Goal: Check status: Check status

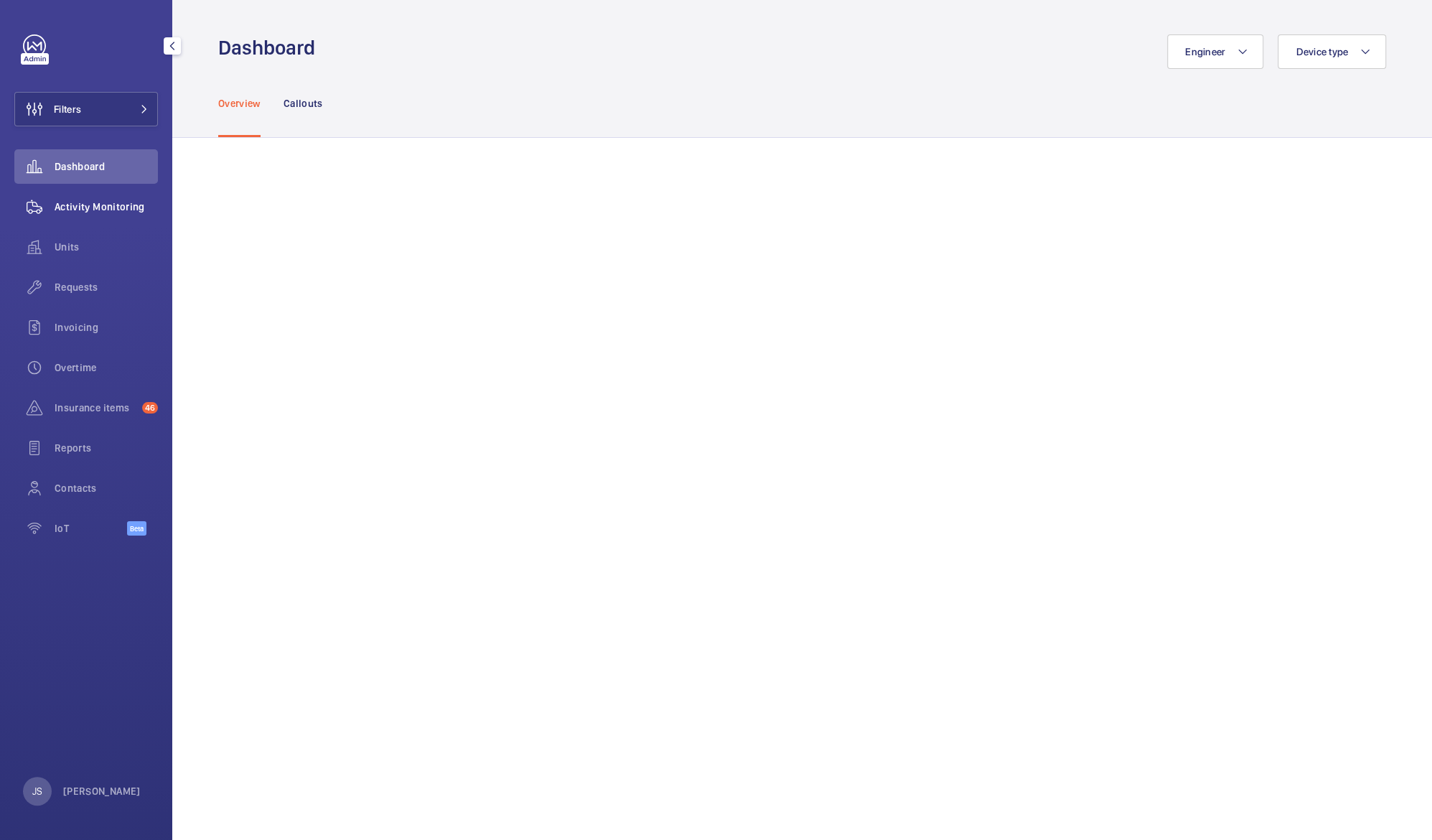
click at [81, 208] on span "Activity Monitoring" at bounding box center [106, 207] width 103 height 15
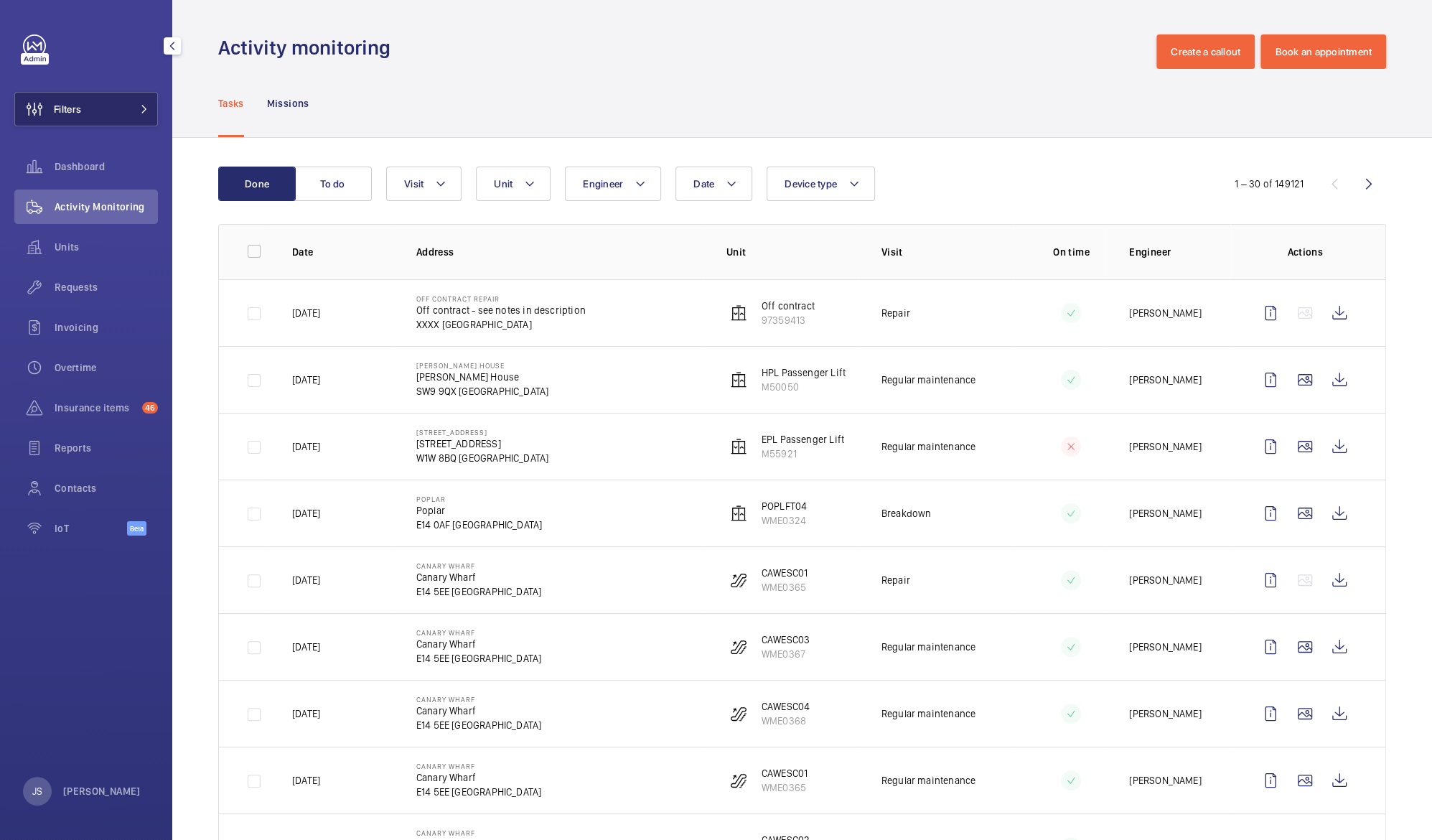
click at [93, 109] on button "Filters" at bounding box center [87, 109] width 144 height 34
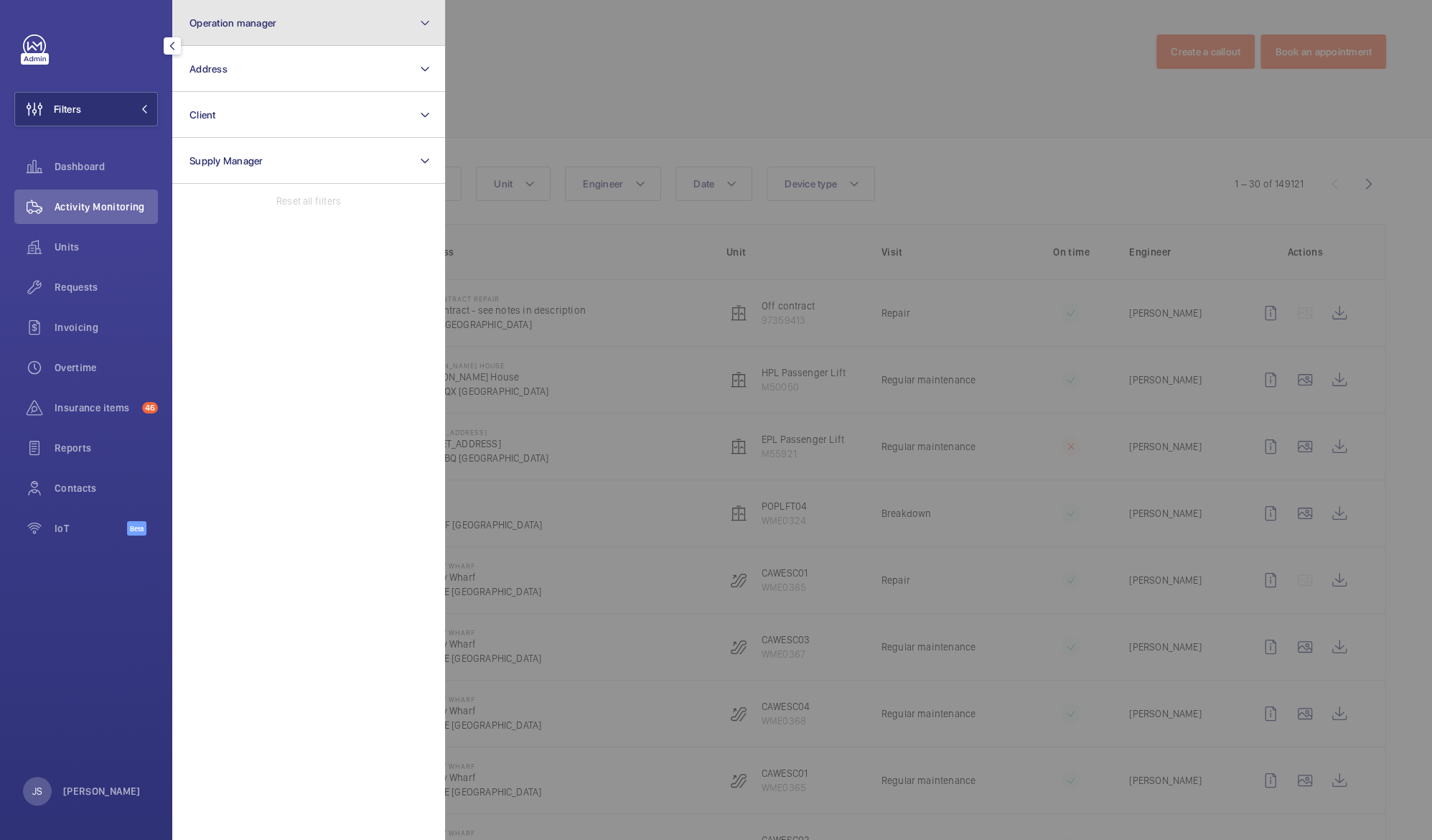
click at [205, 25] on span "Operation manager" at bounding box center [233, 23] width 87 height 11
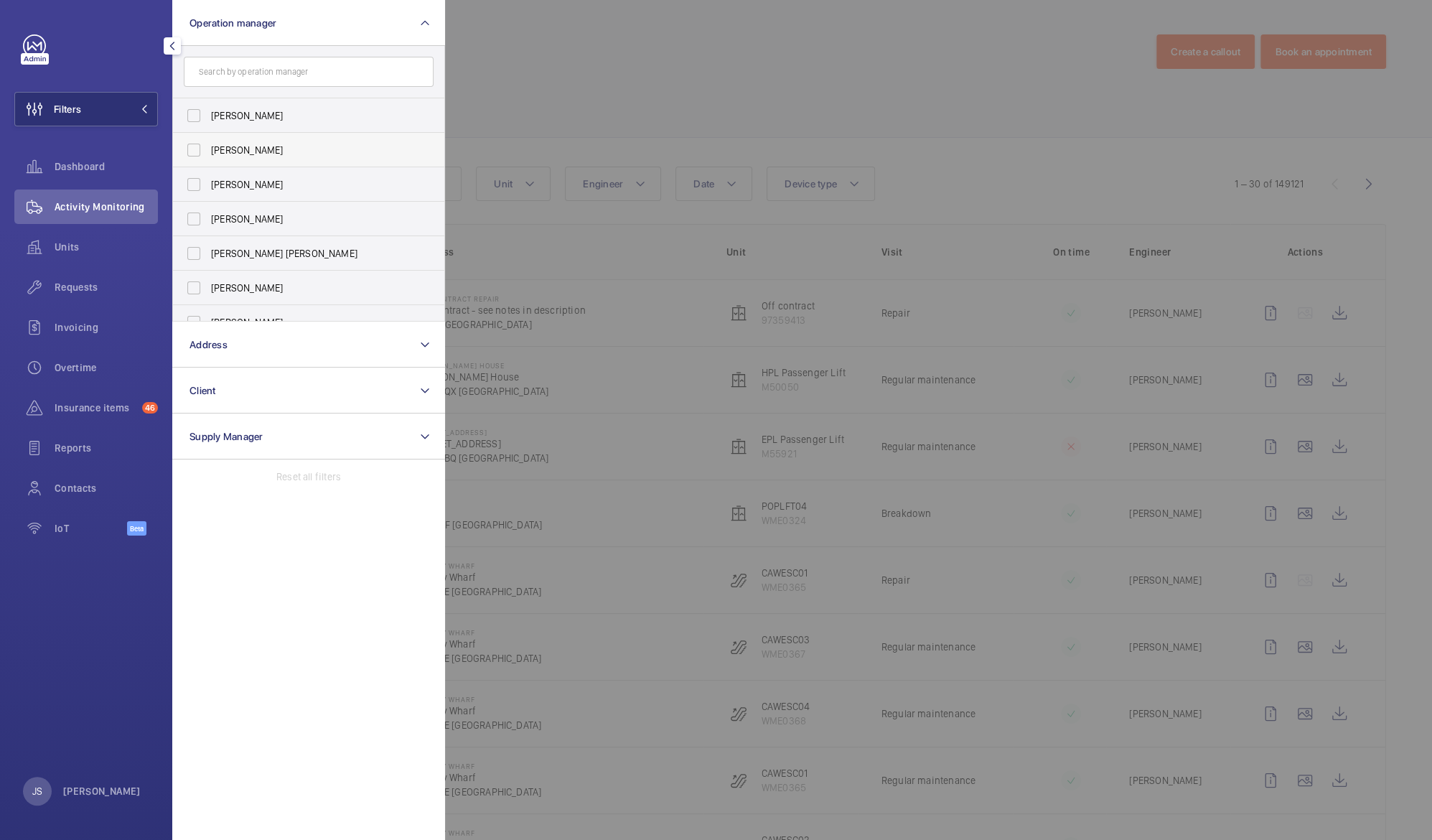
click at [220, 151] on span "[PERSON_NAME]" at bounding box center [309, 150] width 197 height 15
click at [208, 151] on input "[PERSON_NAME]" at bounding box center [193, 149] width 29 height 29
checkbox input "true"
click at [511, 54] on div at bounding box center [1161, 420] width 1432 height 840
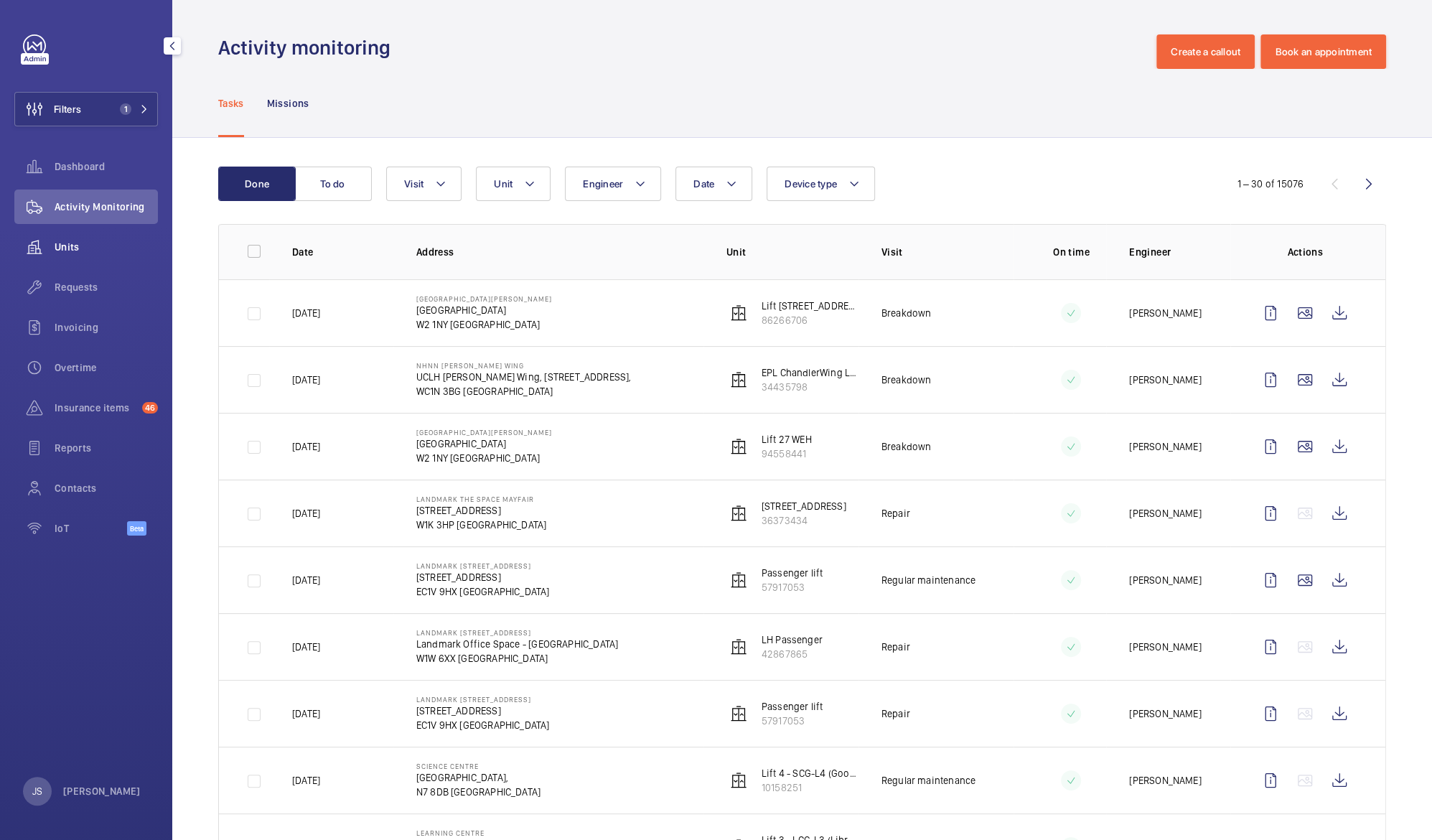
click at [64, 240] on span "Units" at bounding box center [106, 247] width 103 height 15
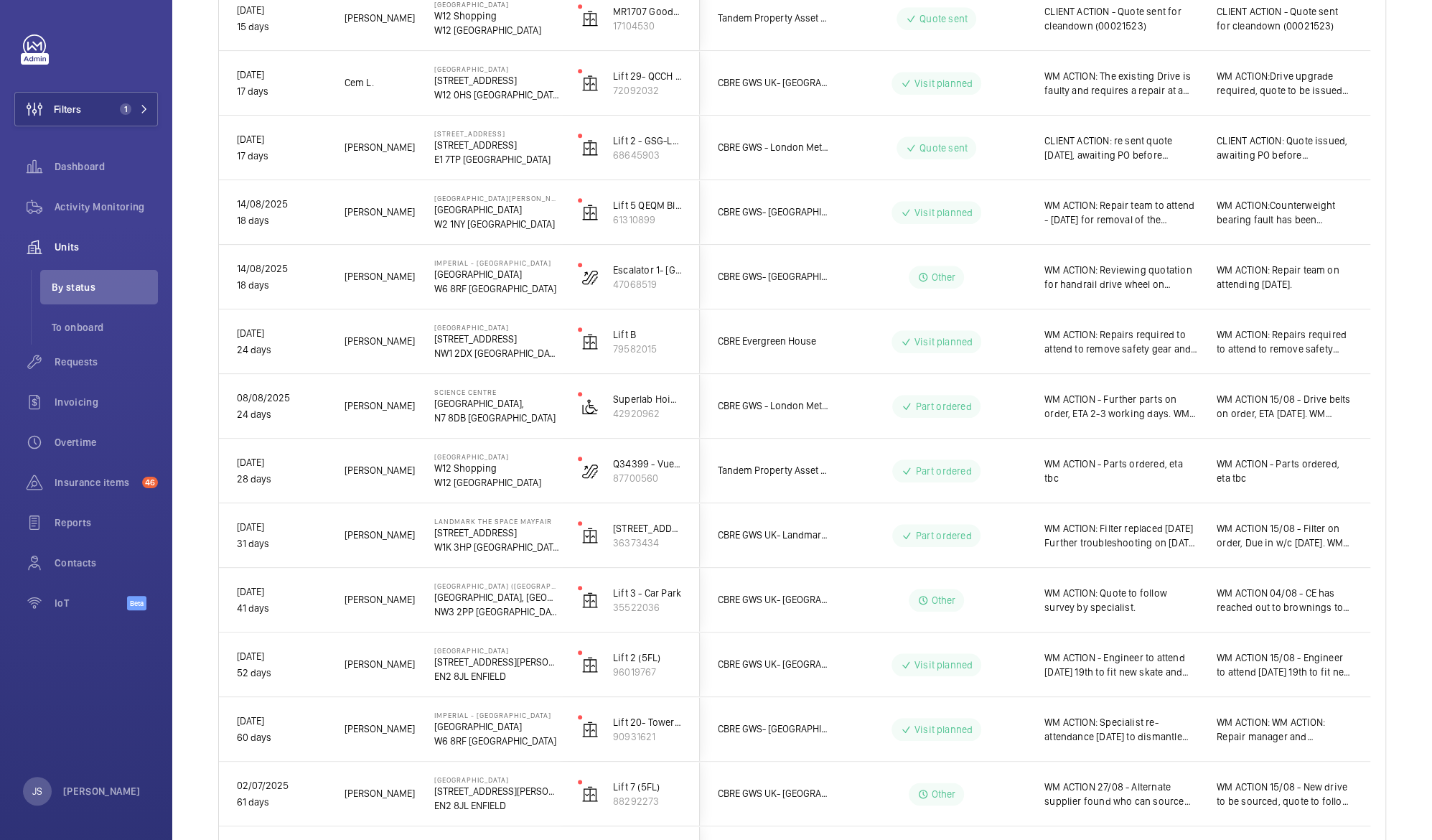
scroll to position [861, 0]
click at [453, 546] on p "W1K 3HP [GEOGRAPHIC_DATA]" at bounding box center [497, 545] width 125 height 15
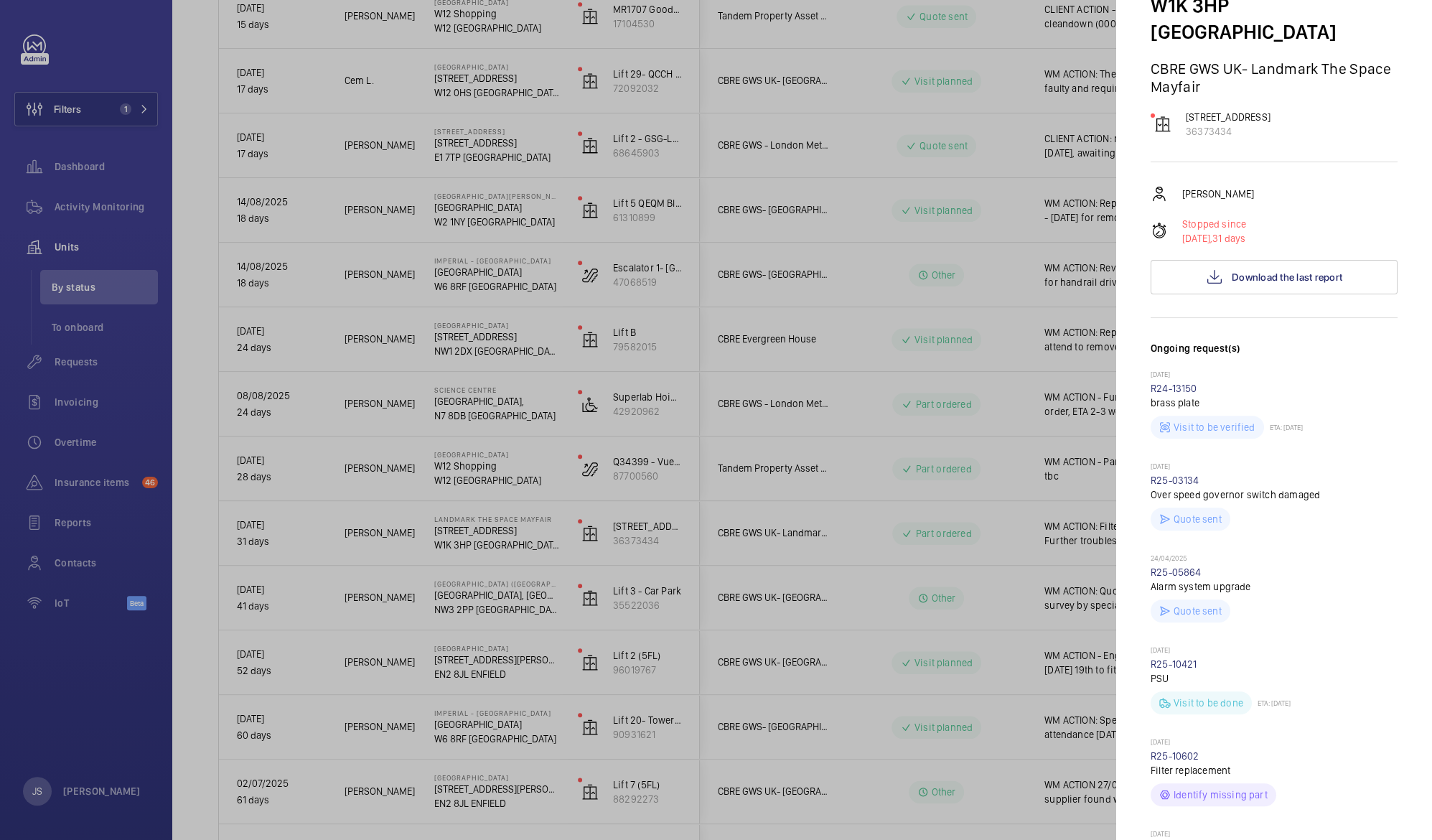
scroll to position [138, 0]
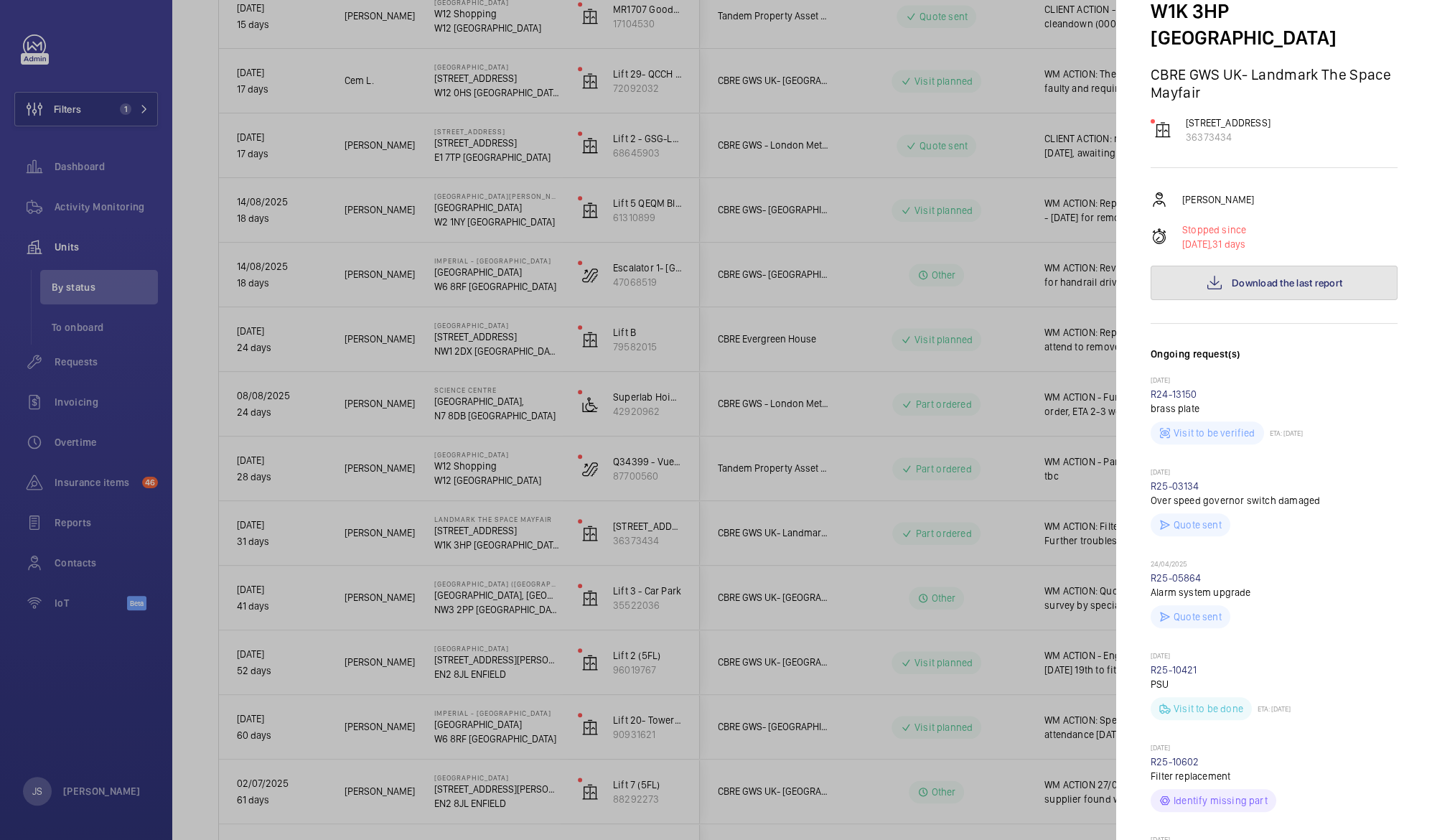
click at [1288, 266] on button "Download the last report" at bounding box center [1274, 282] width 247 height 34
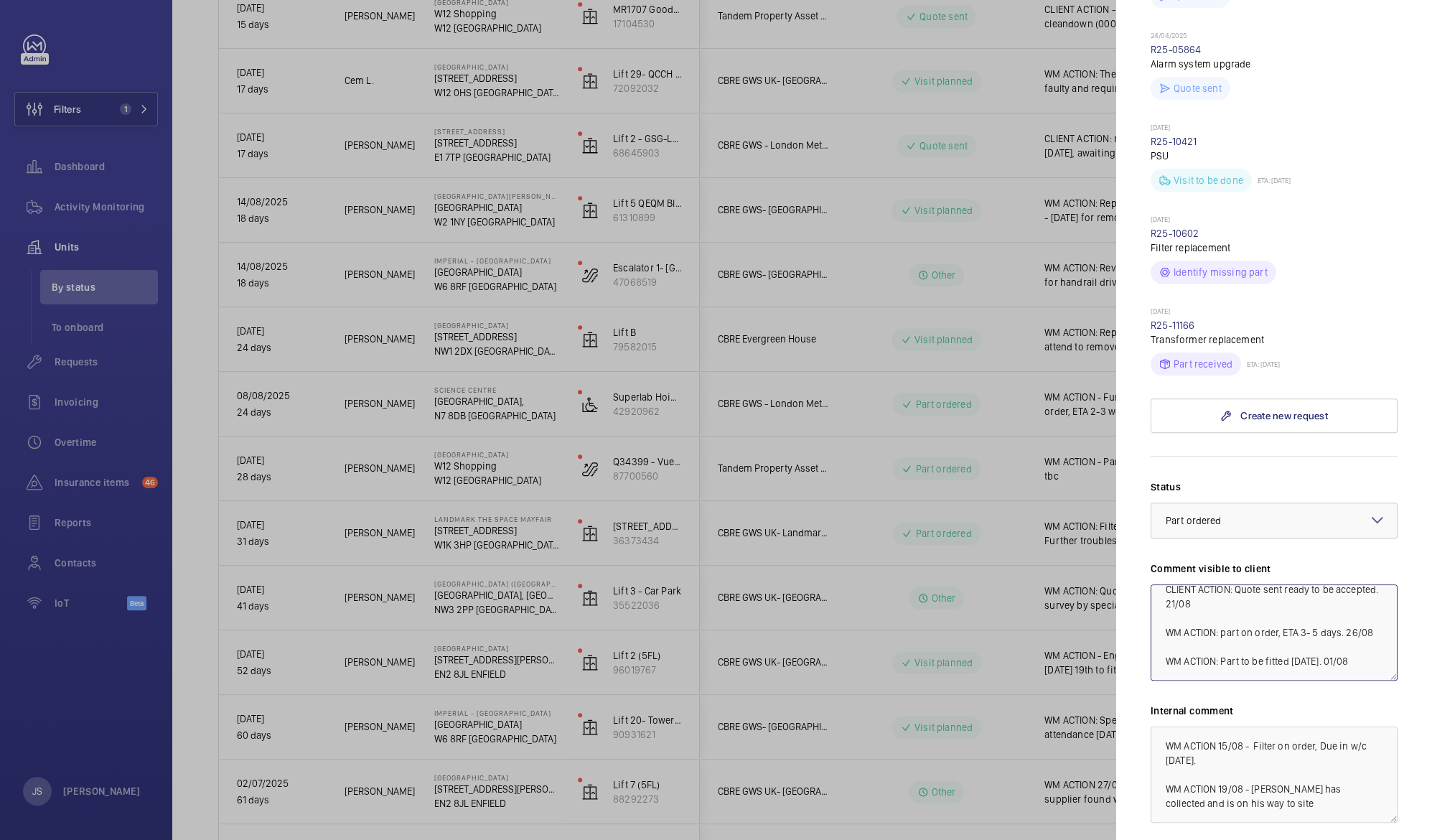
scroll to position [129, 0]
drag, startPoint x: 1222, startPoint y: 576, endPoint x: 1374, endPoint y: 665, distance: 176.1
click at [1374, 665] on div "Status Select a status × Part ordered × Comment visible to client WM ACTION: Fi…" at bounding box center [1274, 679] width 247 height 400
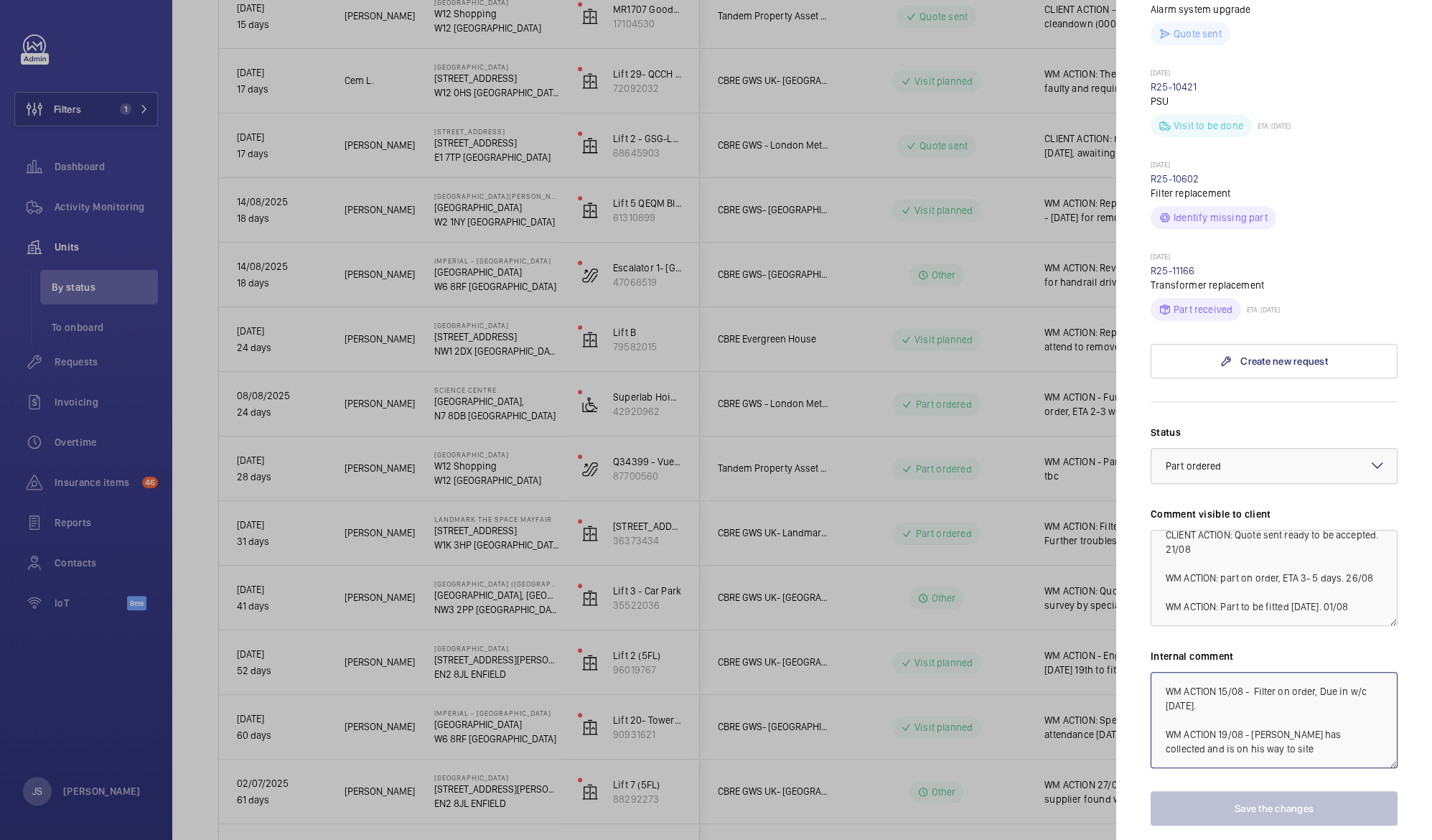
scroll to position [760, 0]
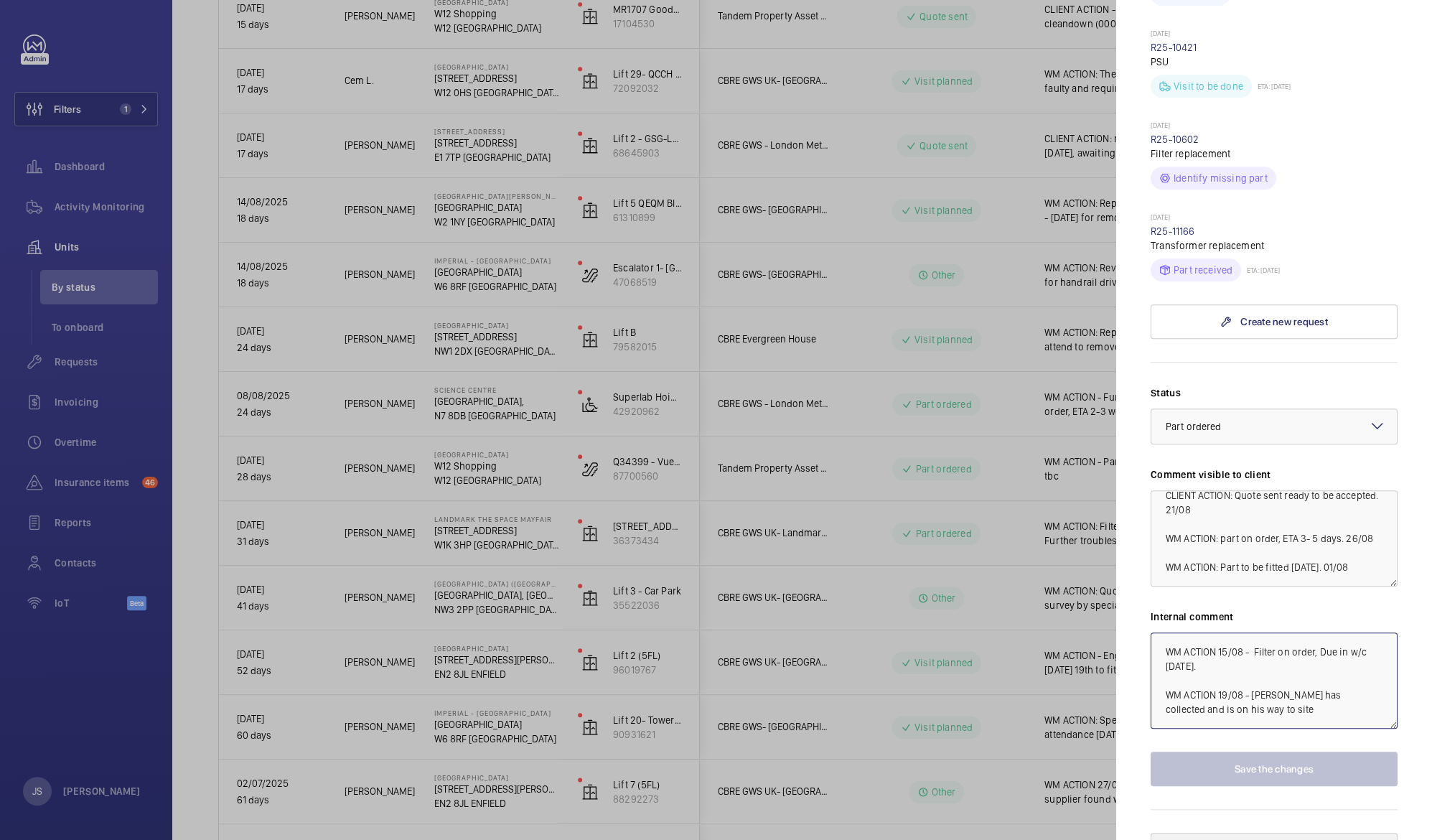
drag, startPoint x: 1166, startPoint y: 716, endPoint x: 1316, endPoint y: 838, distance: 193.3
click at [1316, 839] on html "Filters 1 Dashboard Activity Monitoring Units By status To onboard Requests Inv…" at bounding box center [716, 420] width 1432 height 840
drag, startPoint x: 1212, startPoint y: 668, endPoint x: 1304, endPoint y: 223, distance: 454.4
click at [1304, 238] on p "Transformer replacement" at bounding box center [1274, 246] width 247 height 15
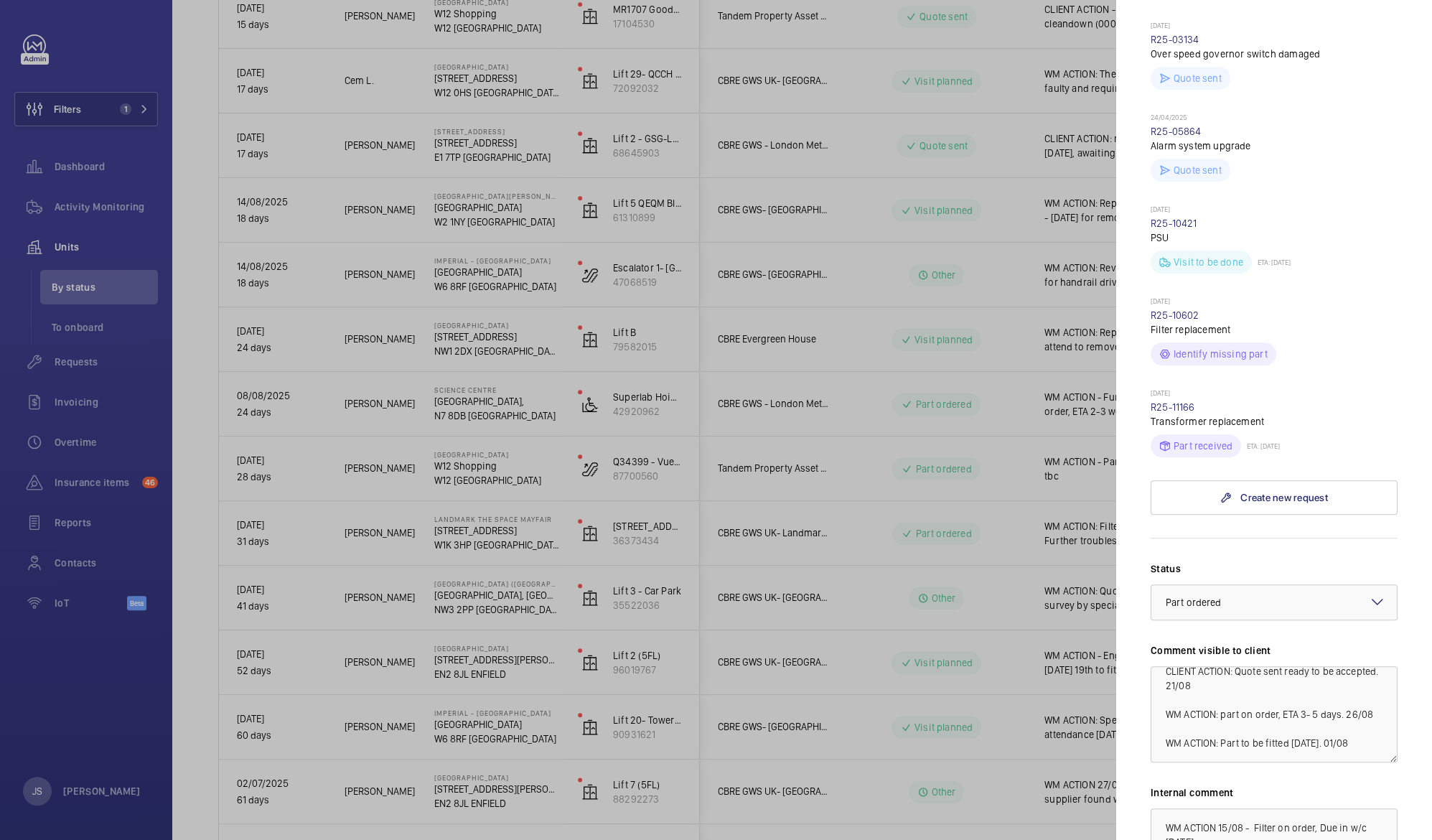
scroll to position [580, 0]
drag, startPoint x: 1297, startPoint y: 670, endPoint x: 1288, endPoint y: 682, distance: 15.0
click at [1288, 682] on textarea "WM ACTION: Filter replaced [DATE] Further troubleshooting on [DATE] identified …" at bounding box center [1274, 718] width 247 height 97
drag, startPoint x: 1350, startPoint y: 719, endPoint x: 1398, endPoint y: 706, distance: 49.7
click at [1398, 706] on mat-sidenav "Stopped unit Landmark The Space Mayfair [STREET_ADDRESS]- Landmark The Space Ma…" at bounding box center [1274, 420] width 316 height 840
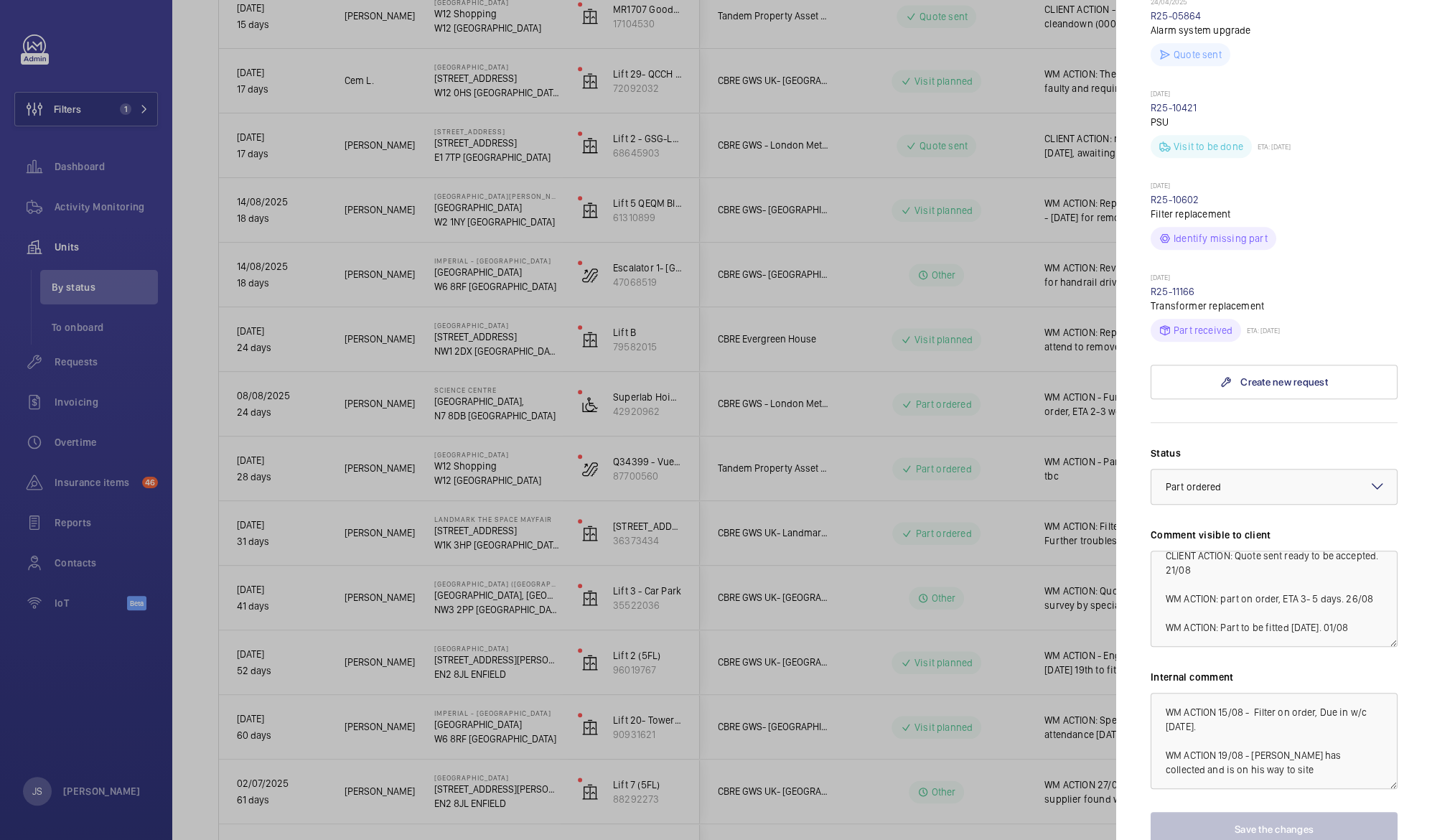
scroll to position [722, 0]
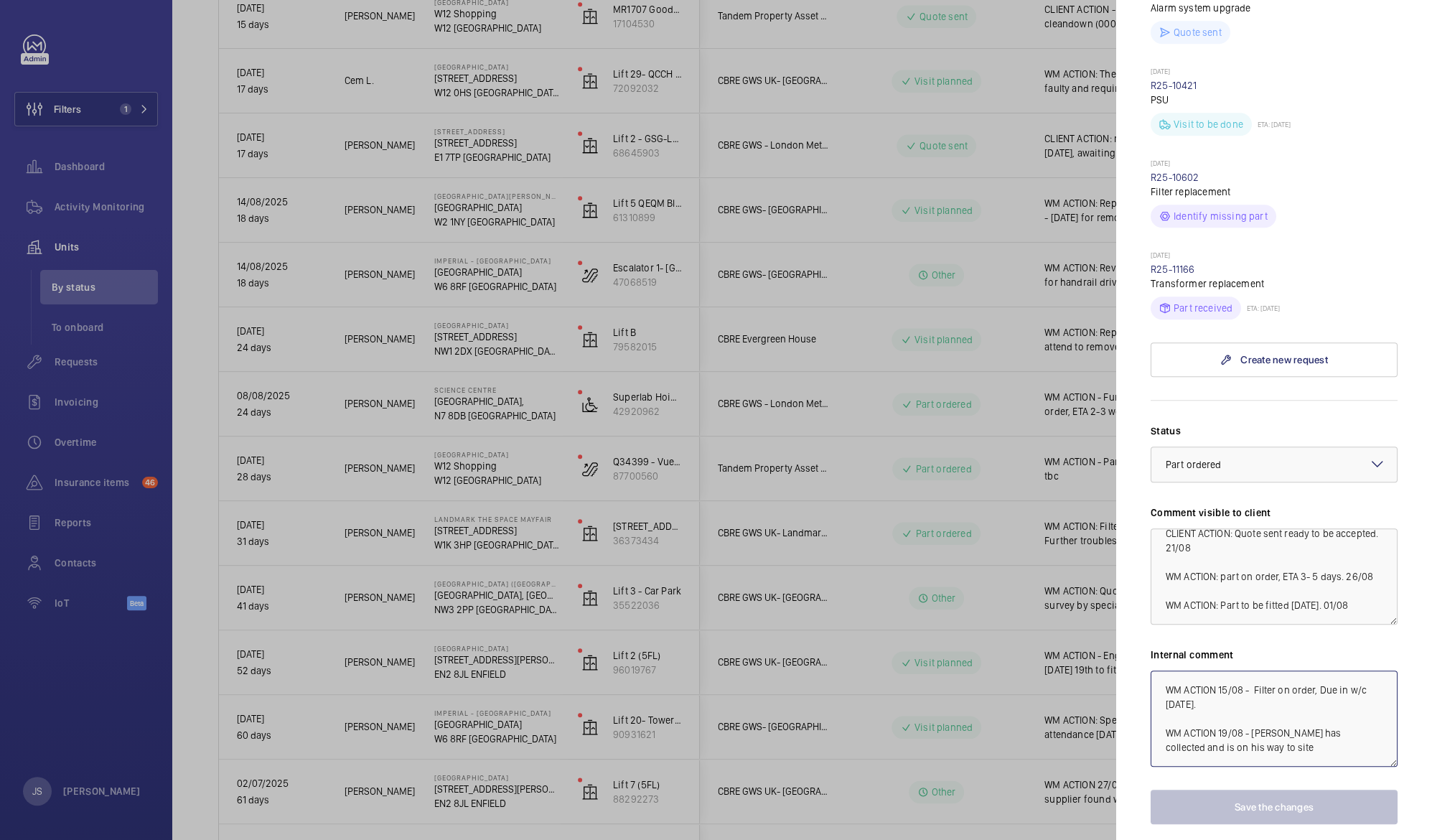
click at [1325, 722] on textarea "WM ACTION 15/08 - Filter on order, Due in w/c [DATE]. WM ACTION 19/08 - [PERSON…" at bounding box center [1274, 718] width 247 height 97
click at [1241, 536] on textarea "WM ACTION: Filter replaced [DATE] Further troubleshooting on [DATE] identified …" at bounding box center [1274, 576] width 247 height 97
drag, startPoint x: 1352, startPoint y: 579, endPoint x: 1145, endPoint y: 395, distance: 277.0
click at [1145, 395] on mat-sidenav "Stopped unit Landmark The Space Mayfair [STREET_ADDRESS]- Landmark The Space Ma…" at bounding box center [1274, 420] width 316 height 840
click at [1172, 549] on textarea "WM ACTION: Filter replaced [DATE] Further troubleshooting on [DATE] identified …" at bounding box center [1274, 576] width 247 height 97
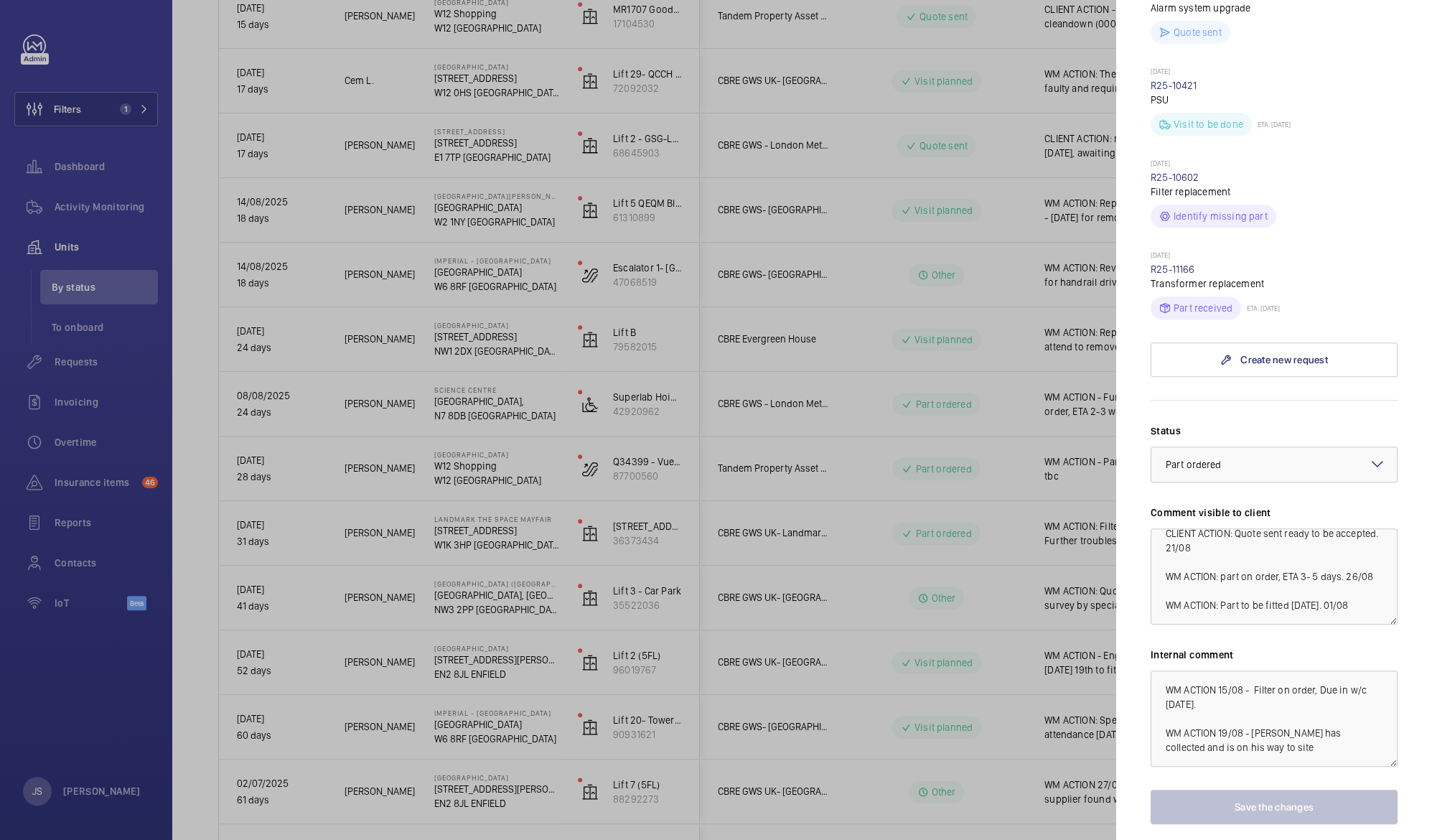
click at [1026, 362] on div at bounding box center [716, 420] width 1432 height 840
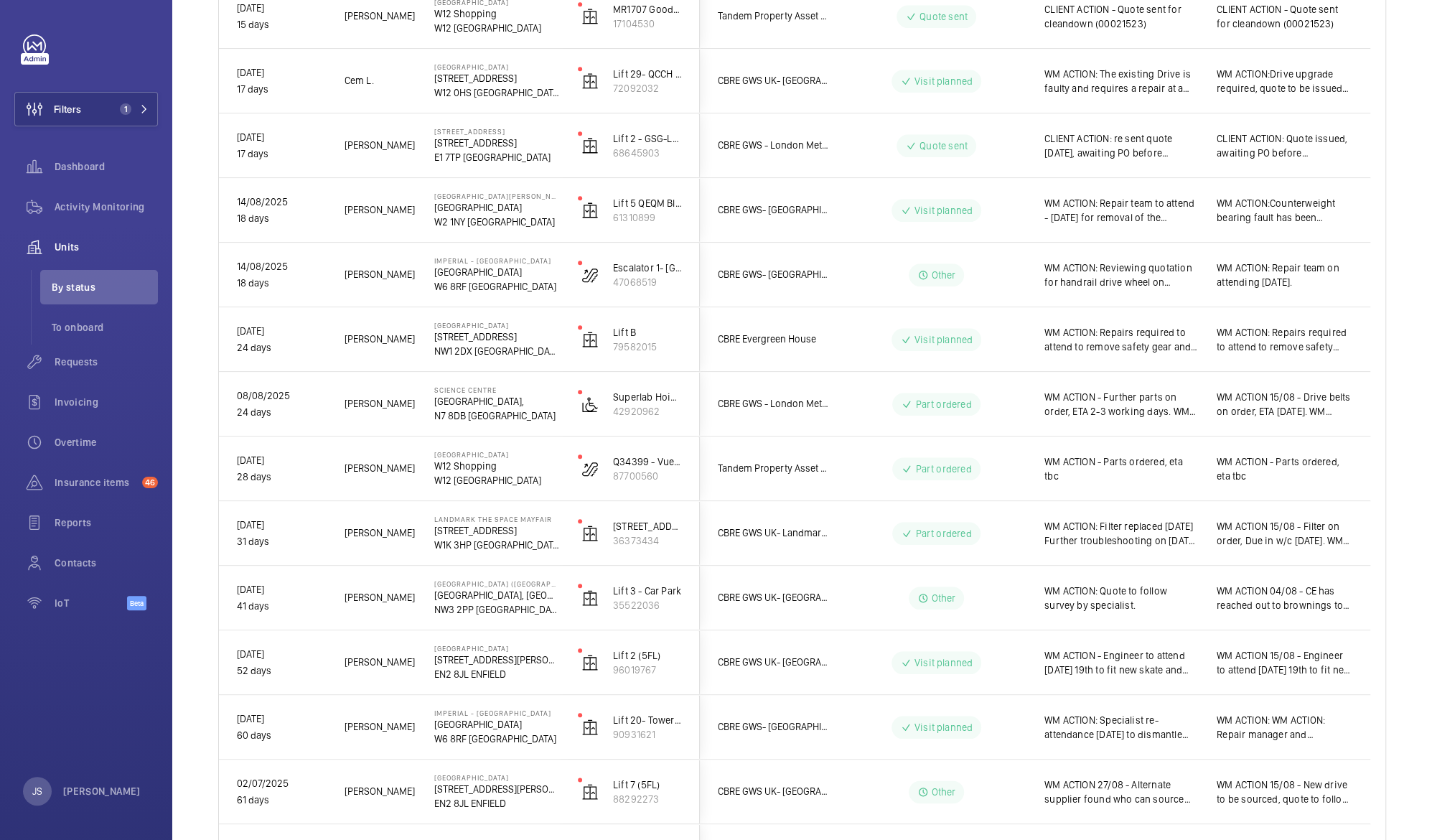
scroll to position [0, 0]
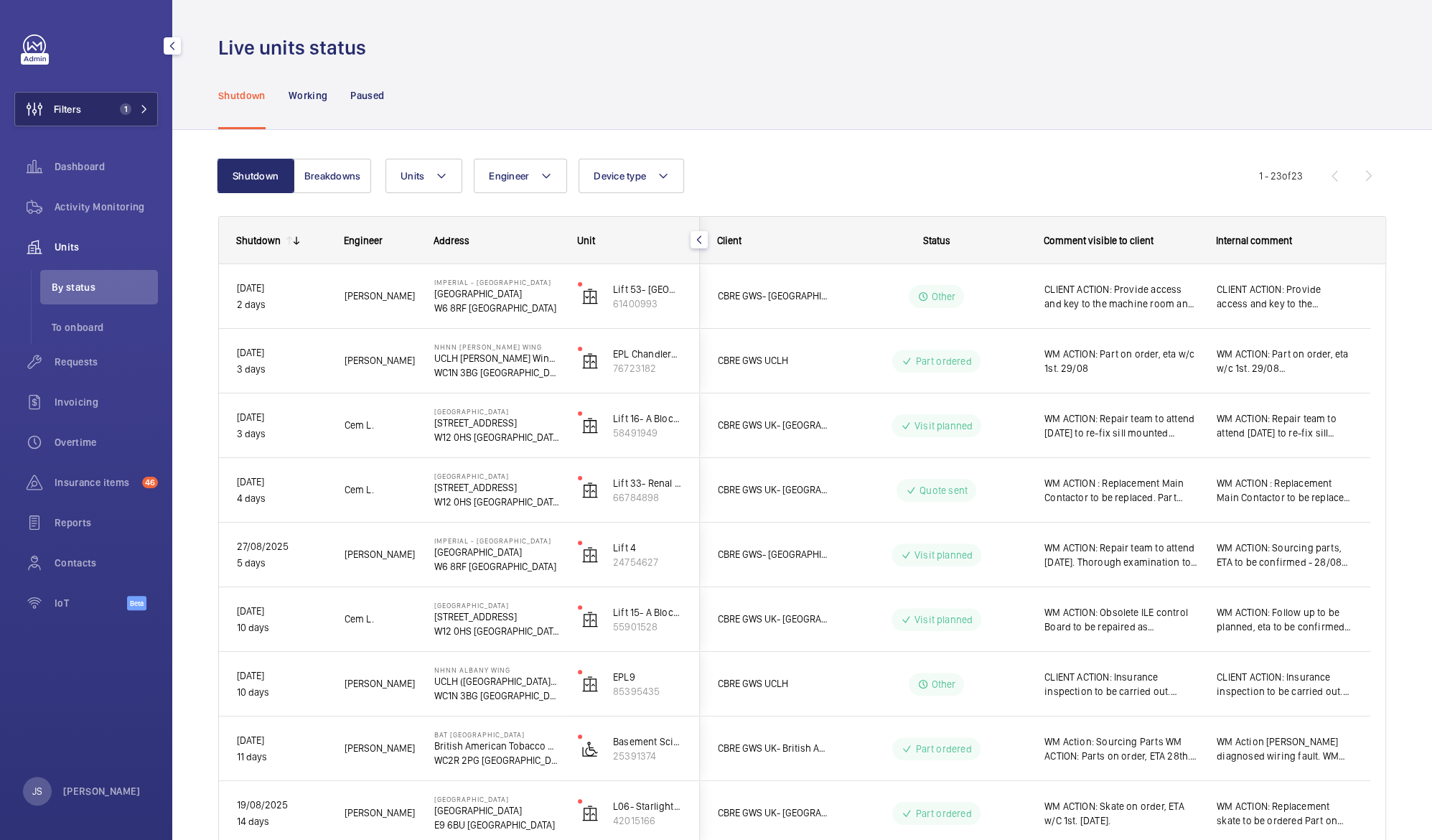
click at [75, 102] on span "Filters" at bounding box center [67, 109] width 28 height 15
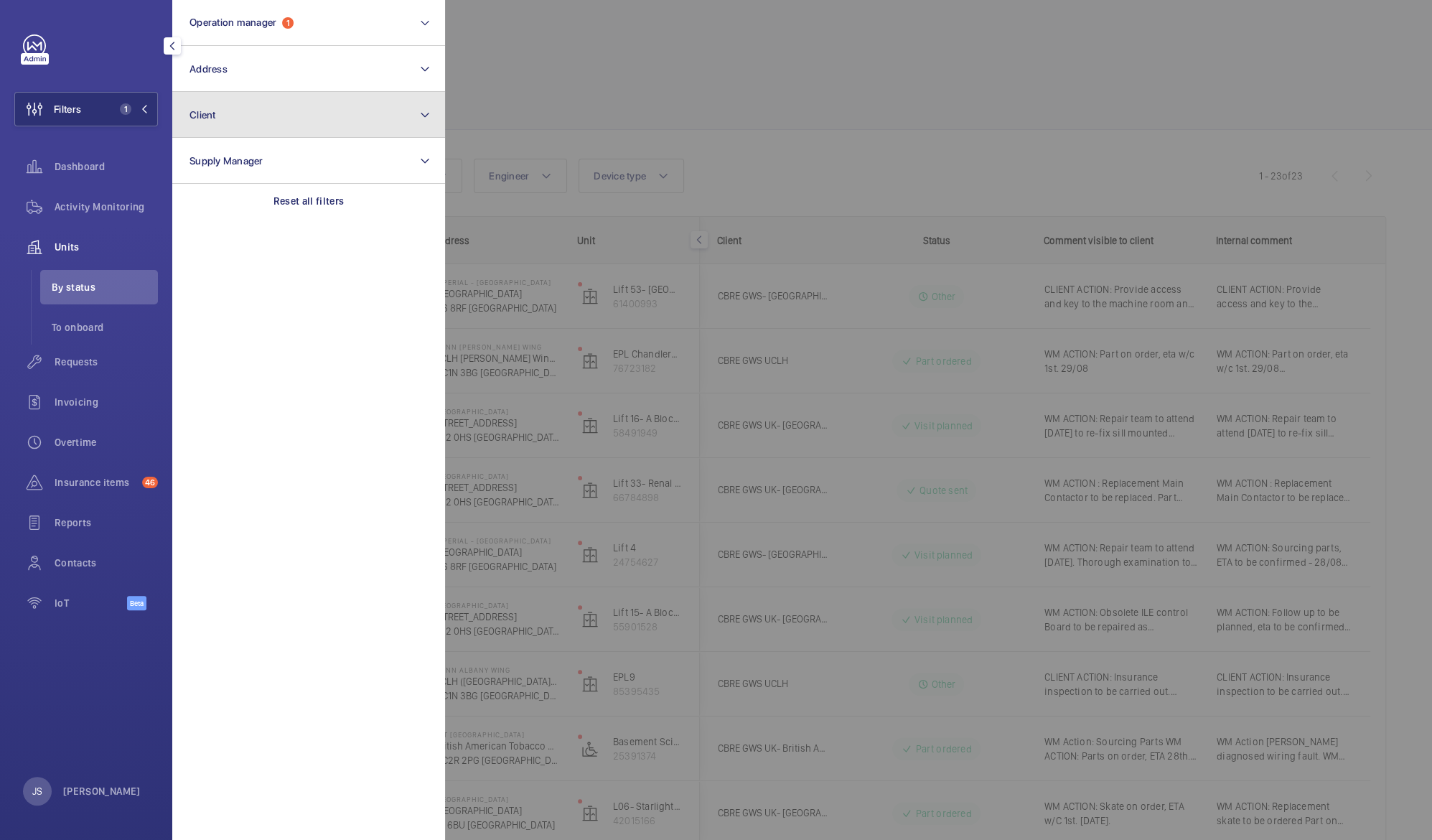
click at [194, 114] on span "Client" at bounding box center [202, 115] width 27 height 11
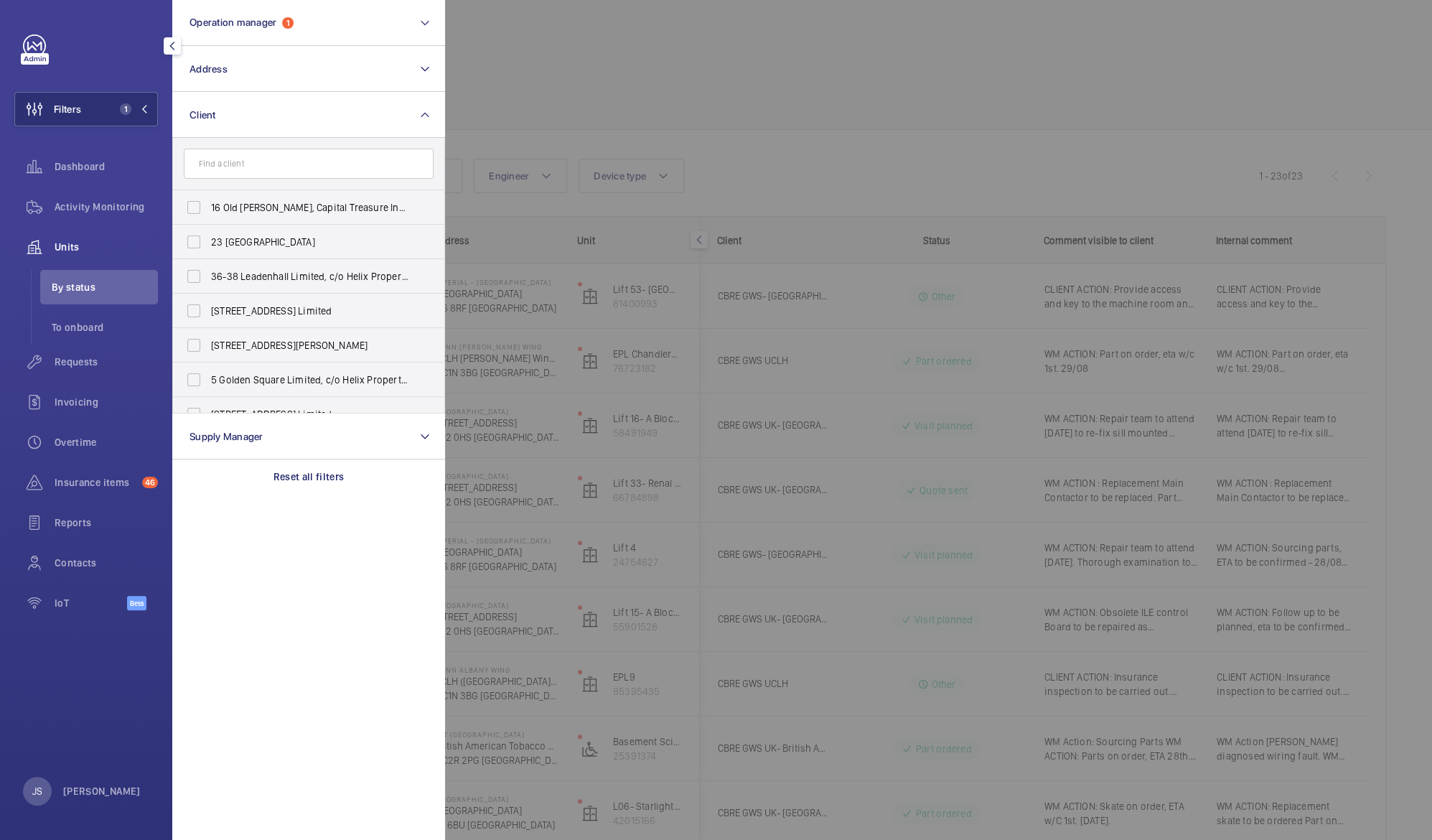
click at [226, 165] on input "text" at bounding box center [308, 163] width 249 height 30
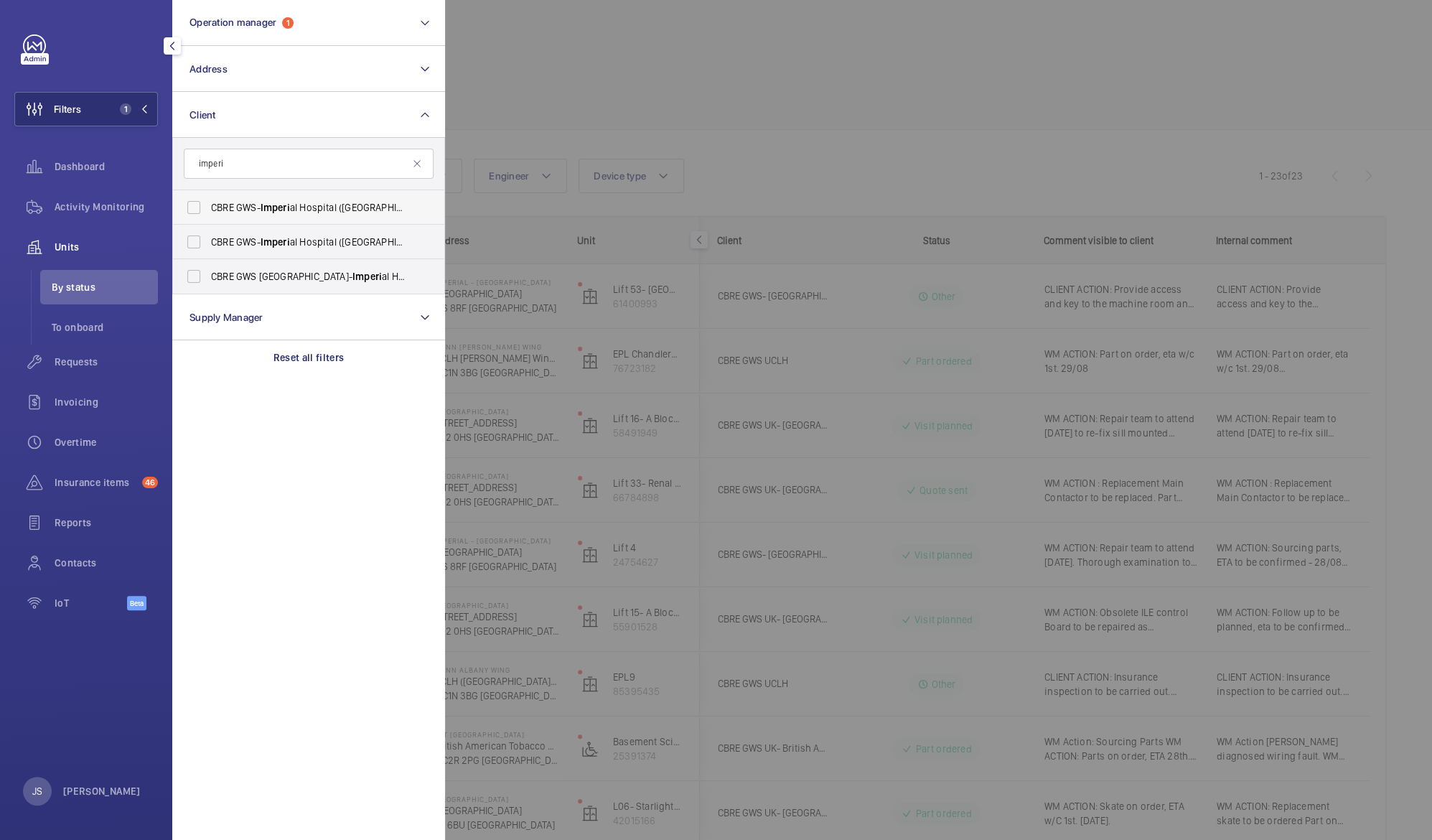
type input "imperi"
click at [191, 206] on label "CBRE GWS- [GEOGRAPHIC_DATA] ([GEOGRAPHIC_DATA])" at bounding box center [297, 207] width 249 height 34
click at [191, 206] on input "CBRE GWS- [GEOGRAPHIC_DATA] ([GEOGRAPHIC_DATA])" at bounding box center [193, 207] width 29 height 29
checkbox input "true"
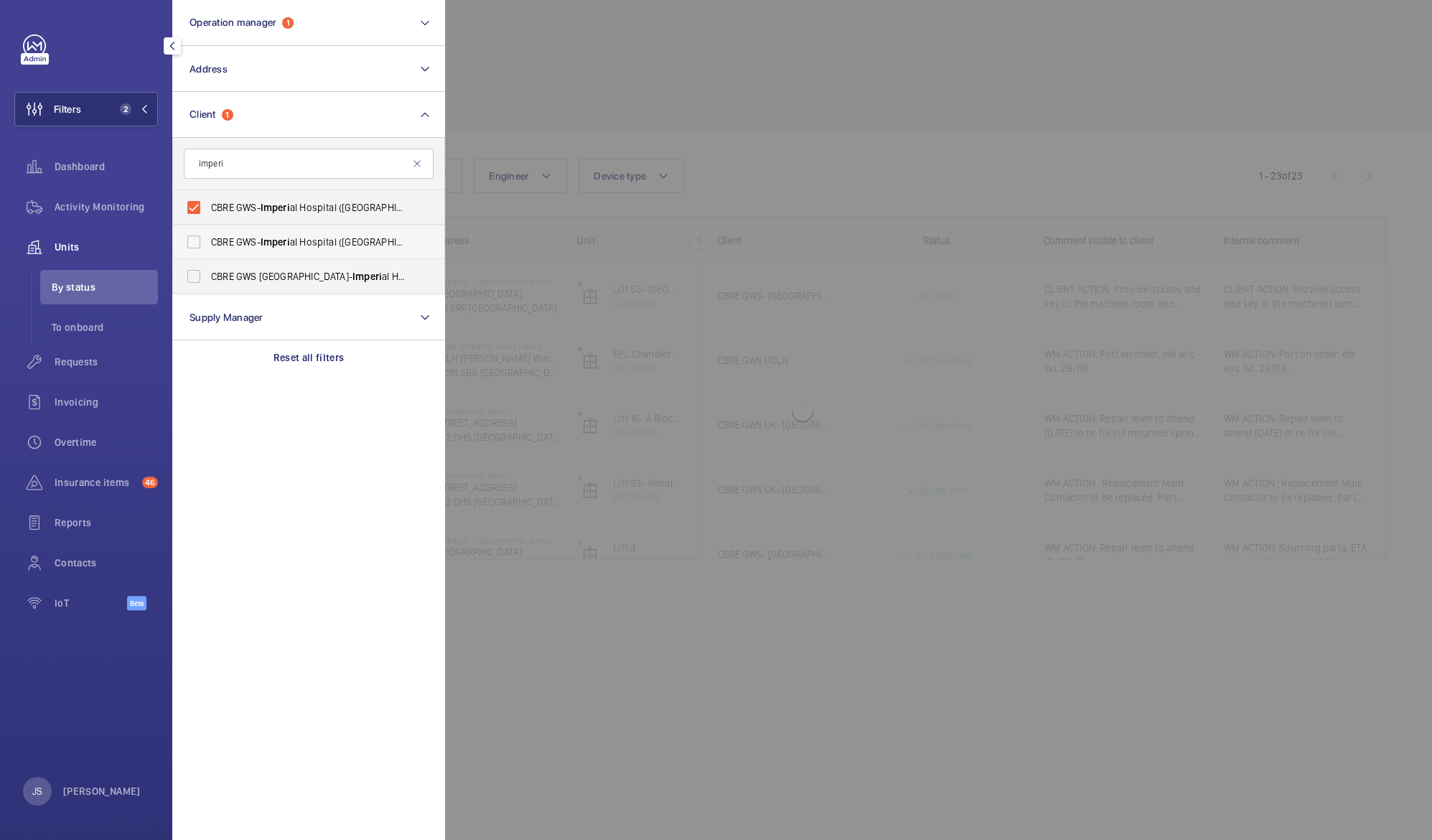
click at [191, 236] on label "CBRE GWS- [GEOGRAPHIC_DATA] ([GEOGRAPHIC_DATA][PERSON_NAME])" at bounding box center [297, 241] width 249 height 34
click at [191, 236] on input "CBRE GWS- [GEOGRAPHIC_DATA] ([GEOGRAPHIC_DATA][PERSON_NAME])" at bounding box center [193, 241] width 29 height 29
checkbox input "true"
click at [195, 273] on label "CBRE GWS UK- [GEOGRAPHIC_DATA] ([GEOGRAPHIC_DATA])" at bounding box center [297, 276] width 249 height 34
click at [195, 273] on input "CBRE GWS UK- [GEOGRAPHIC_DATA] ([GEOGRAPHIC_DATA])" at bounding box center [193, 276] width 29 height 29
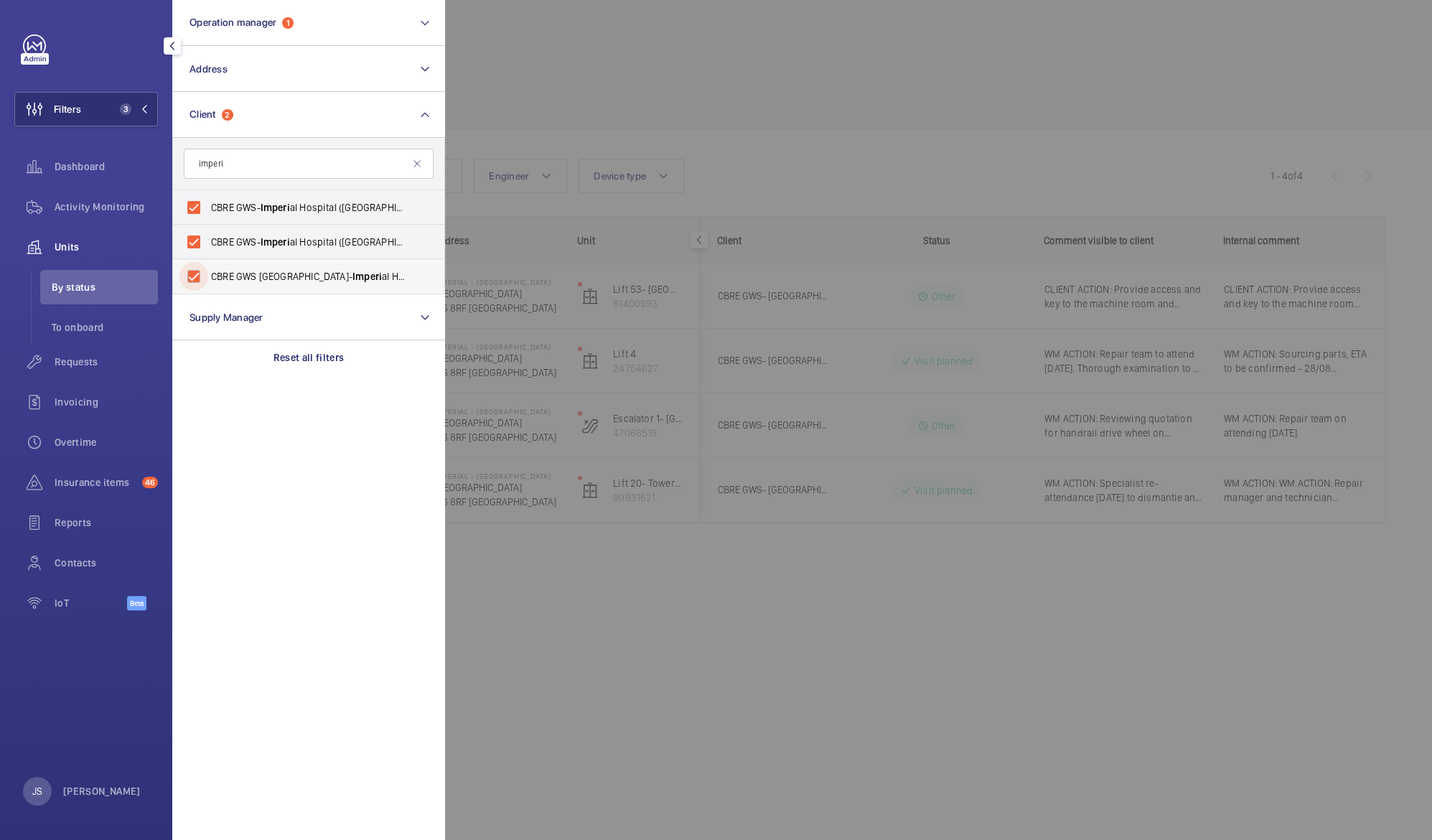
checkbox input "true"
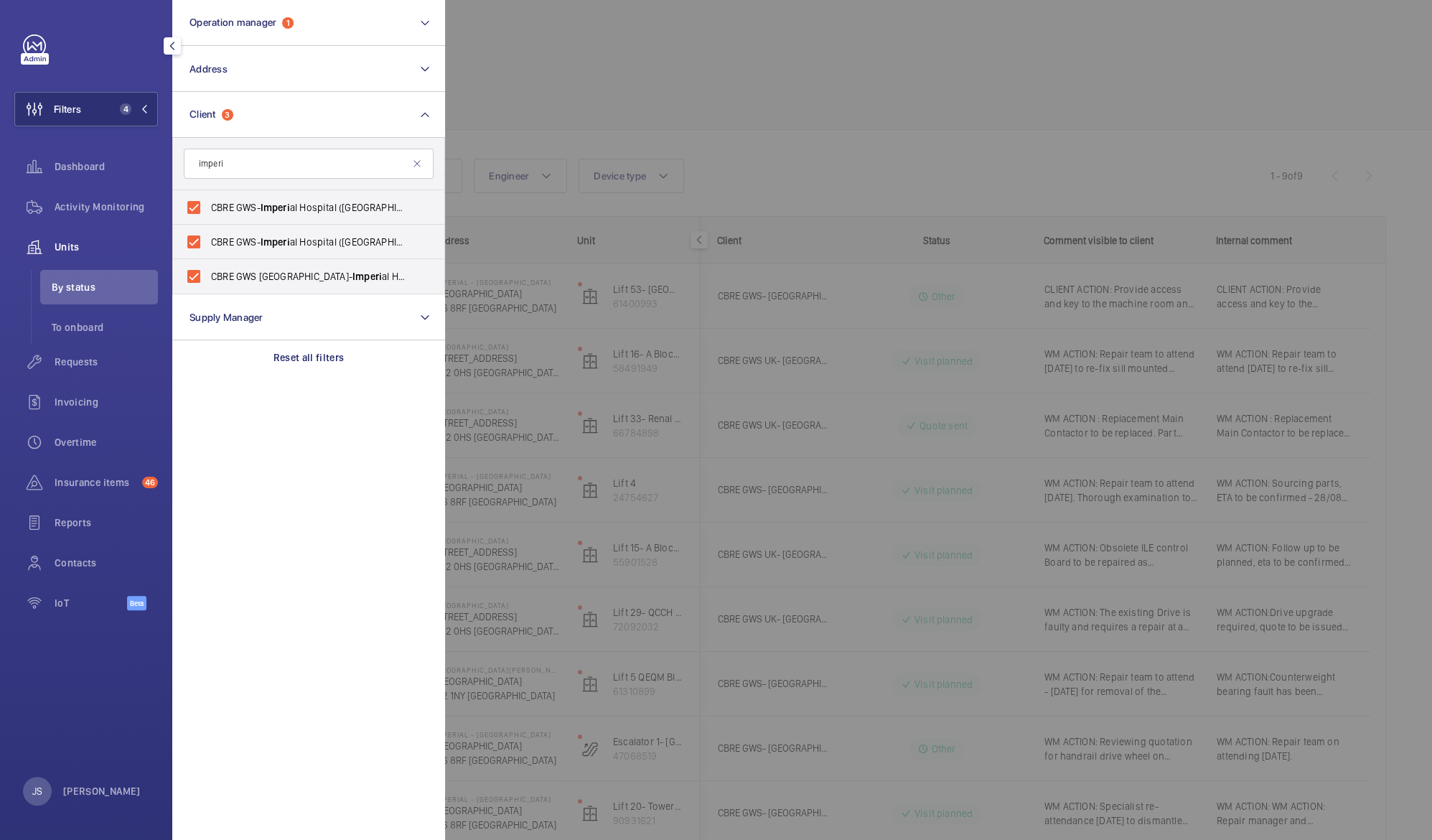
click at [604, 80] on div at bounding box center [1161, 420] width 1432 height 840
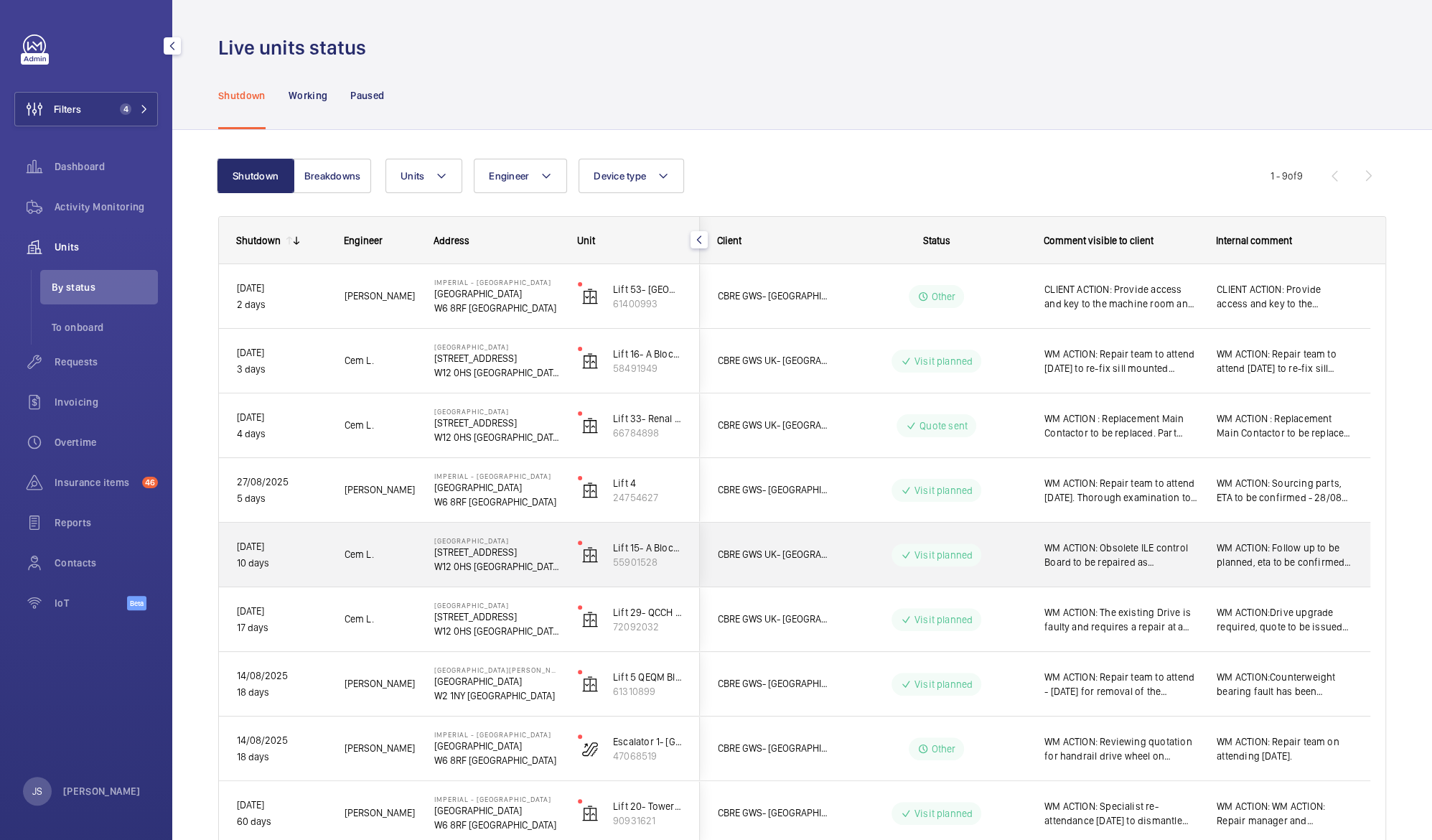
click at [1102, 543] on span "WM ACTION: Obsolete ILE control Board to be repaired as replacement is no longe…" at bounding box center [1121, 554] width 154 height 29
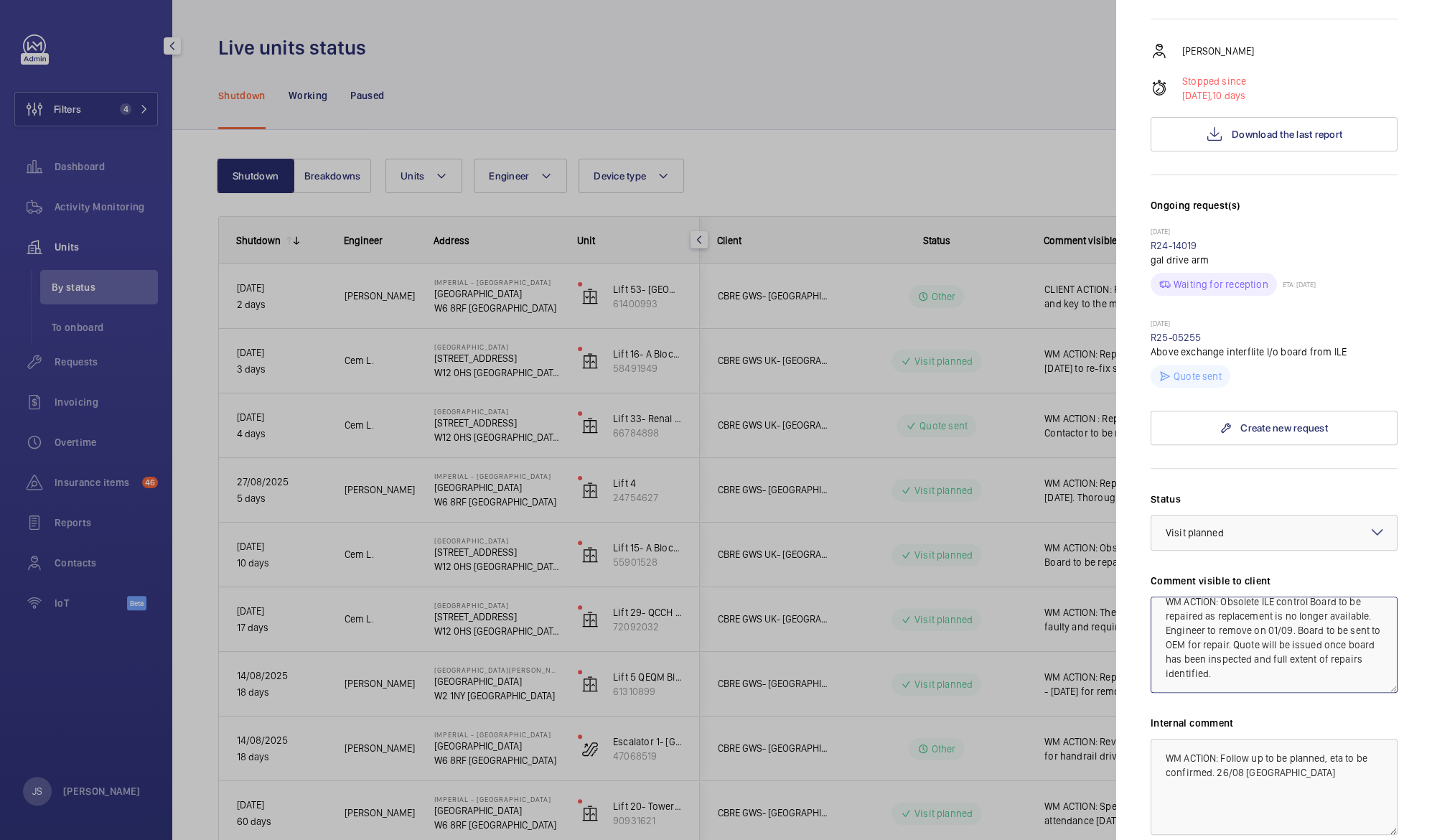
scroll to position [14, 0]
click at [1315, 602] on textarea "WM ACTION: Obsolete ILE control Board to be repaired as replacement is no longe…" at bounding box center [1274, 644] width 247 height 97
type textarea "WM ACTION: Obsolete ILE control Board to be repaired as replacement is no longe…"
click at [942, 464] on div at bounding box center [716, 420] width 1432 height 840
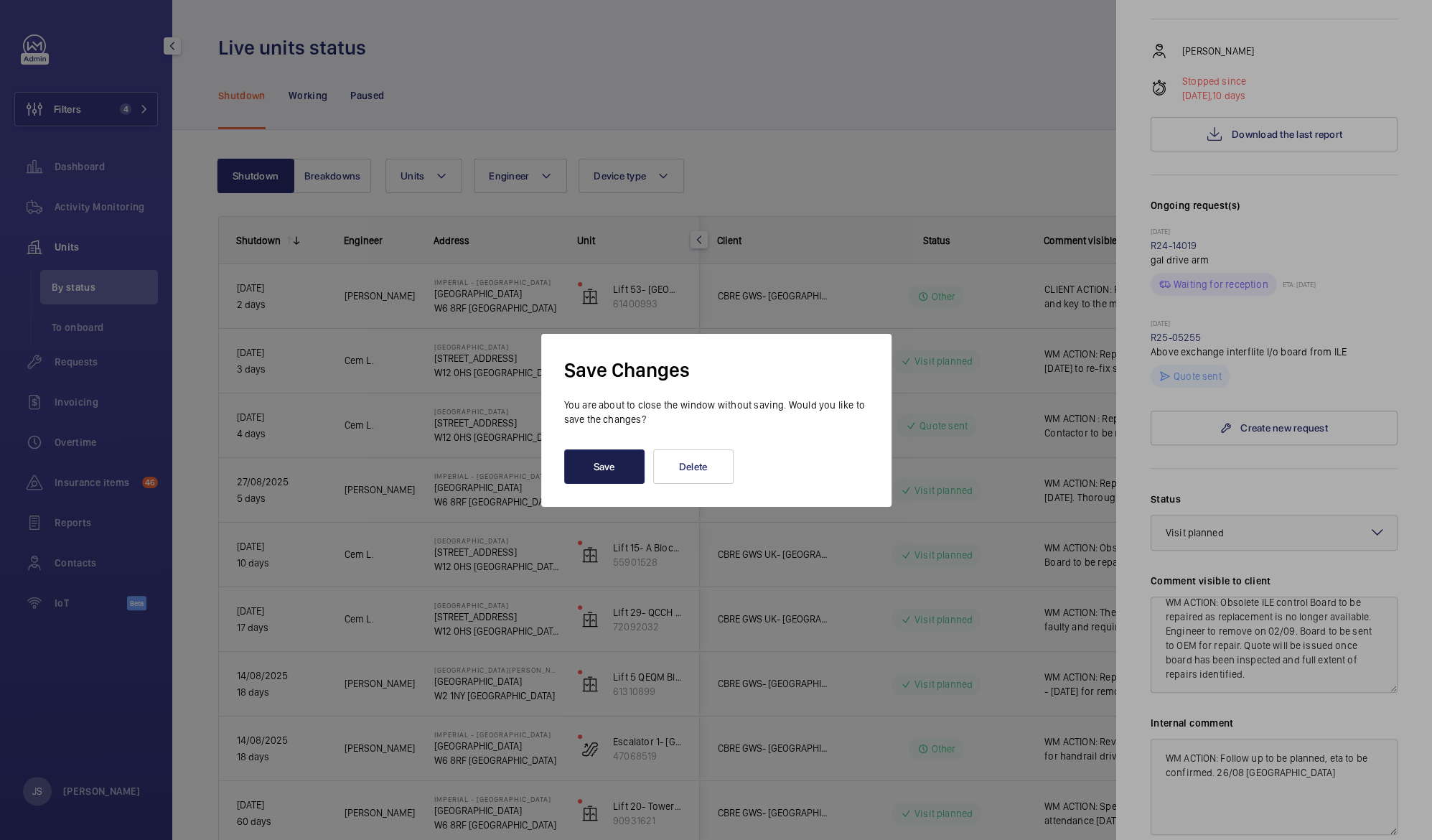
click at [608, 466] on button "Save" at bounding box center [604, 466] width 80 height 34
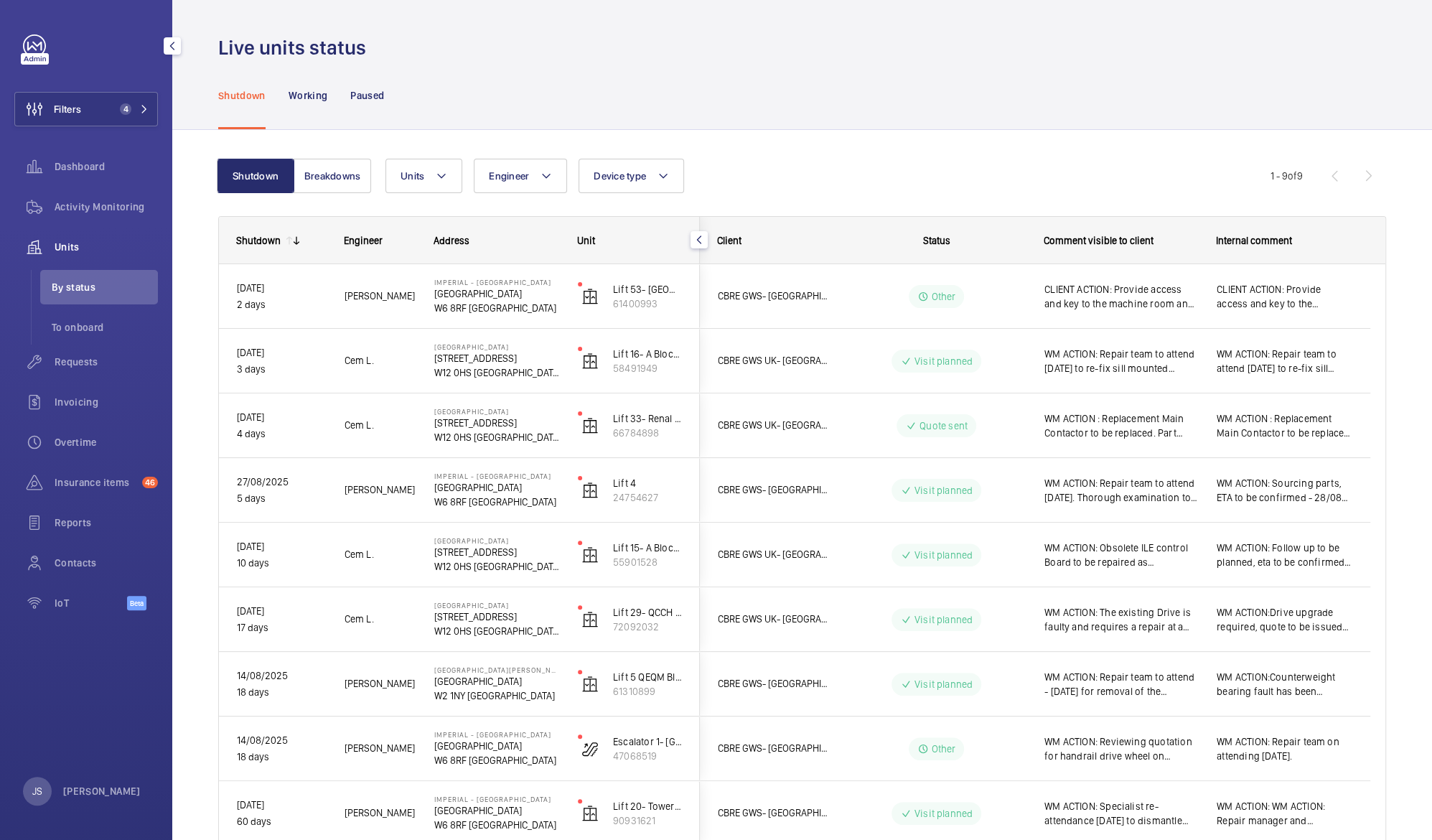
scroll to position [0, 0]
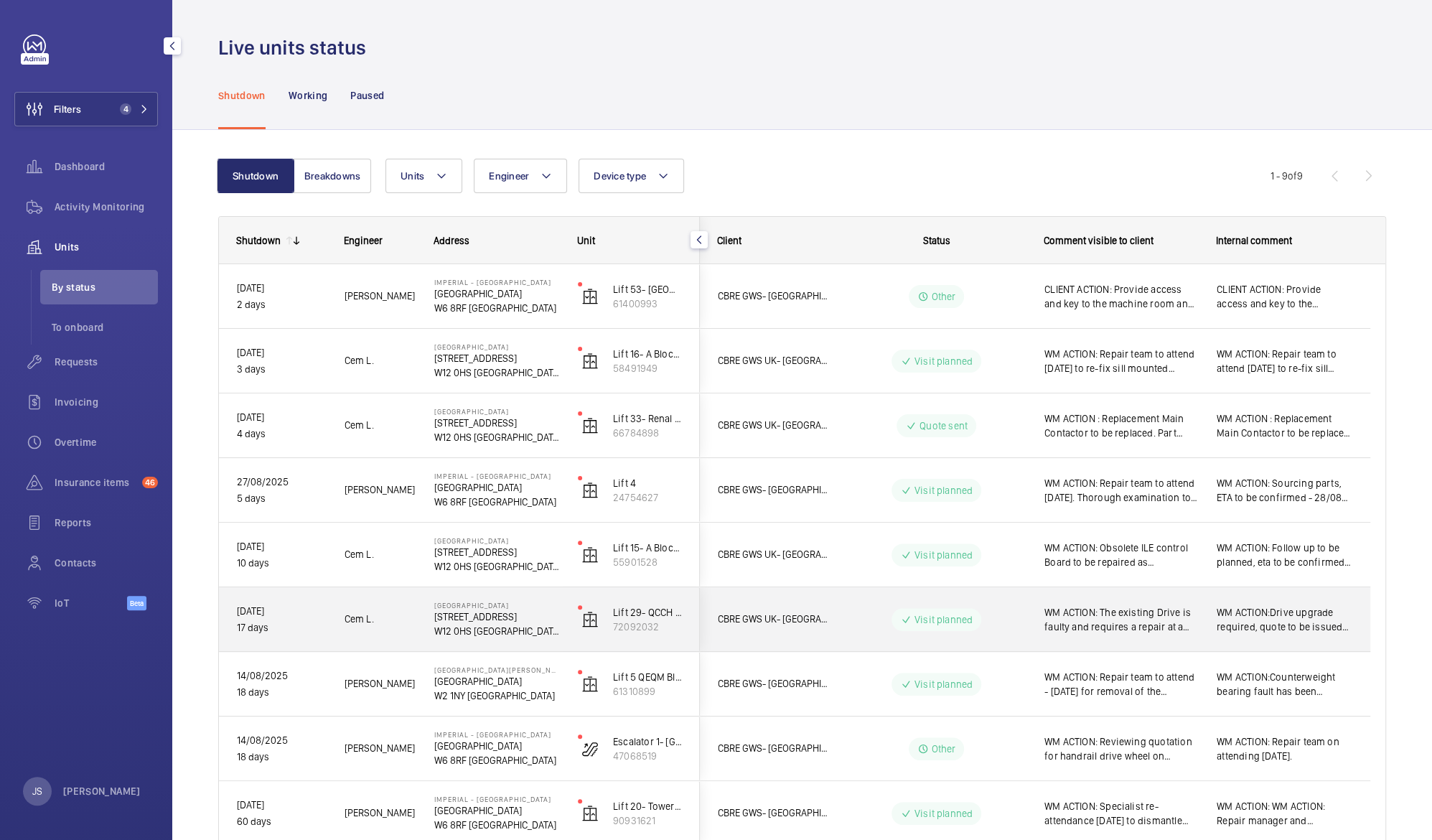
click at [1177, 619] on span "WM ACTION: The existing Drive is faulty and requires a repair at a specialist f…" at bounding box center [1121, 619] width 154 height 29
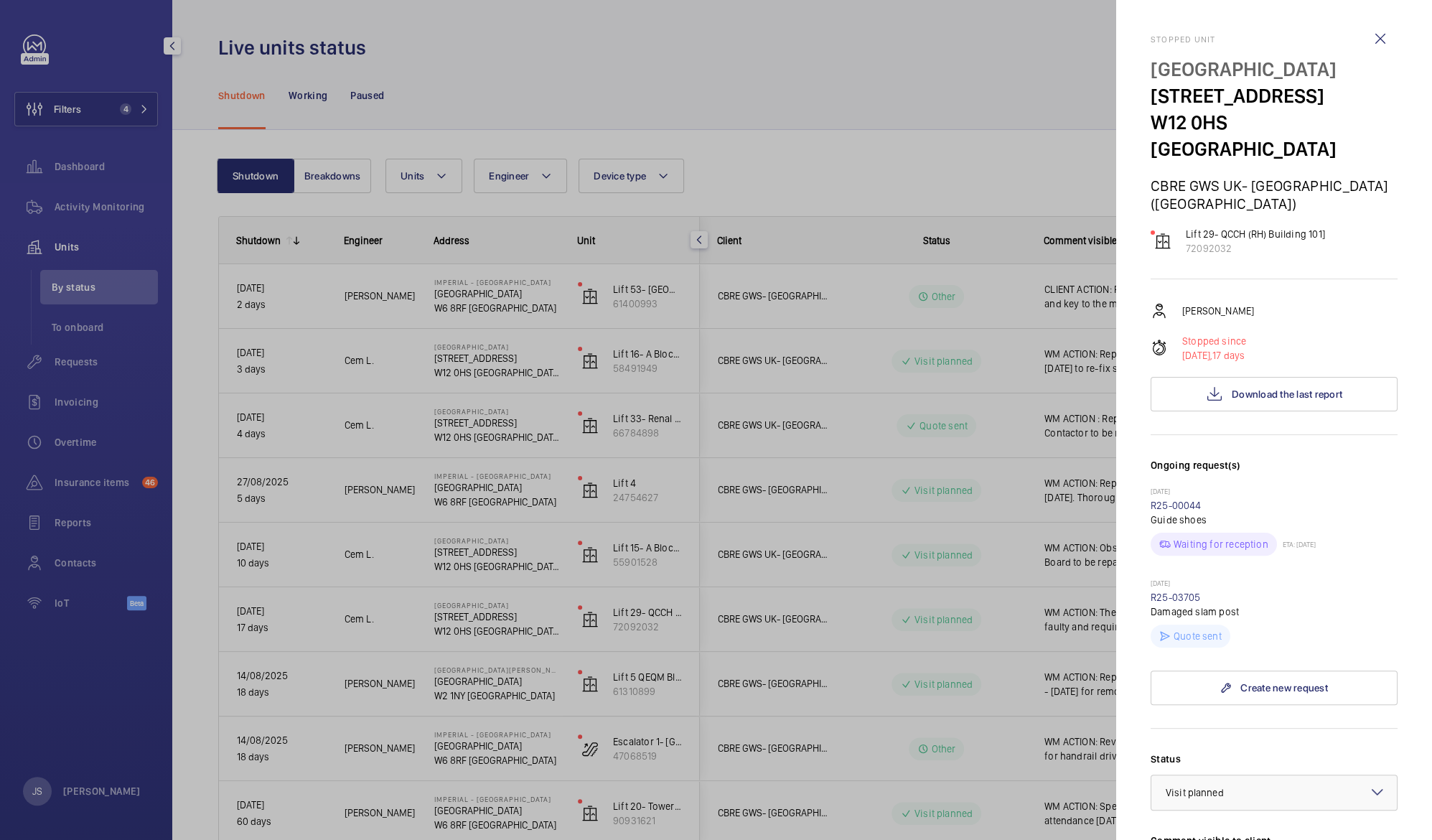
click at [1177, 619] on mat-sidenav-container "Filters 4 Dashboard Activity Monitoring Units By status To onboard Requests Inv…" at bounding box center [716, 420] width 1432 height 840
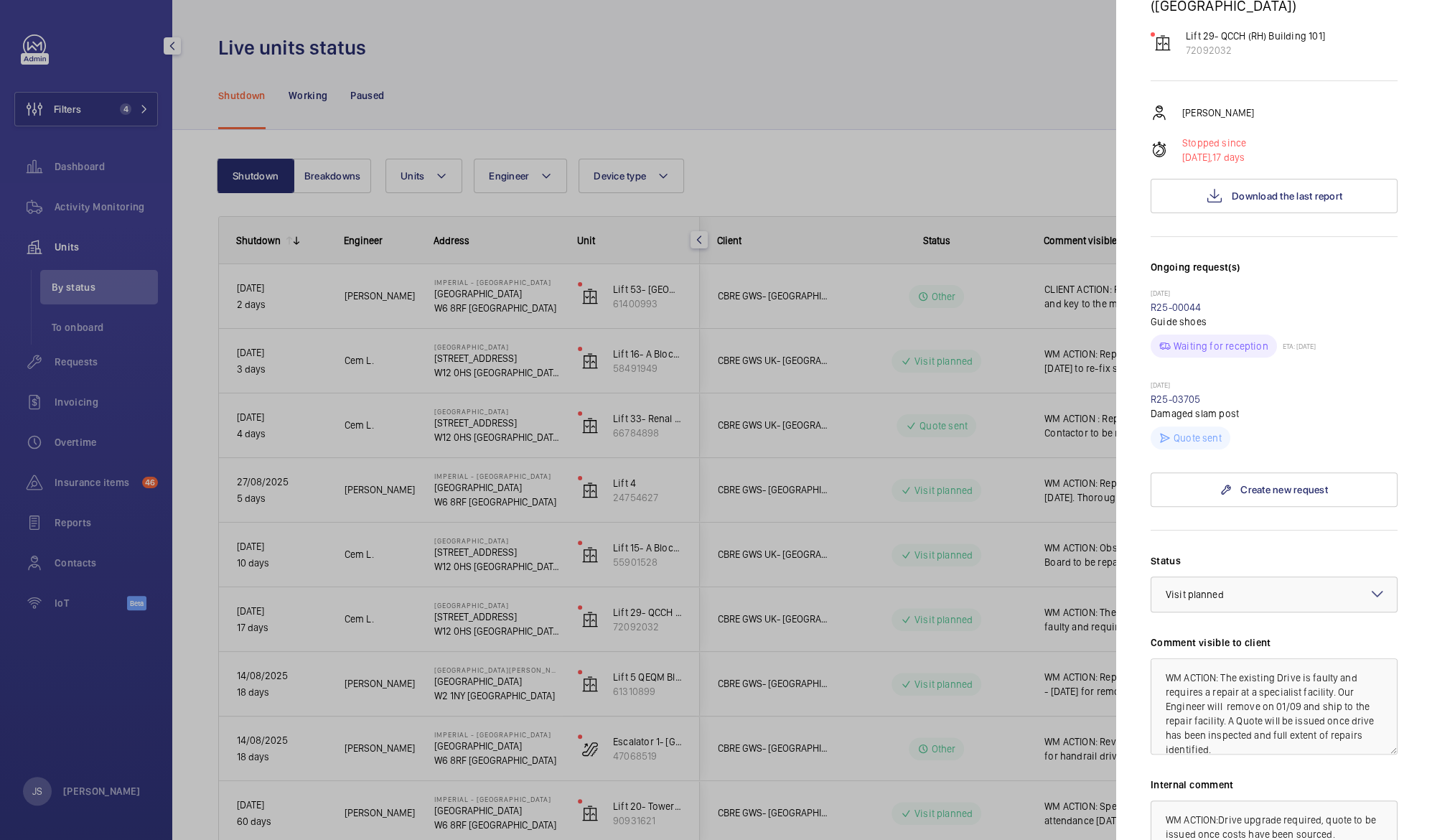
scroll to position [203, 0]
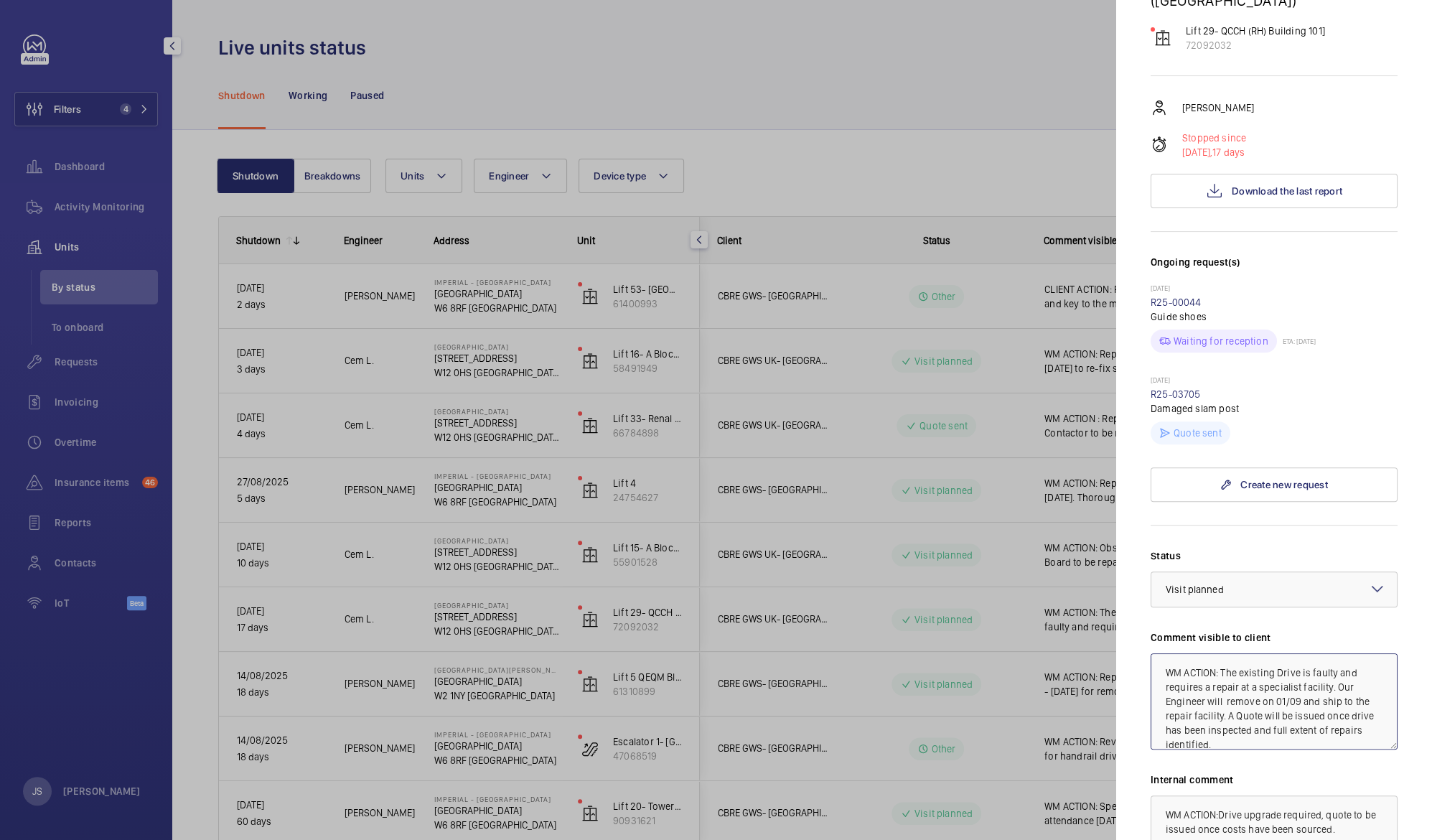
click at [1296, 672] on textarea "WM ACTION: The existing Drive is faulty and requires a repair at a specialist f…" at bounding box center [1274, 701] width 247 height 97
type textarea "WM ACTION: The existing Drive is faulty and requires a repair at a specialist f…"
click at [1127, 585] on mat-sidenav "Stopped unit [GEOGRAPHIC_DATA] [STREET_ADDRESS][GEOGRAPHIC_DATA] GWS UK- [GEOGR…" at bounding box center [1274, 420] width 316 height 840
click at [918, 92] on div at bounding box center [716, 420] width 1432 height 840
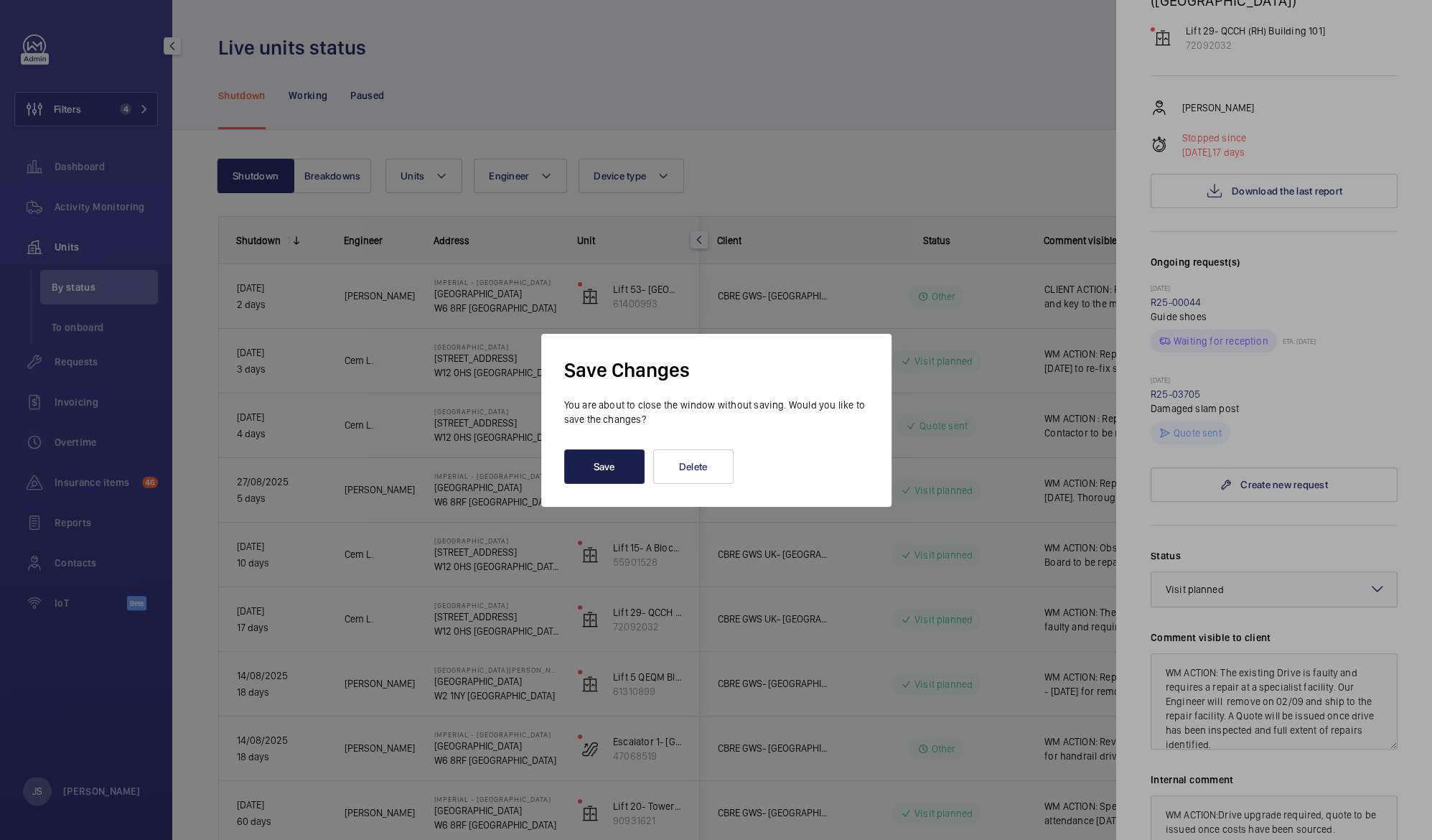
click at [592, 458] on button "Save" at bounding box center [604, 466] width 80 height 34
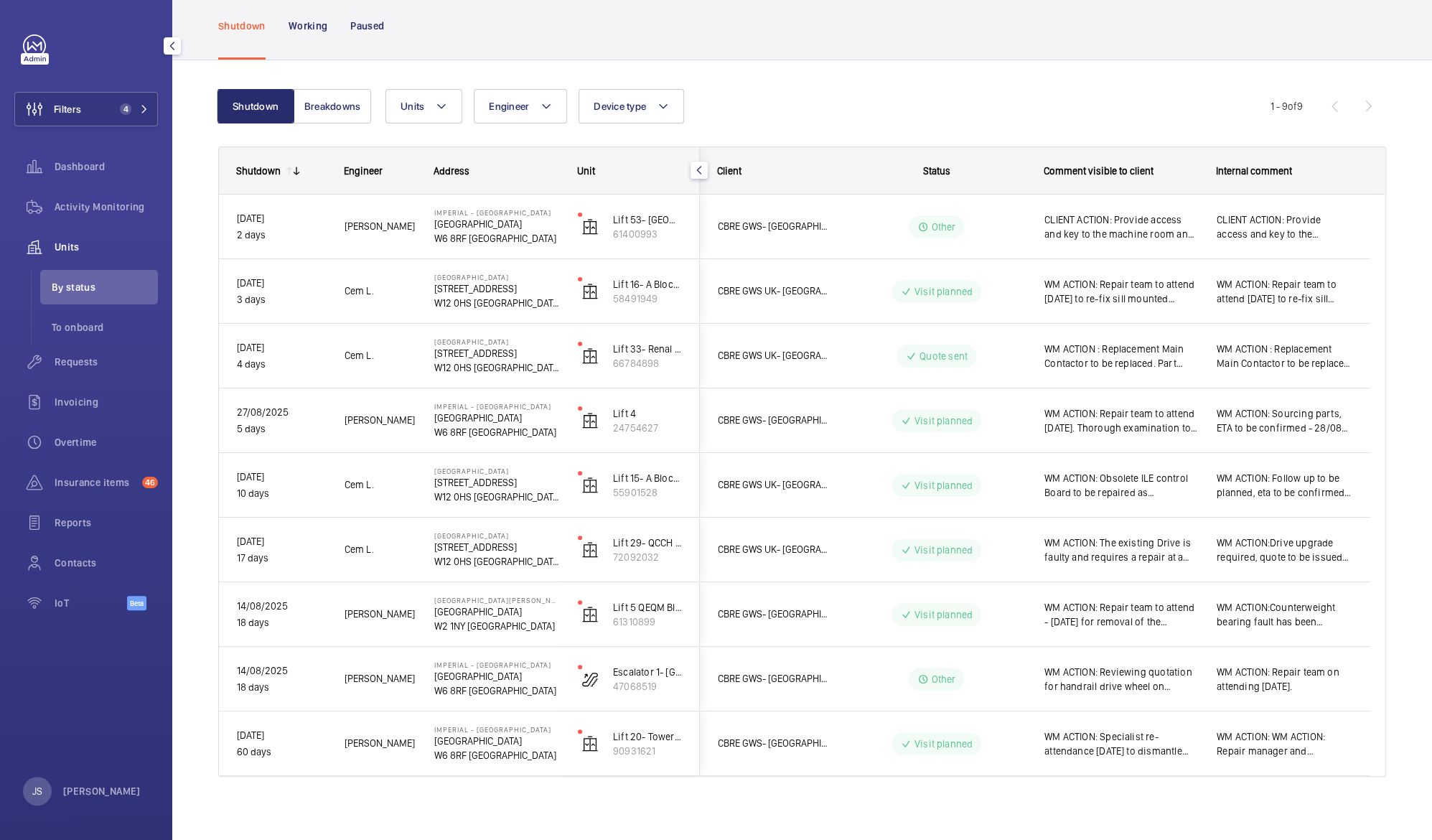
scroll to position [75, 0]
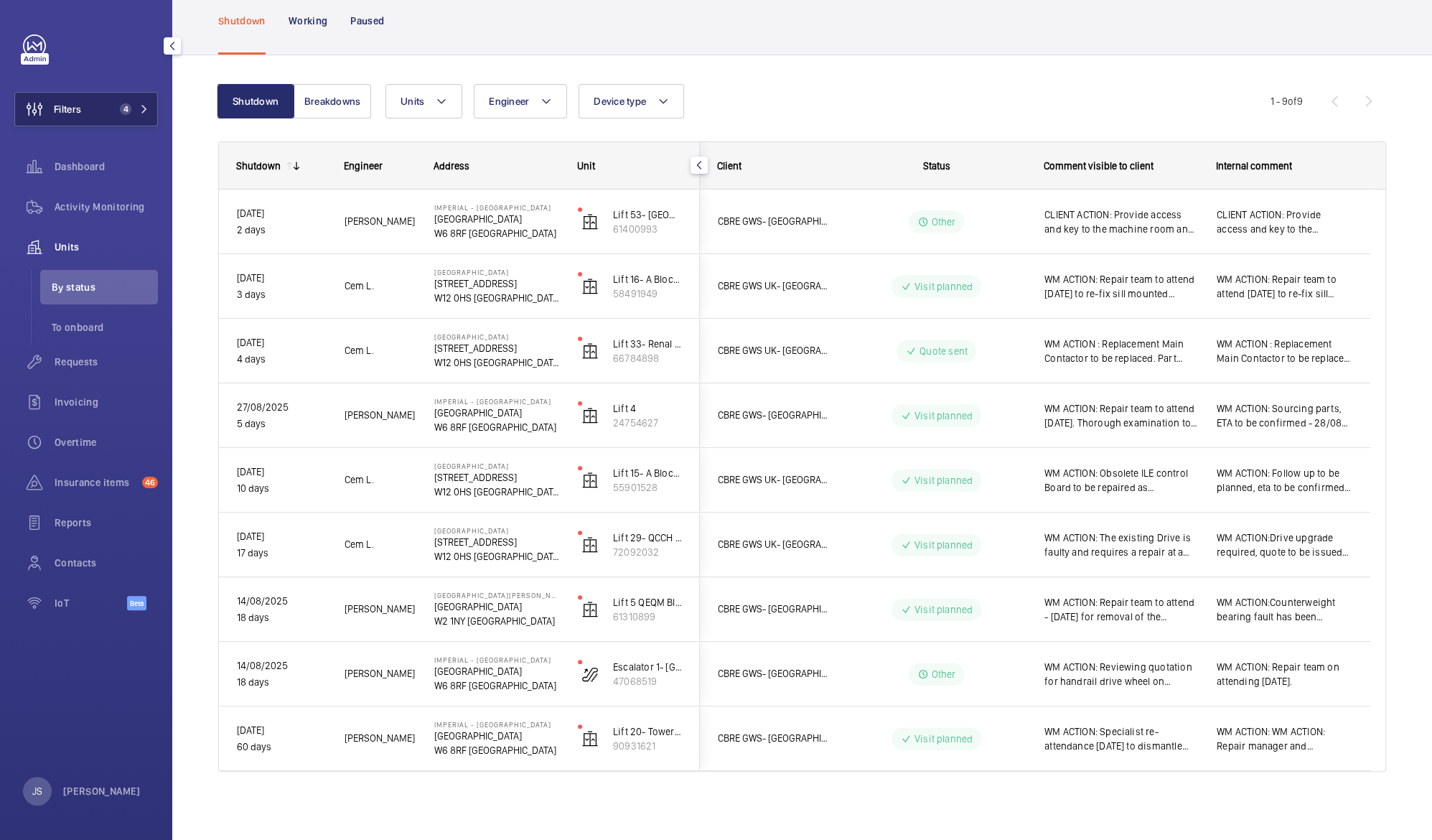
click at [141, 111] on mat-icon at bounding box center [144, 109] width 8 height 8
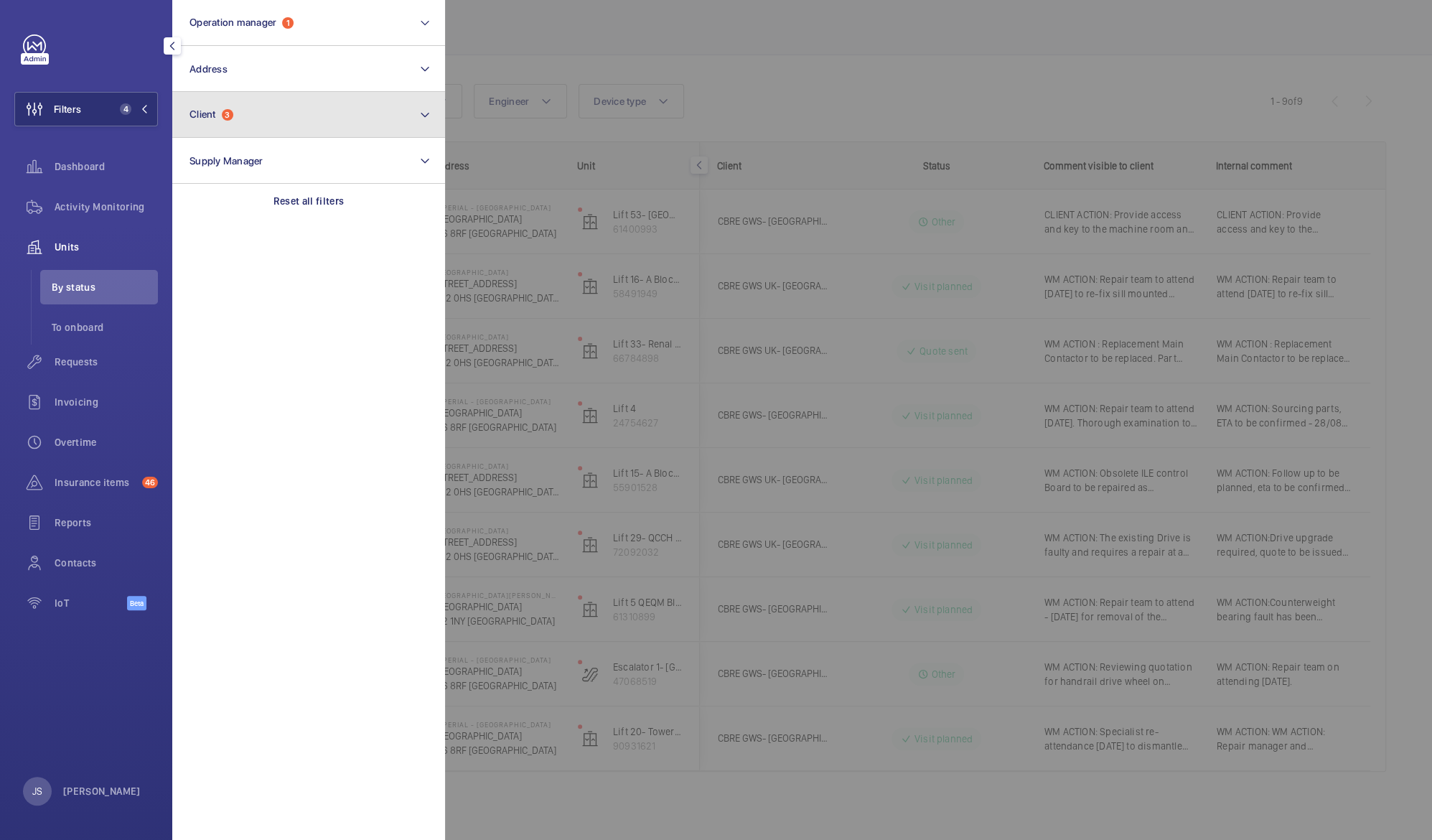
click at [264, 112] on button "Client 3" at bounding box center [308, 115] width 272 height 46
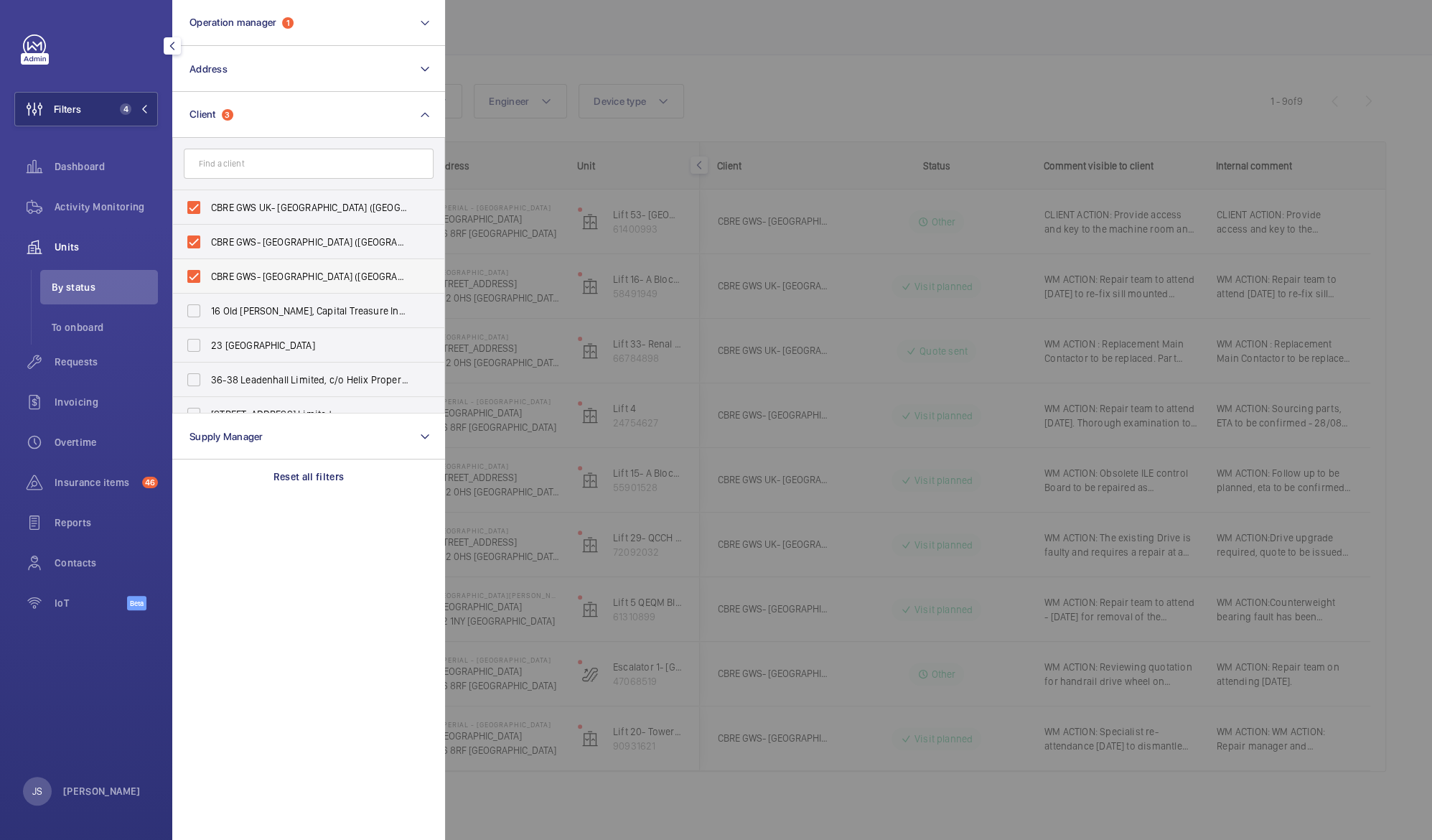
click at [193, 277] on label "CBRE GWS- [GEOGRAPHIC_DATA] ([GEOGRAPHIC_DATA])" at bounding box center [297, 276] width 249 height 34
click at [193, 277] on input "CBRE GWS- [GEOGRAPHIC_DATA] ([GEOGRAPHIC_DATA])" at bounding box center [193, 276] width 29 height 29
checkbox input "false"
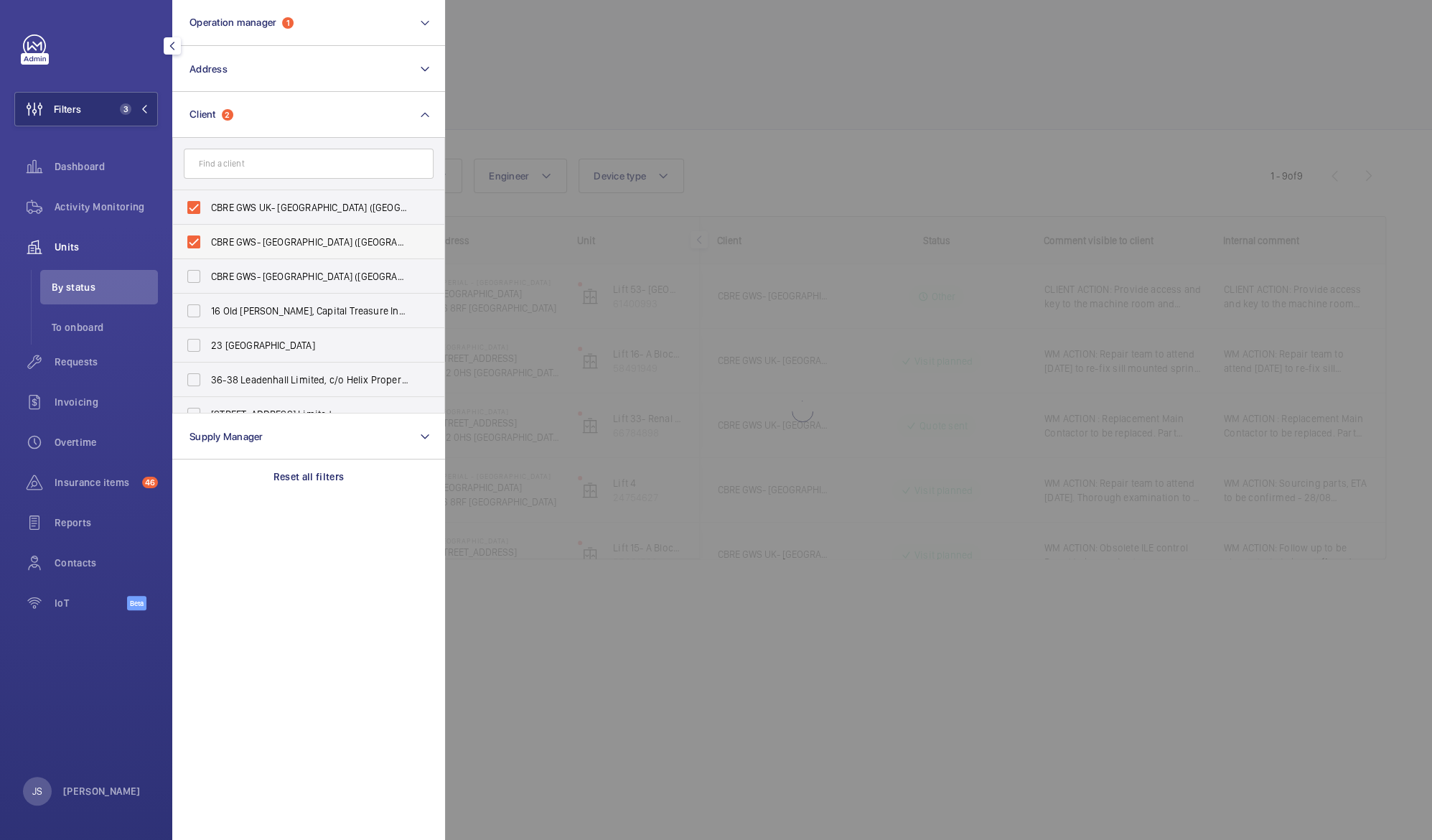
click at [195, 243] on label "CBRE GWS- [GEOGRAPHIC_DATA] ([GEOGRAPHIC_DATA][PERSON_NAME])" at bounding box center [297, 241] width 249 height 34
click at [195, 243] on input "CBRE GWS- [GEOGRAPHIC_DATA] ([GEOGRAPHIC_DATA][PERSON_NAME])" at bounding box center [193, 241] width 29 height 29
checkbox input "false"
click at [196, 209] on label "CBRE GWS UK- [GEOGRAPHIC_DATA] ([GEOGRAPHIC_DATA])" at bounding box center [297, 207] width 249 height 34
click at [196, 209] on input "CBRE GWS UK- [GEOGRAPHIC_DATA] ([GEOGRAPHIC_DATA])" at bounding box center [193, 207] width 29 height 29
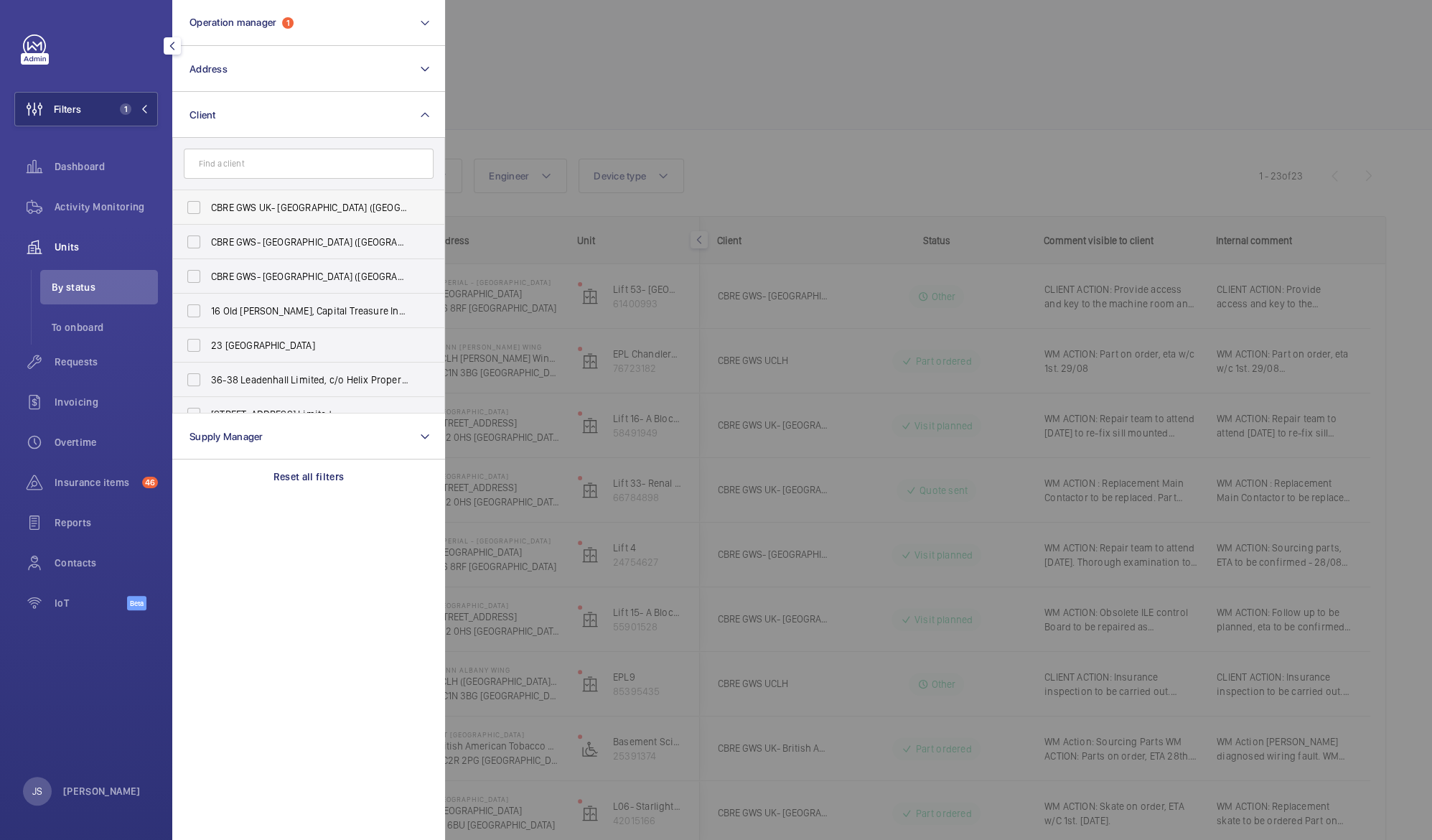
click at [196, 207] on label "CBRE GWS UK- [GEOGRAPHIC_DATA] ([GEOGRAPHIC_DATA])" at bounding box center [297, 207] width 249 height 34
click at [196, 207] on input "CBRE GWS UK- [GEOGRAPHIC_DATA] ([GEOGRAPHIC_DATA])" at bounding box center [193, 207] width 29 height 29
checkbox input "true"
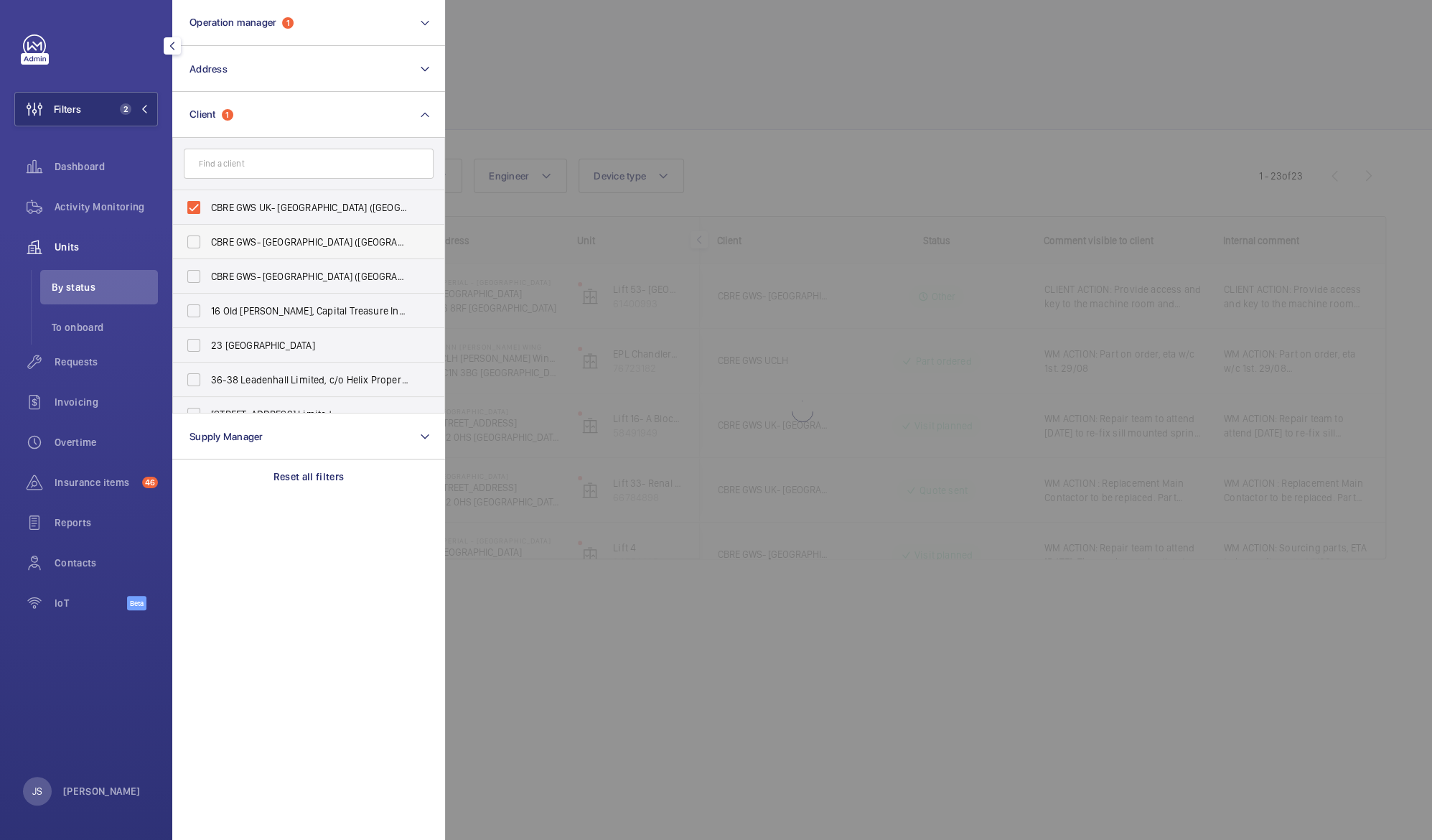
click at [192, 240] on label "CBRE GWS- [GEOGRAPHIC_DATA] ([GEOGRAPHIC_DATA][PERSON_NAME])" at bounding box center [297, 241] width 249 height 34
click at [192, 240] on input "CBRE GWS- [GEOGRAPHIC_DATA] ([GEOGRAPHIC_DATA][PERSON_NAME])" at bounding box center [193, 241] width 29 height 29
checkbox input "true"
click at [194, 276] on label "CBRE GWS- [GEOGRAPHIC_DATA] ([GEOGRAPHIC_DATA])" at bounding box center [297, 276] width 249 height 34
click at [194, 276] on input "CBRE GWS- [GEOGRAPHIC_DATA] ([GEOGRAPHIC_DATA])" at bounding box center [193, 276] width 29 height 29
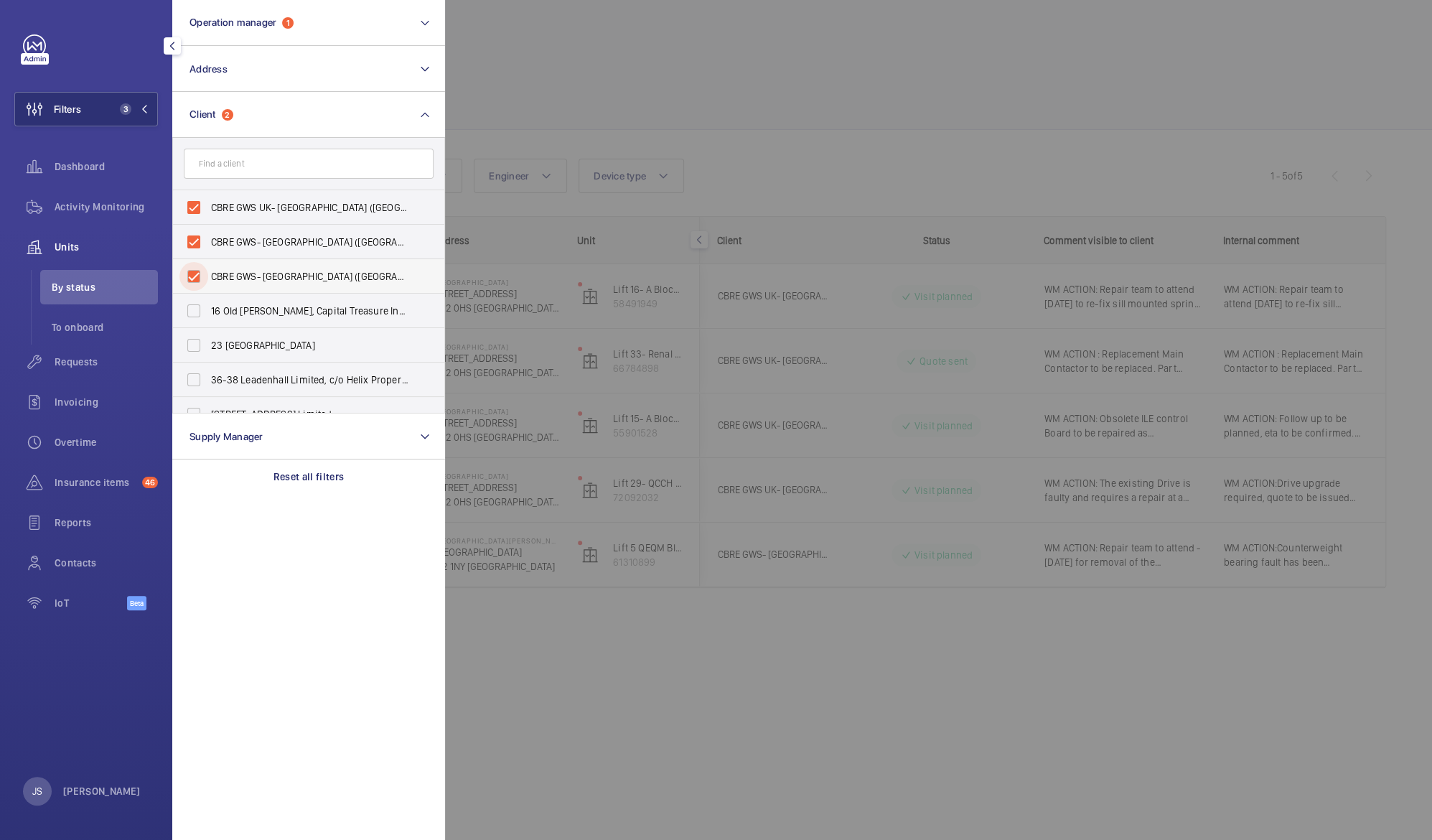
checkbox input "true"
click at [517, 63] on div at bounding box center [1161, 420] width 1432 height 840
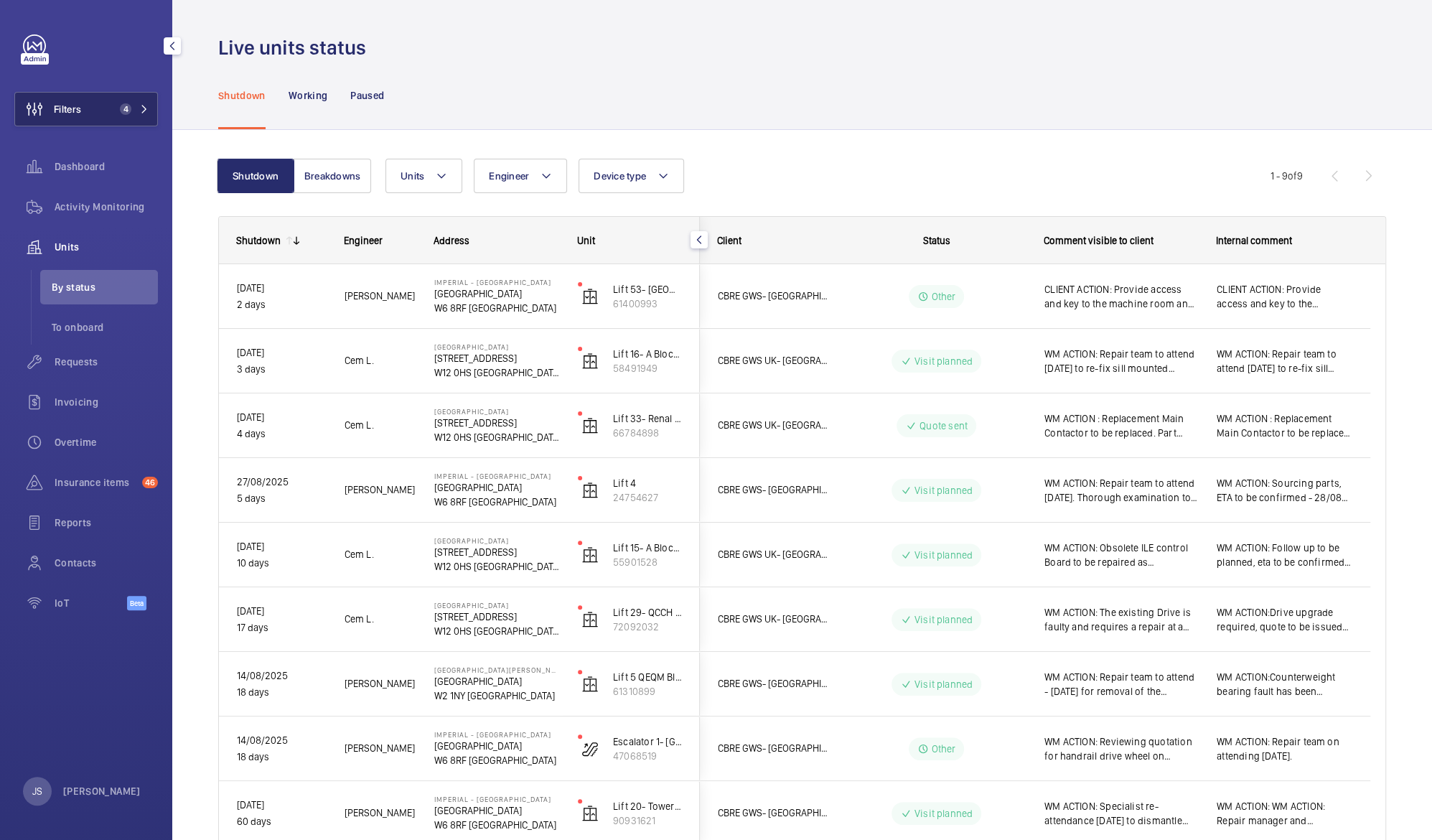
click at [106, 112] on button "Filters 4" at bounding box center [87, 109] width 144 height 34
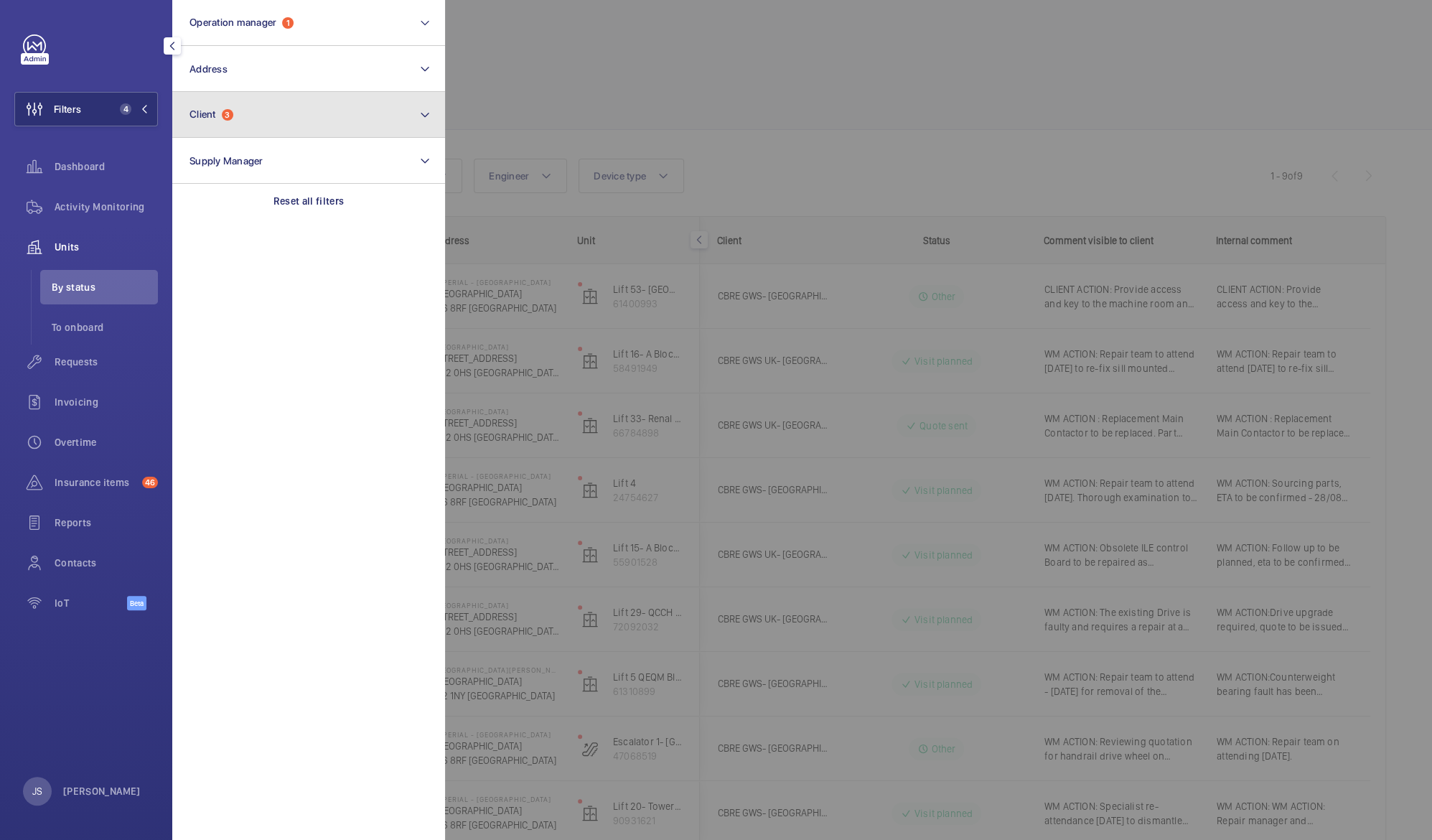
click at [222, 121] on button "Client 3" at bounding box center [308, 115] width 272 height 46
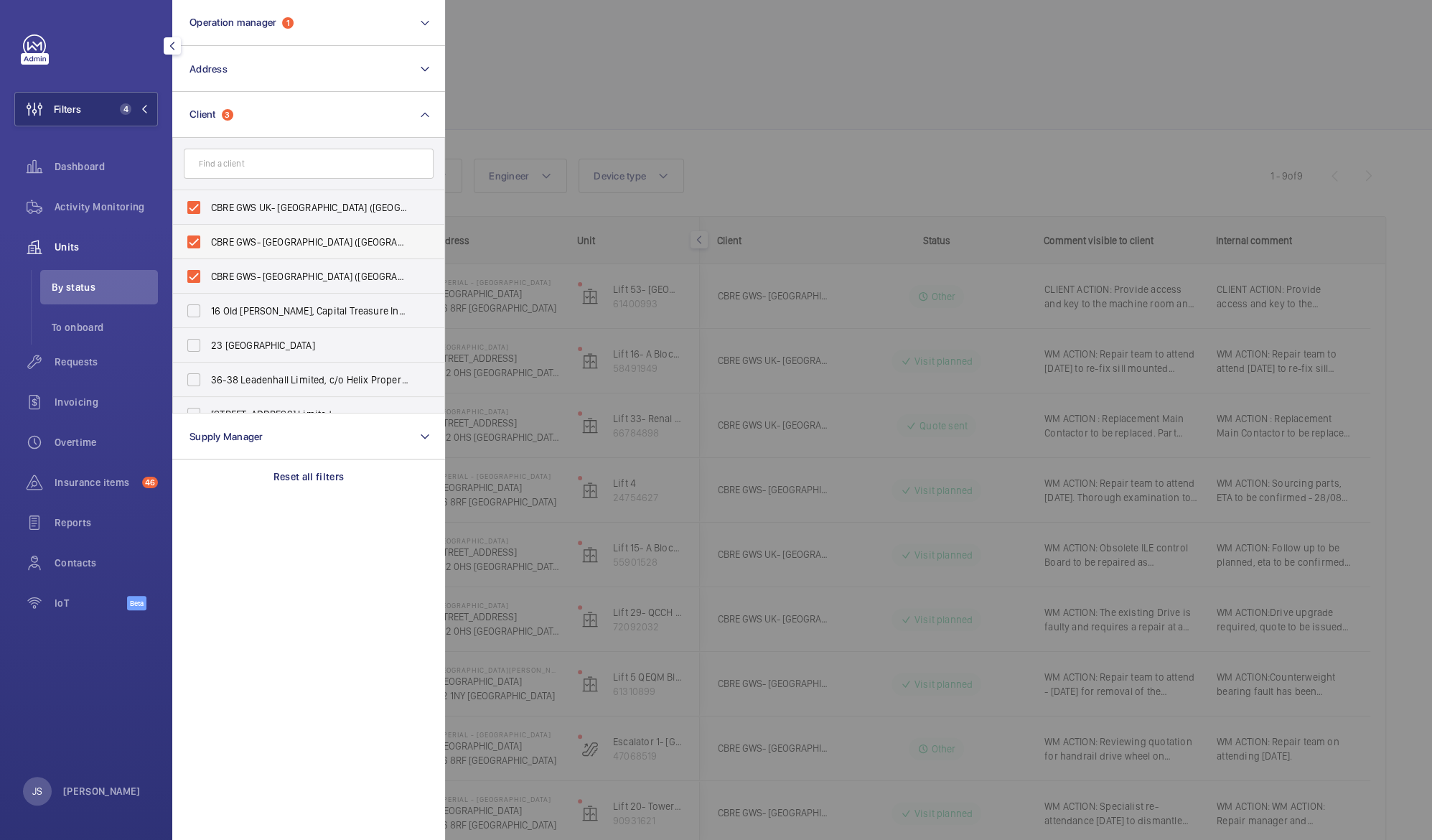
click at [226, 242] on span "CBRE GWS- [GEOGRAPHIC_DATA] ([GEOGRAPHIC_DATA][PERSON_NAME])" at bounding box center [309, 242] width 197 height 15
click at [208, 242] on input "CBRE GWS- [GEOGRAPHIC_DATA] ([GEOGRAPHIC_DATA][PERSON_NAME])" at bounding box center [193, 241] width 29 height 29
checkbox input "false"
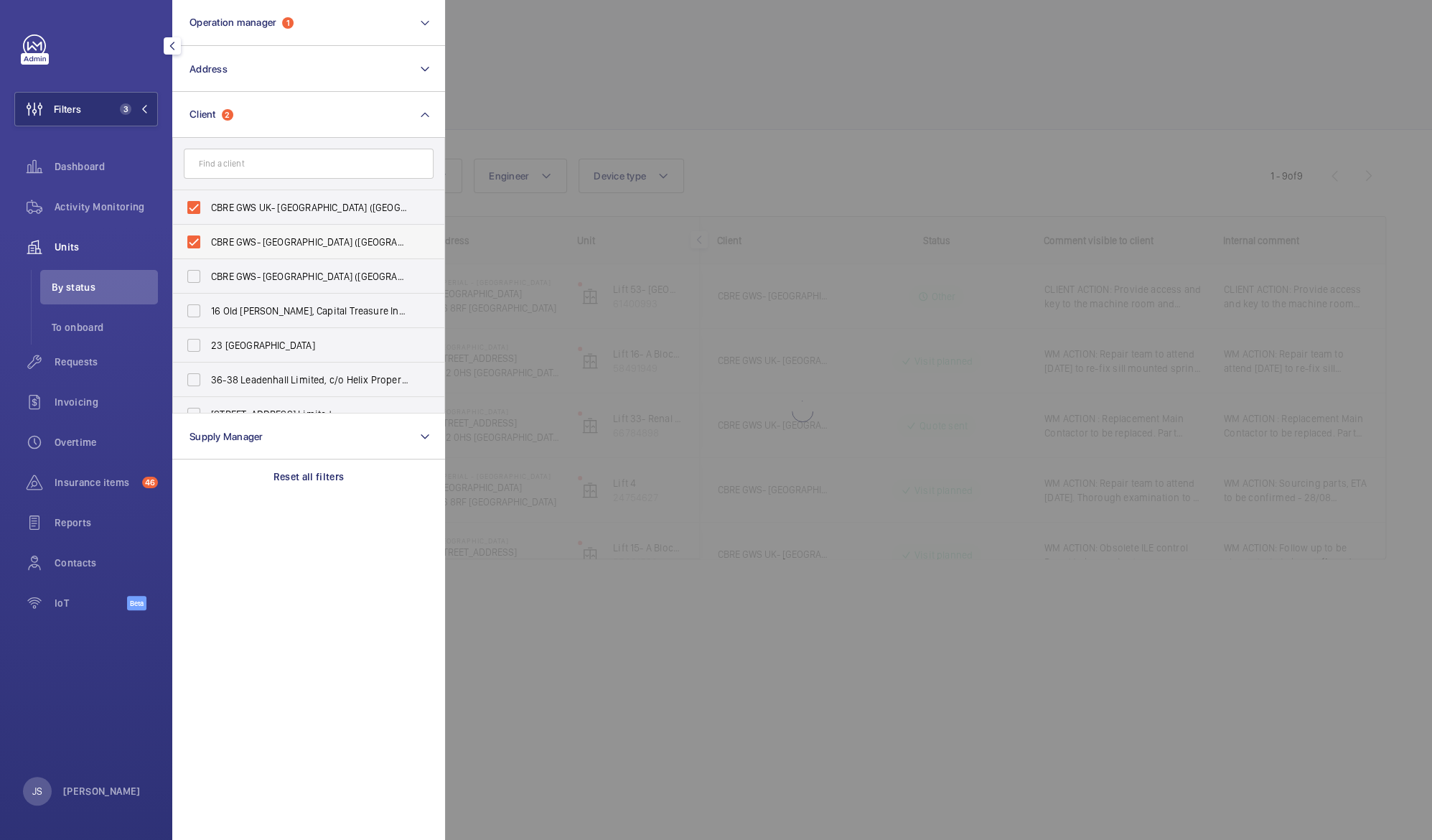
click at [228, 240] on span "CBRE GWS- [GEOGRAPHIC_DATA] ([GEOGRAPHIC_DATA])" at bounding box center [309, 242] width 197 height 15
click at [208, 240] on input "CBRE GWS- [GEOGRAPHIC_DATA] ([GEOGRAPHIC_DATA])" at bounding box center [193, 241] width 29 height 29
checkbox input "false"
click at [755, 102] on div at bounding box center [1161, 420] width 1432 height 840
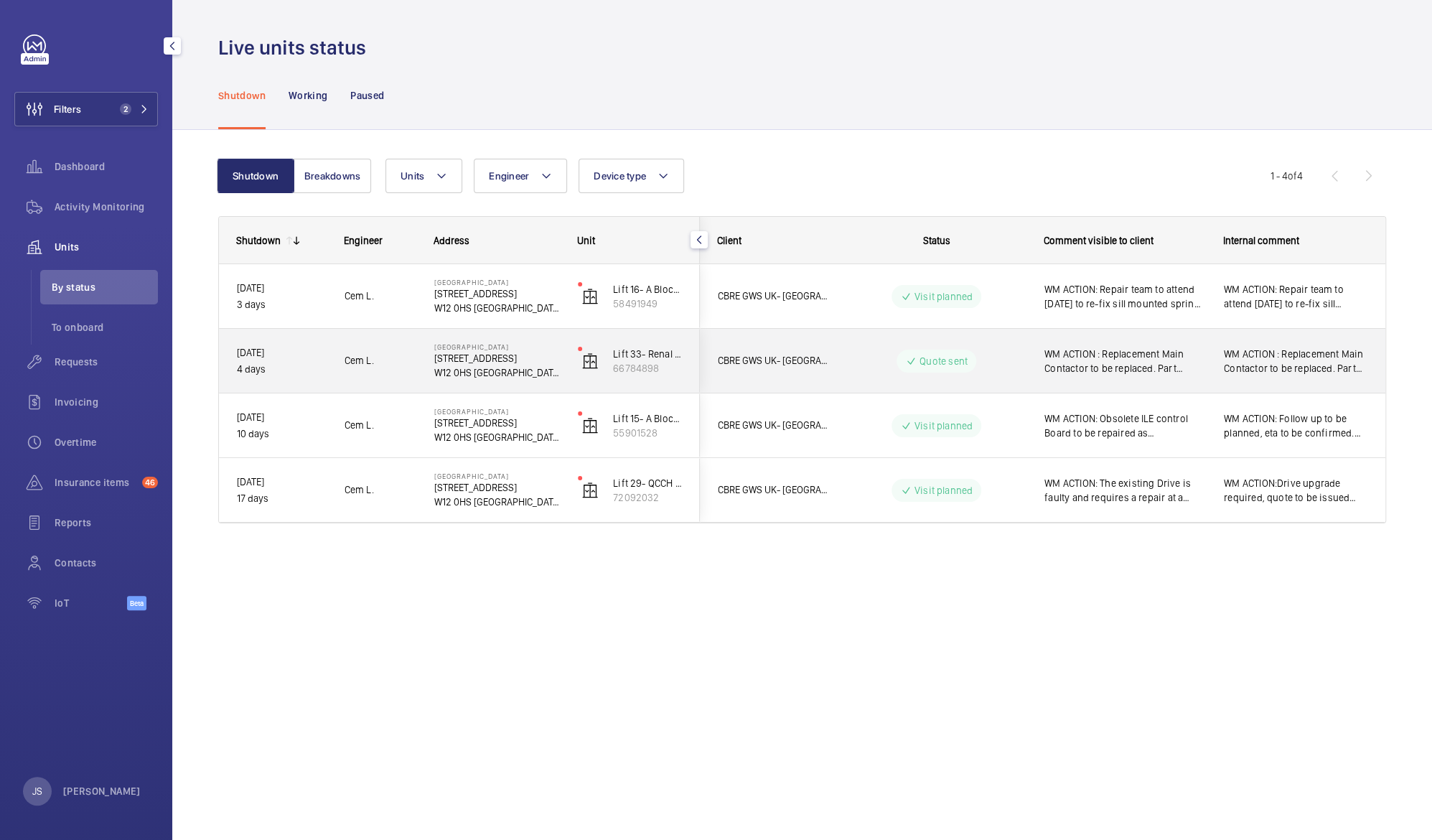
click at [1115, 364] on span "WM ACTION : Replacement Main Contactor to be replaced. Part identified and is a…" at bounding box center [1125, 361] width 161 height 29
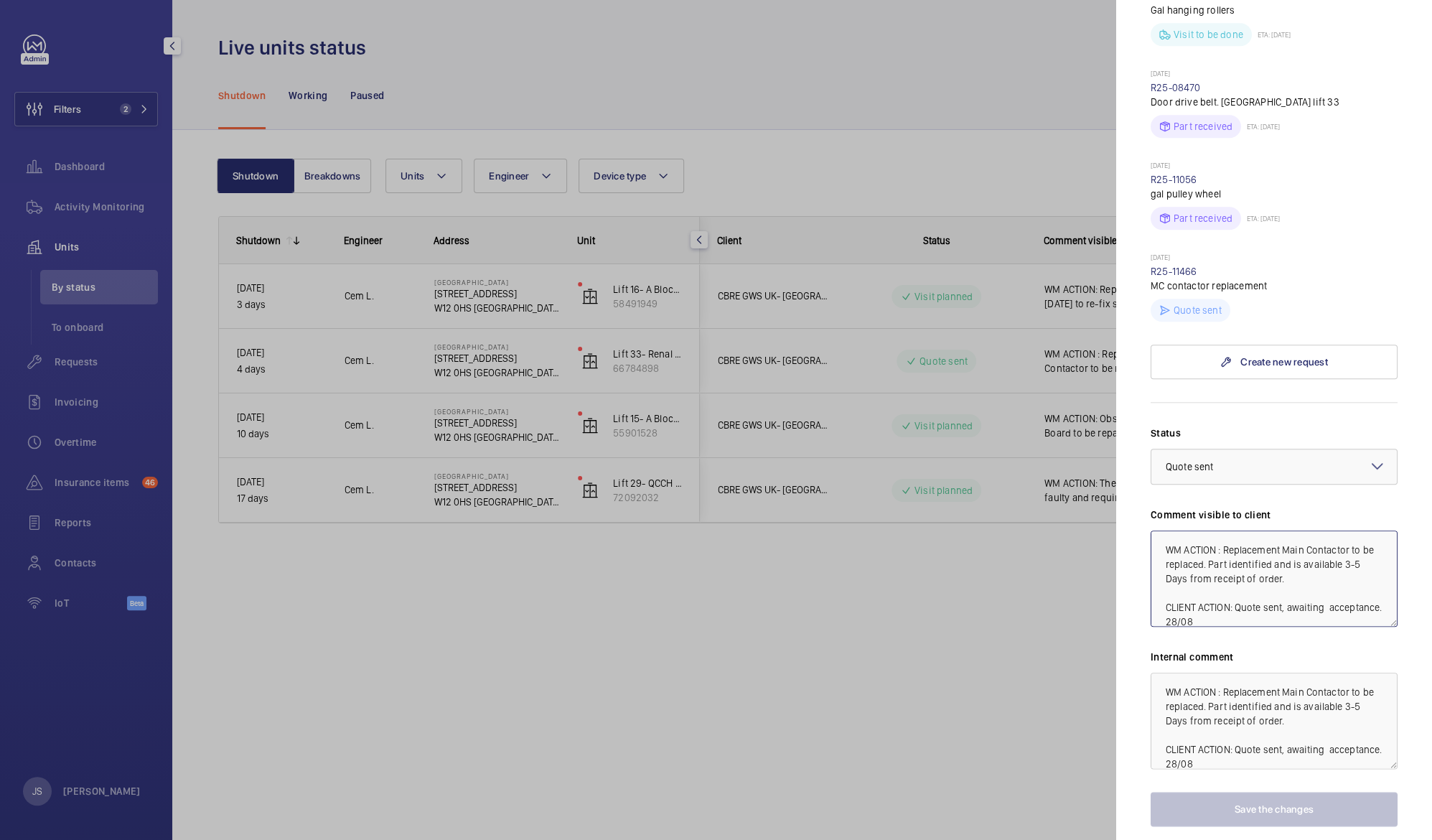
scroll to position [14, 0]
click at [429, 29] on div at bounding box center [716, 420] width 1432 height 840
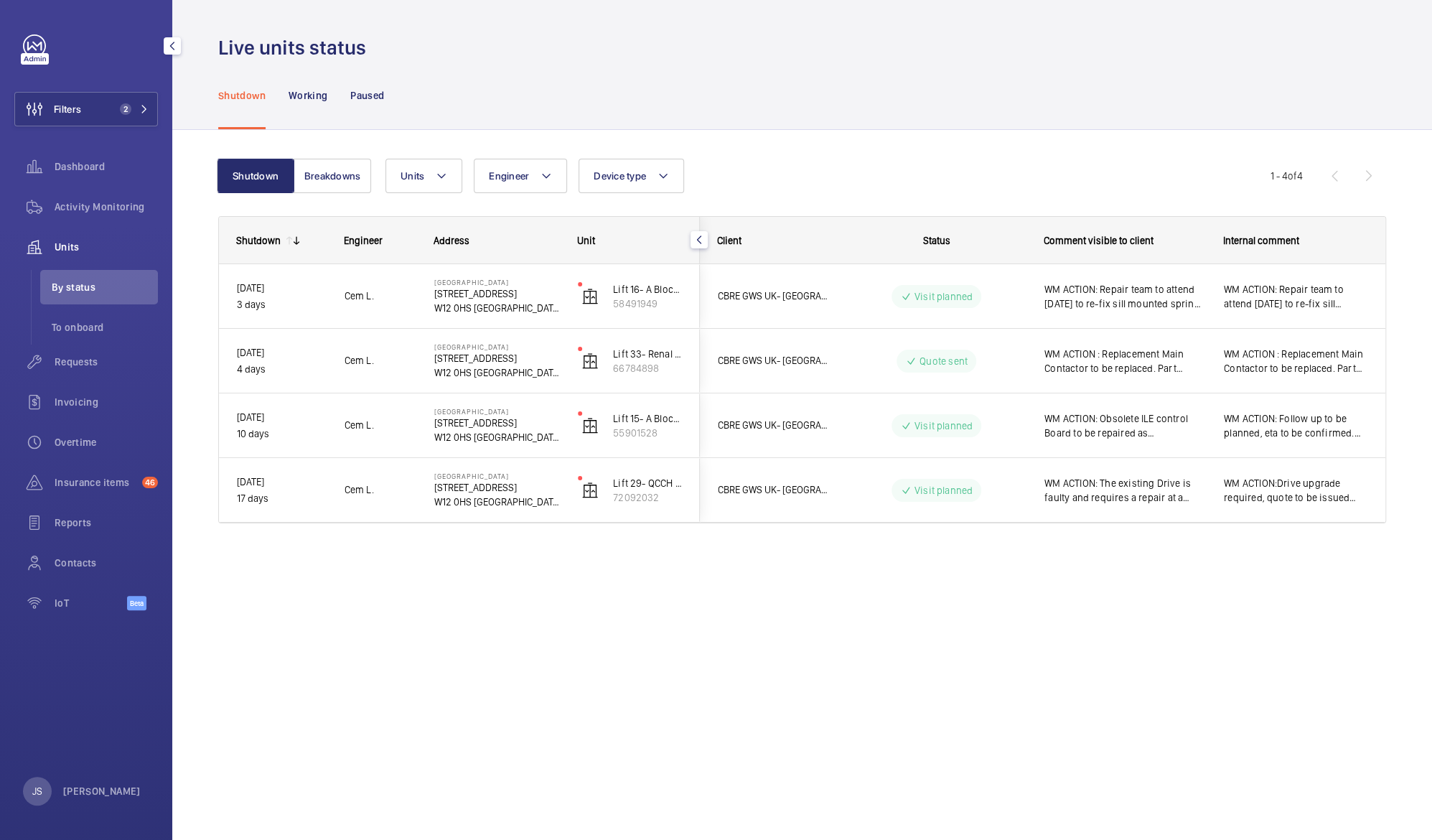
scroll to position [0, 0]
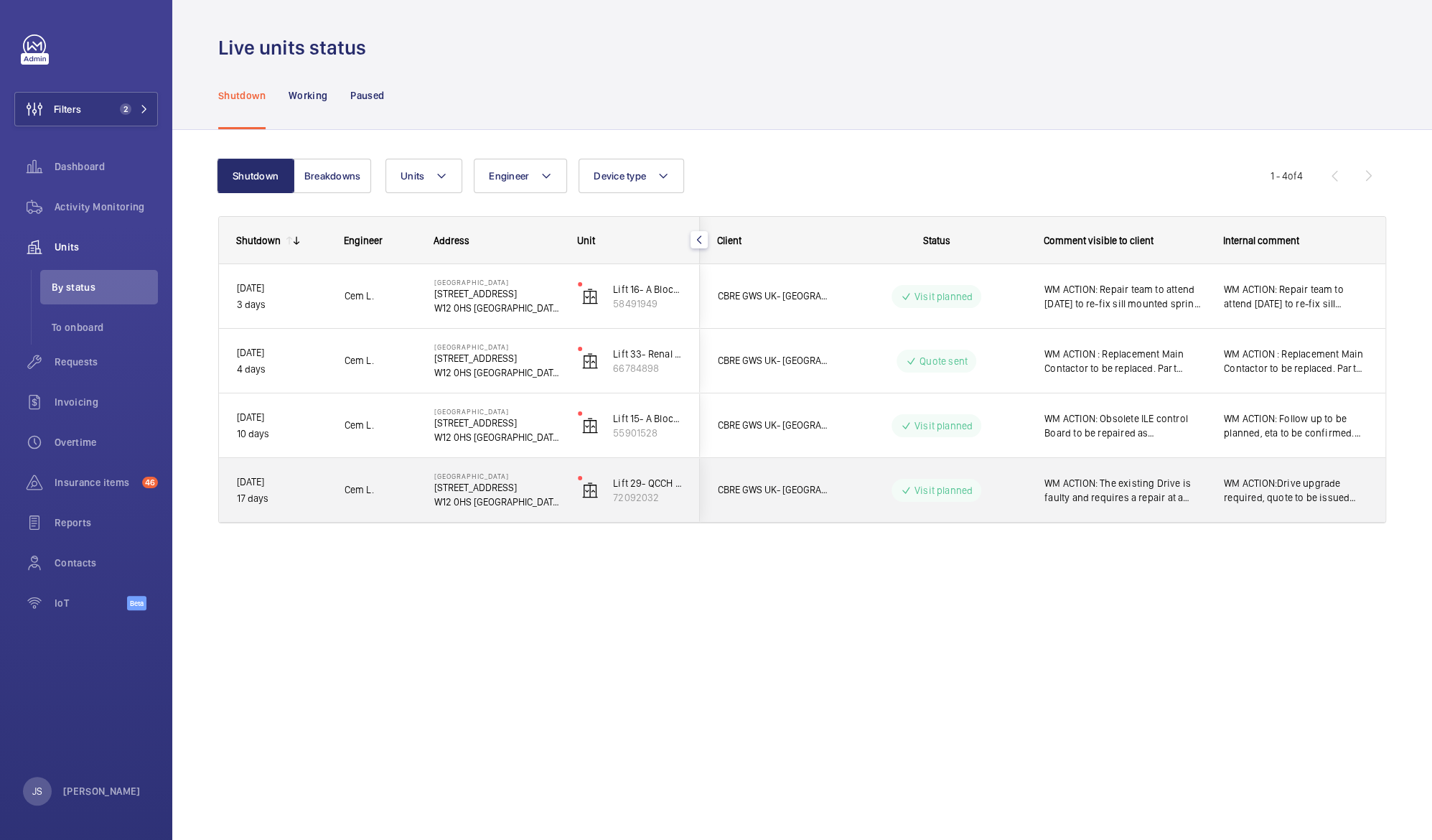
click at [1080, 481] on span "WM ACTION: The existing Drive is faulty and requires a repair at a specialist f…" at bounding box center [1125, 489] width 161 height 29
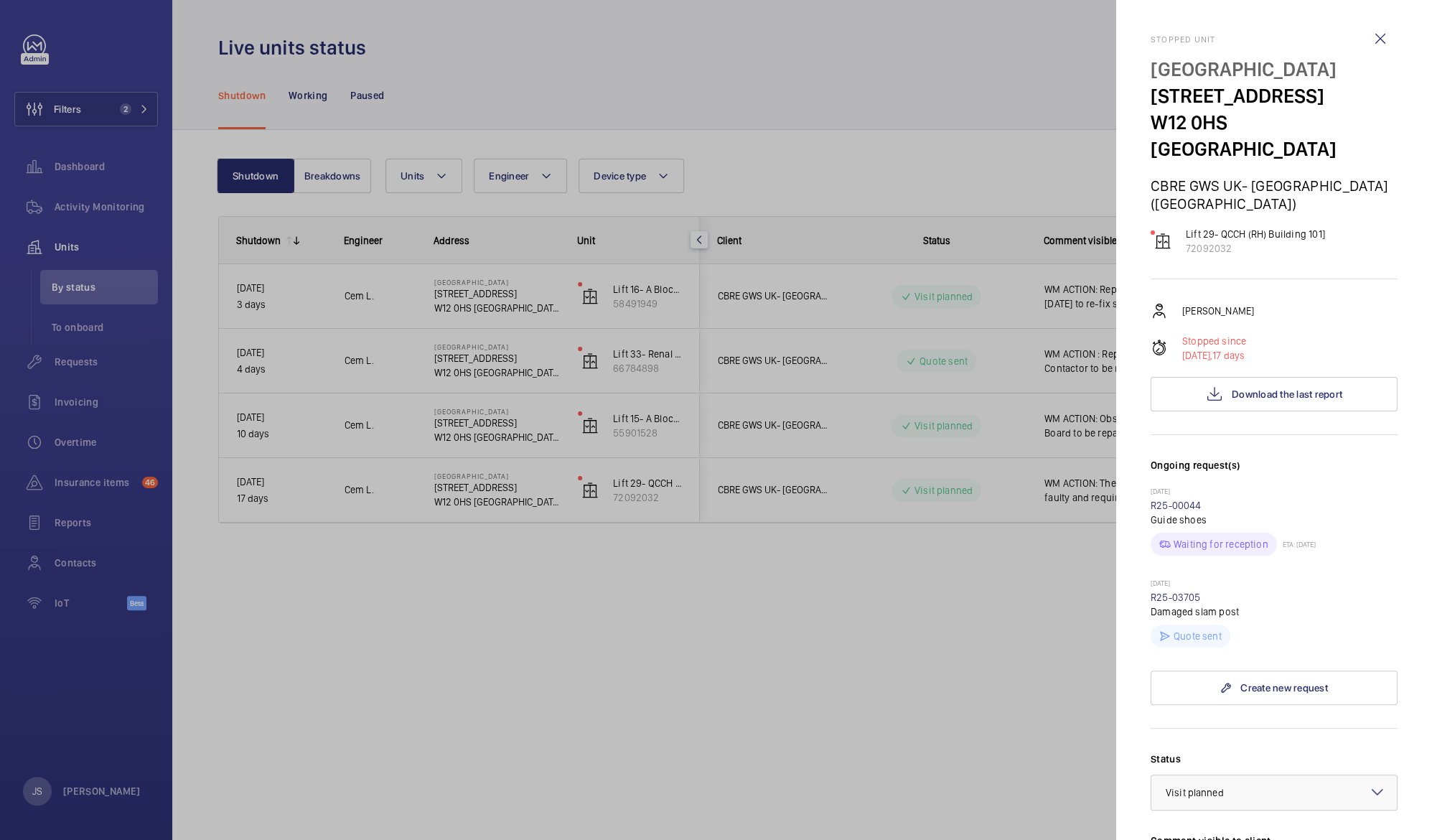
click at [1034, 556] on div at bounding box center [716, 420] width 1432 height 840
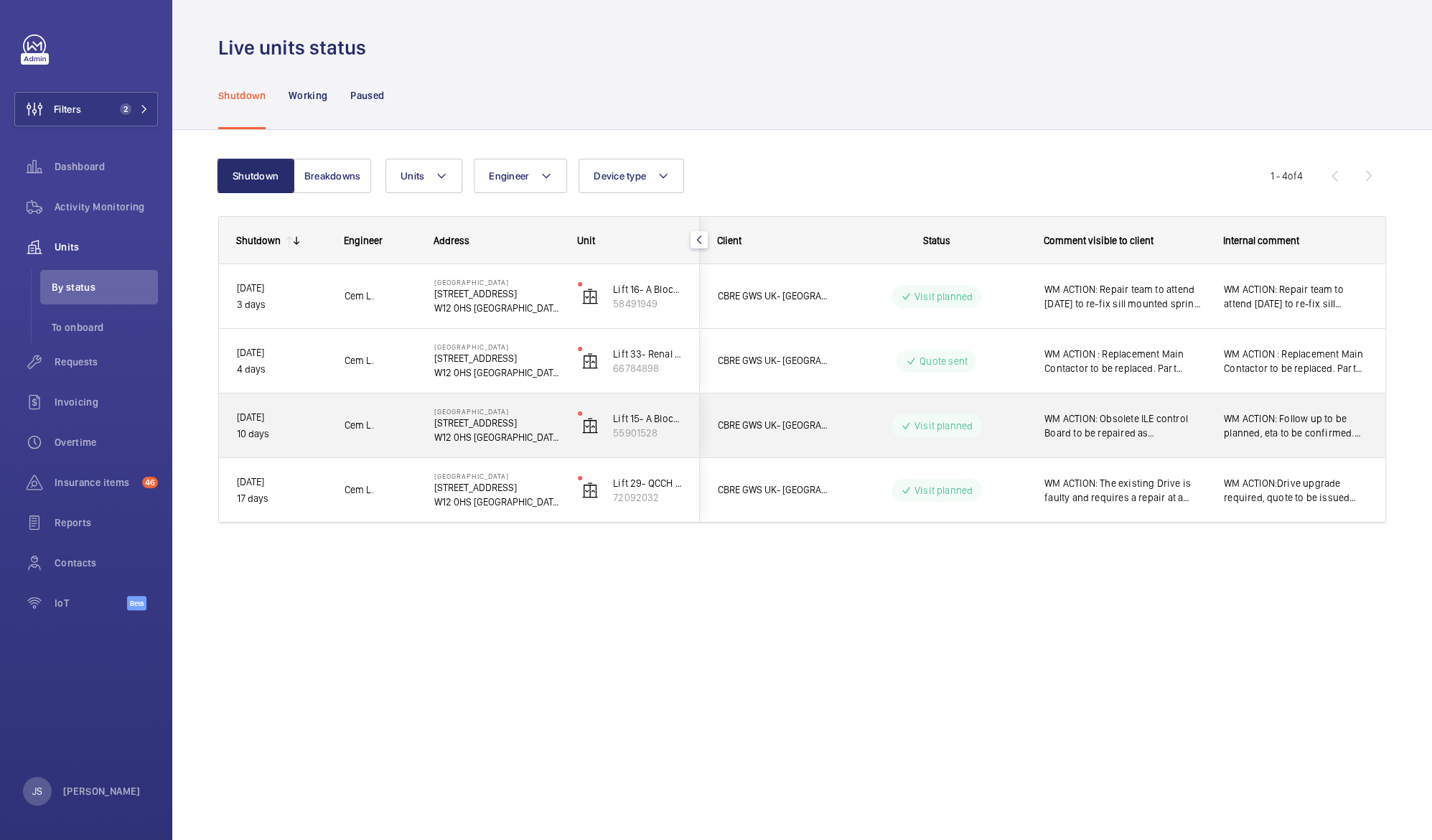
click at [1079, 422] on span "WM ACTION: Obsolete ILE control Board to be repaired as replacement is no longe…" at bounding box center [1125, 425] width 161 height 29
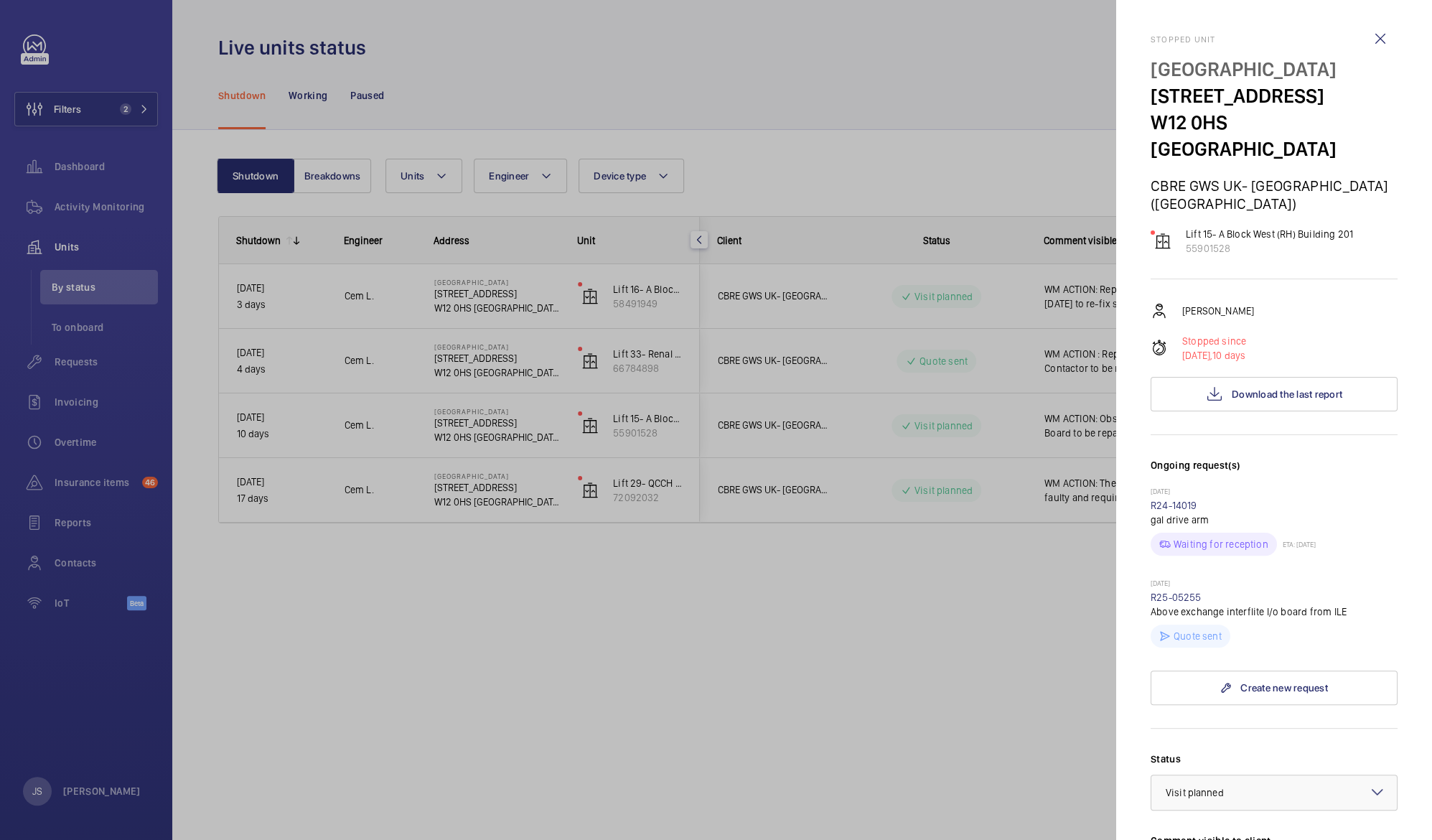
click at [1033, 589] on div at bounding box center [716, 420] width 1432 height 840
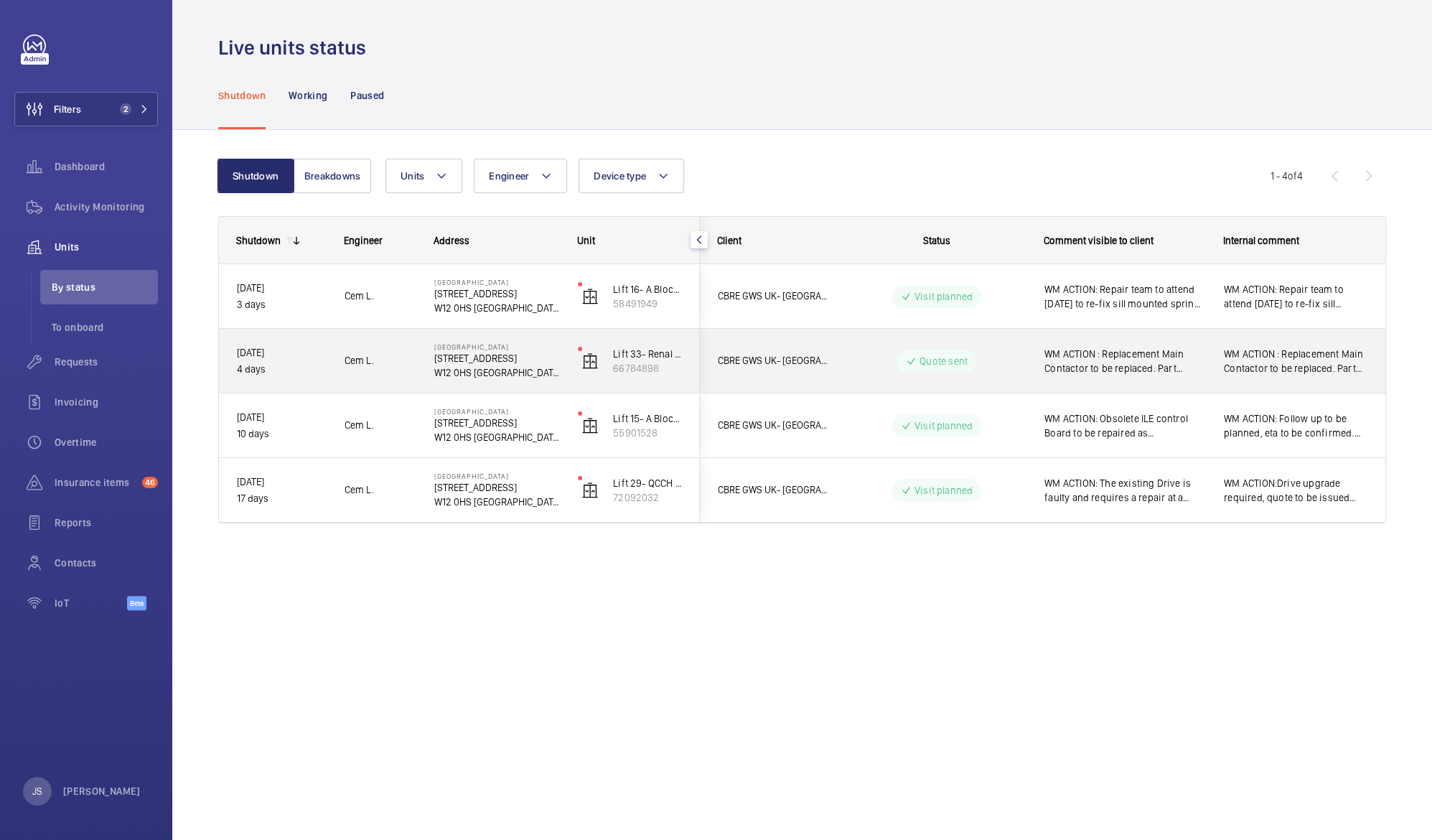
click at [1099, 351] on span "WM ACTION : Replacement Main Contactor to be replaced. Part identified and is a…" at bounding box center [1125, 361] width 161 height 29
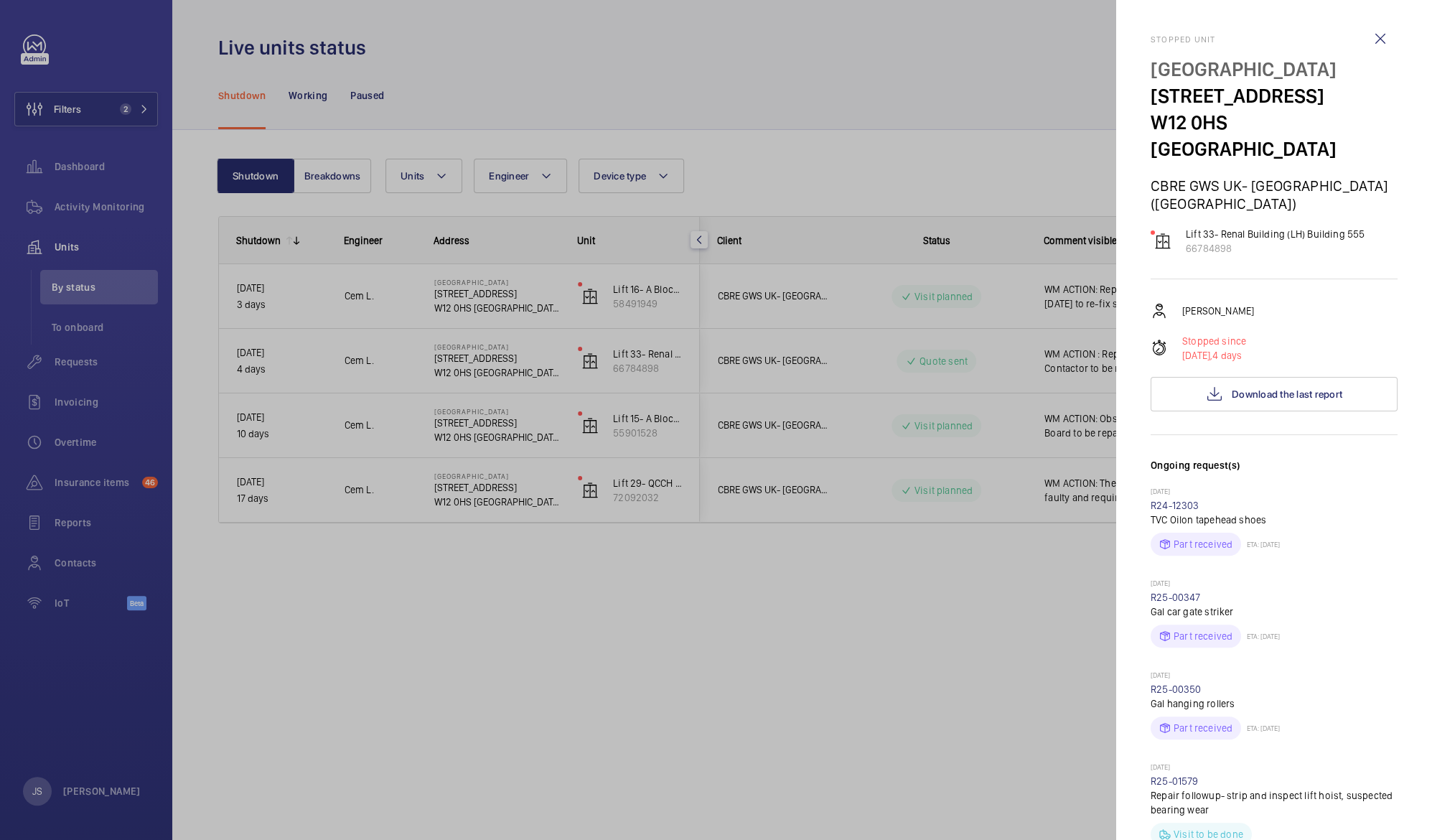
scroll to position [167, 0]
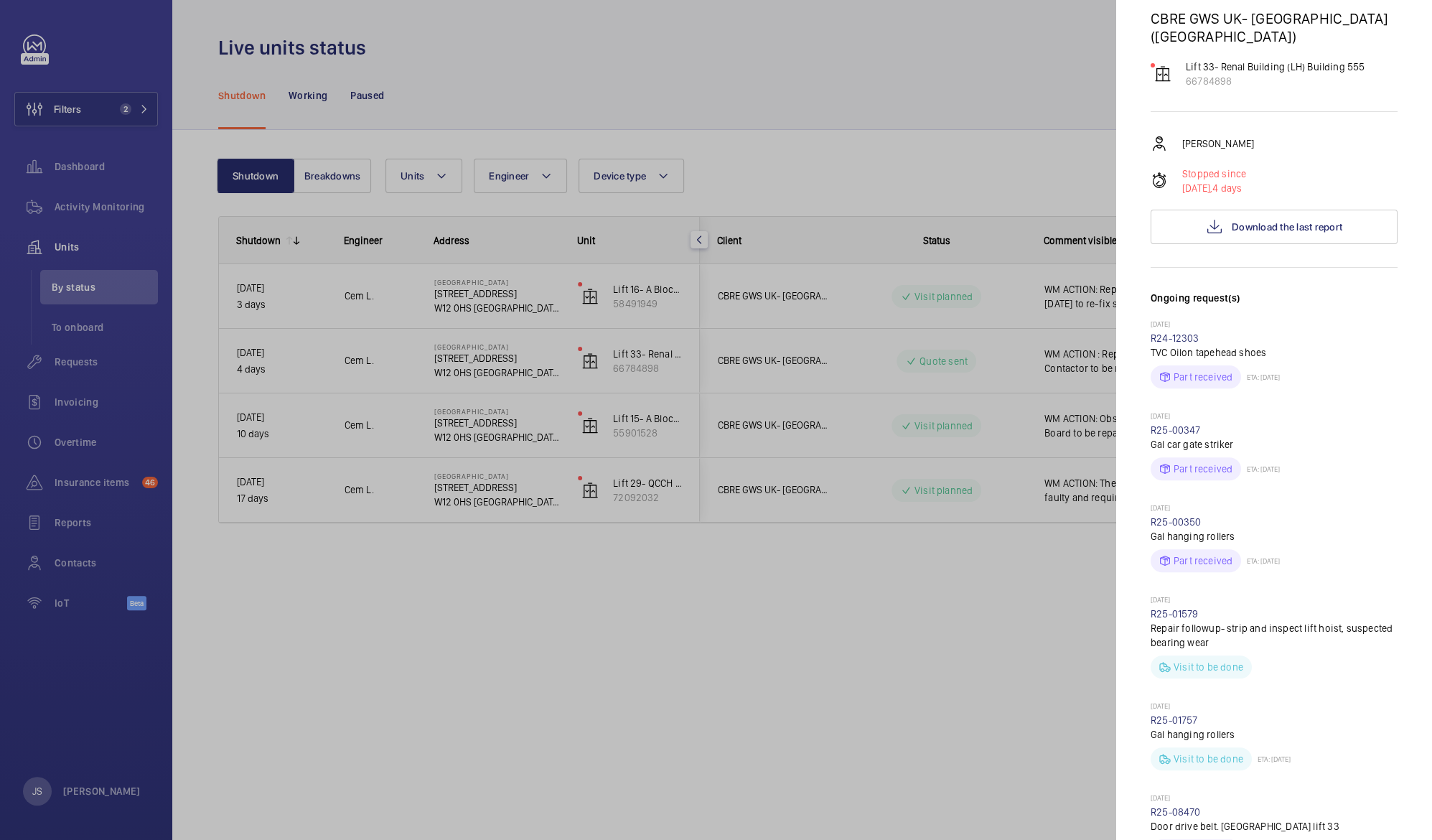
click at [959, 591] on div at bounding box center [716, 420] width 1432 height 840
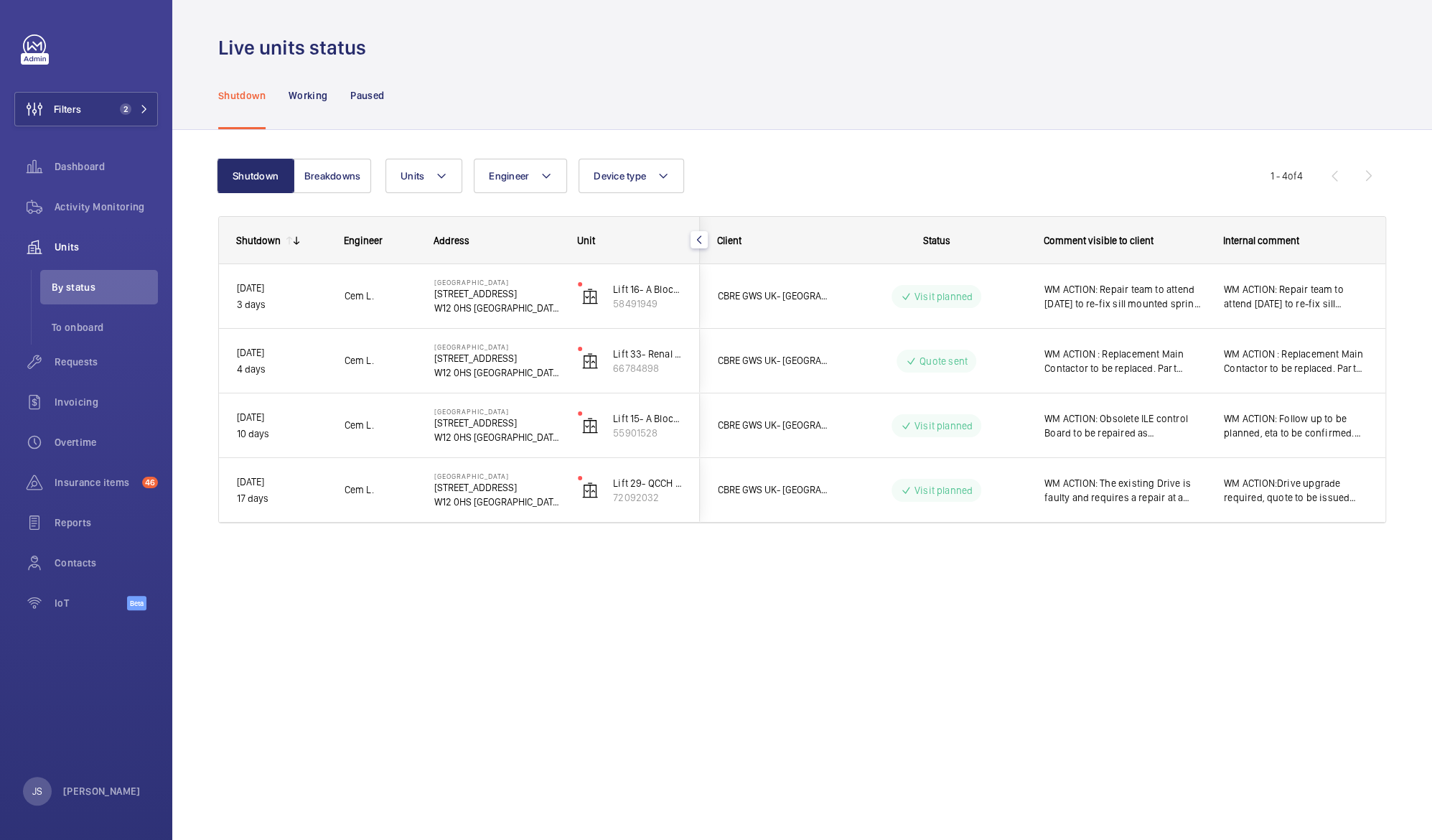
scroll to position [0, 0]
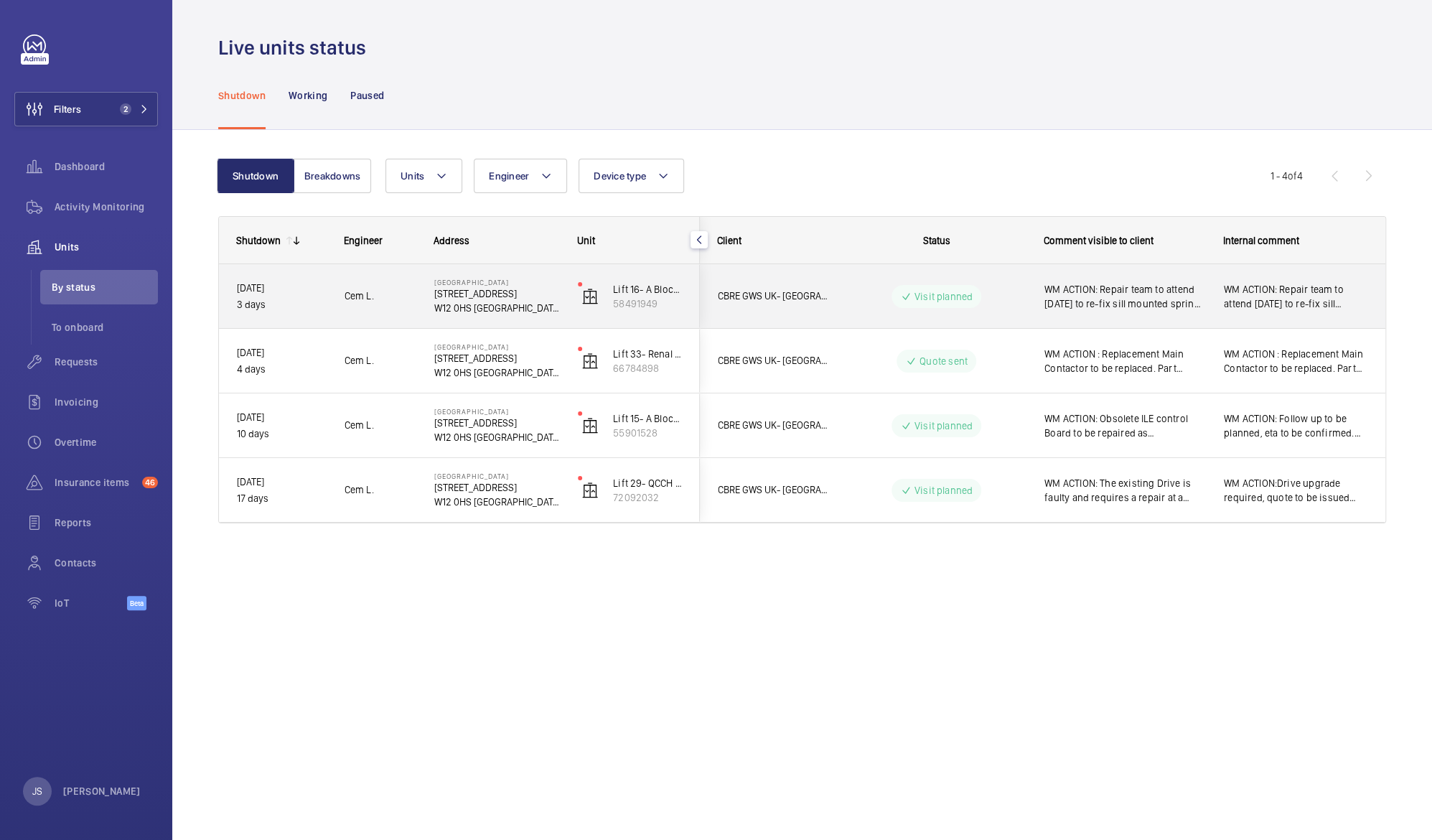
click at [1114, 294] on span "WM ACTION: Repair team to attend [DATE] to re-fix sill mounted spring closer." at bounding box center [1125, 296] width 161 height 29
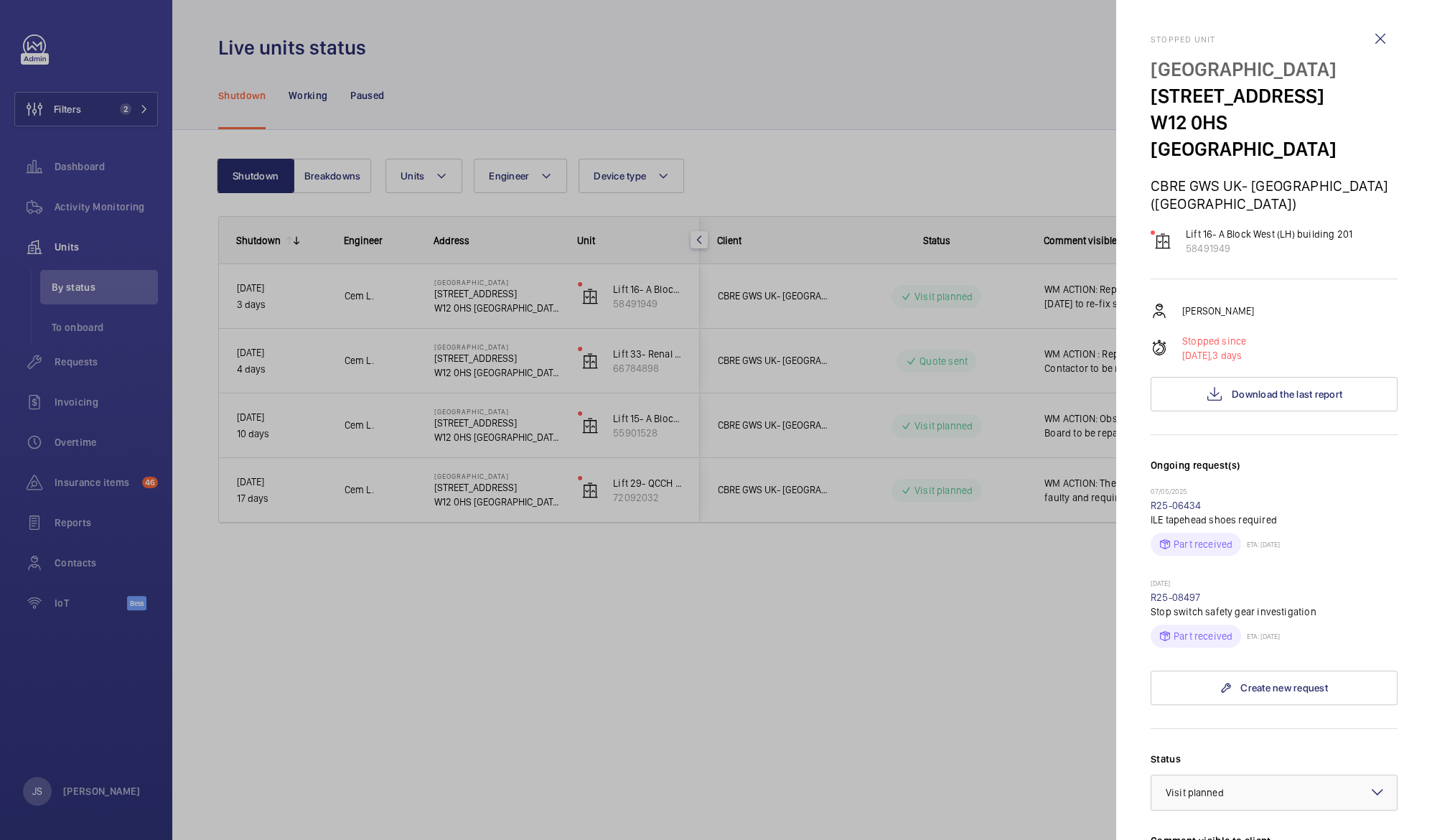
click at [1022, 542] on div at bounding box center [716, 420] width 1432 height 840
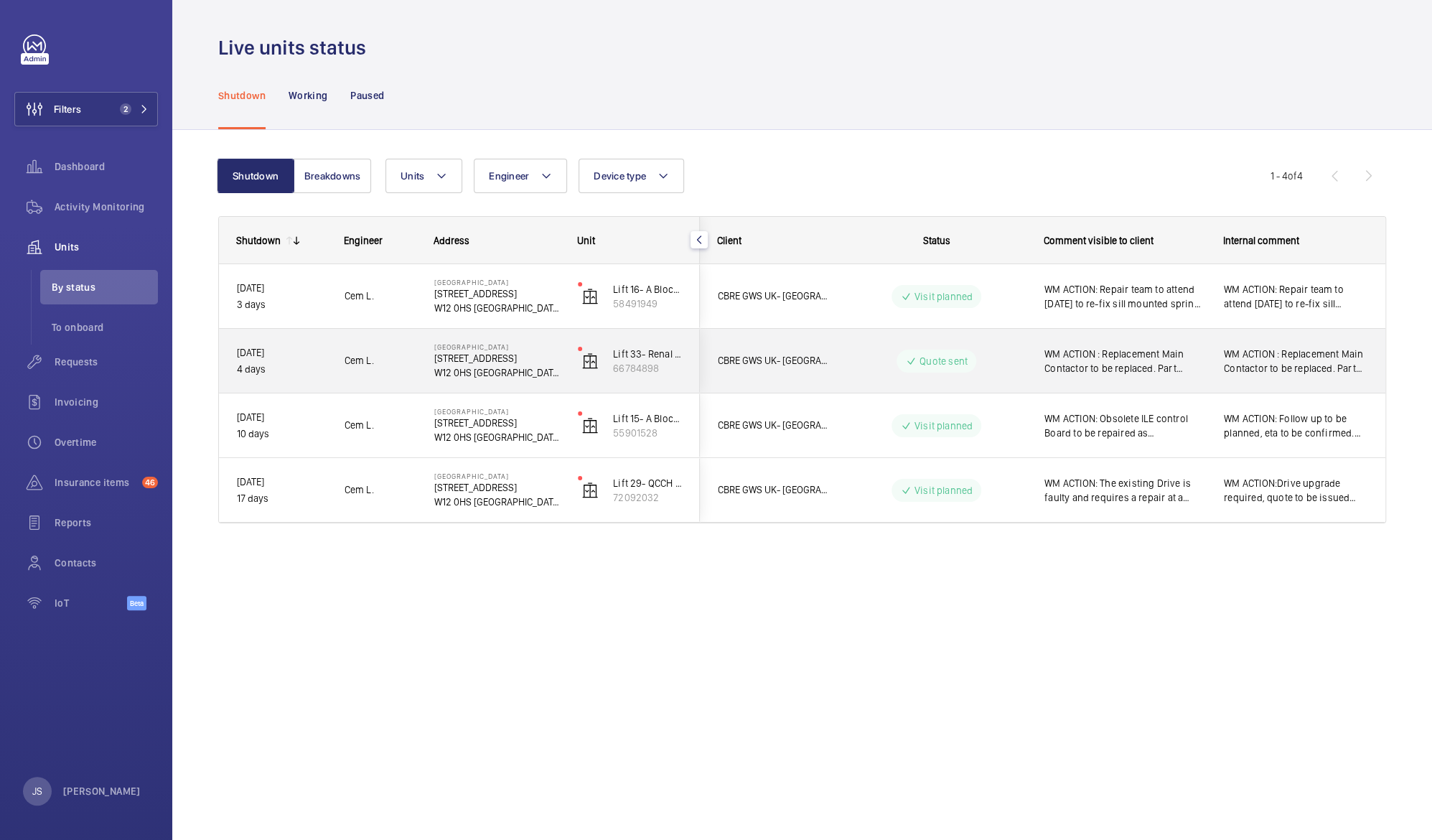
click at [1117, 366] on span "WM ACTION : Replacement Main Contactor to be replaced. Part identified and is a…" at bounding box center [1125, 361] width 161 height 29
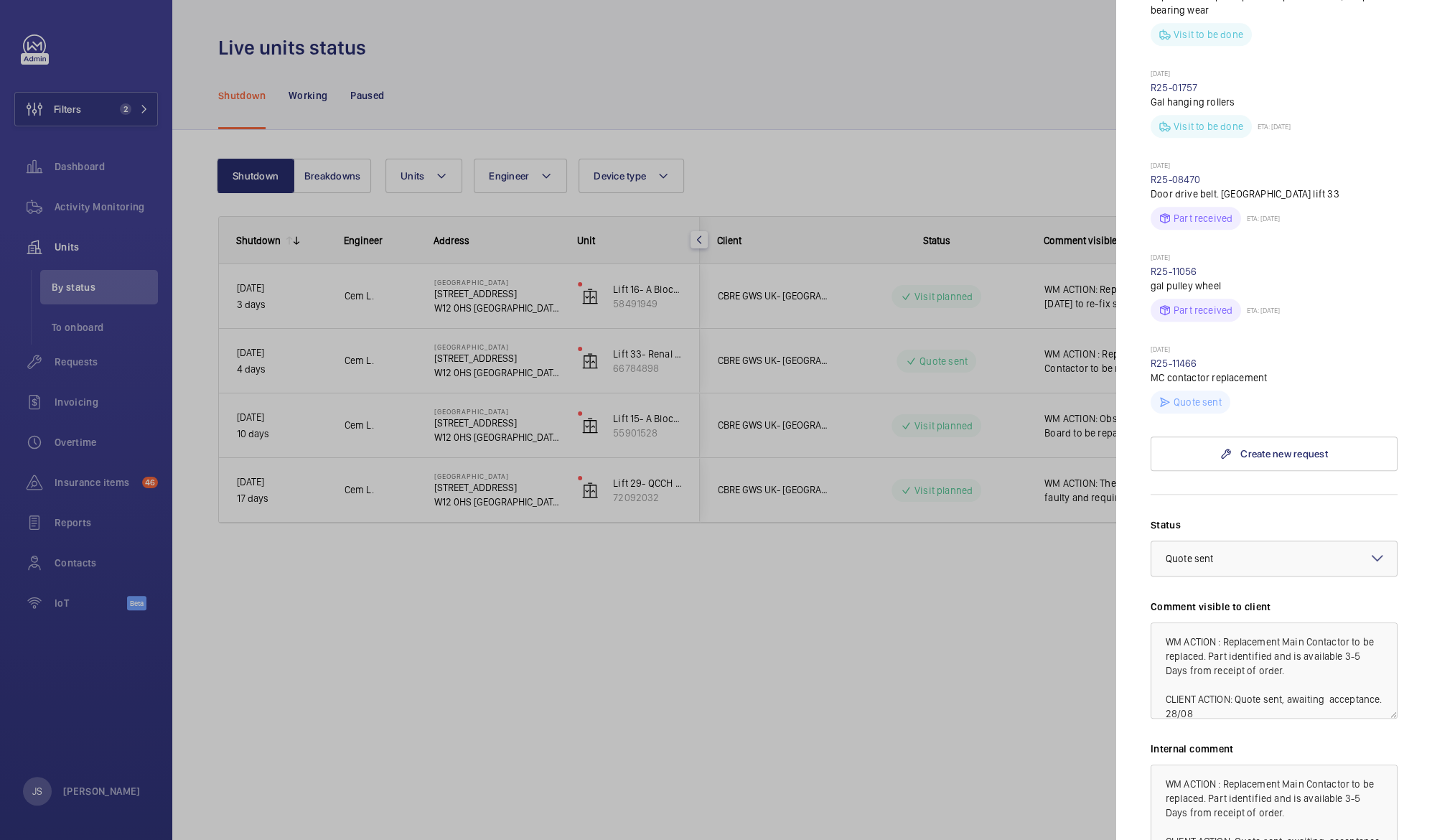
scroll to position [800, 0]
click at [1085, 649] on div at bounding box center [716, 420] width 1432 height 840
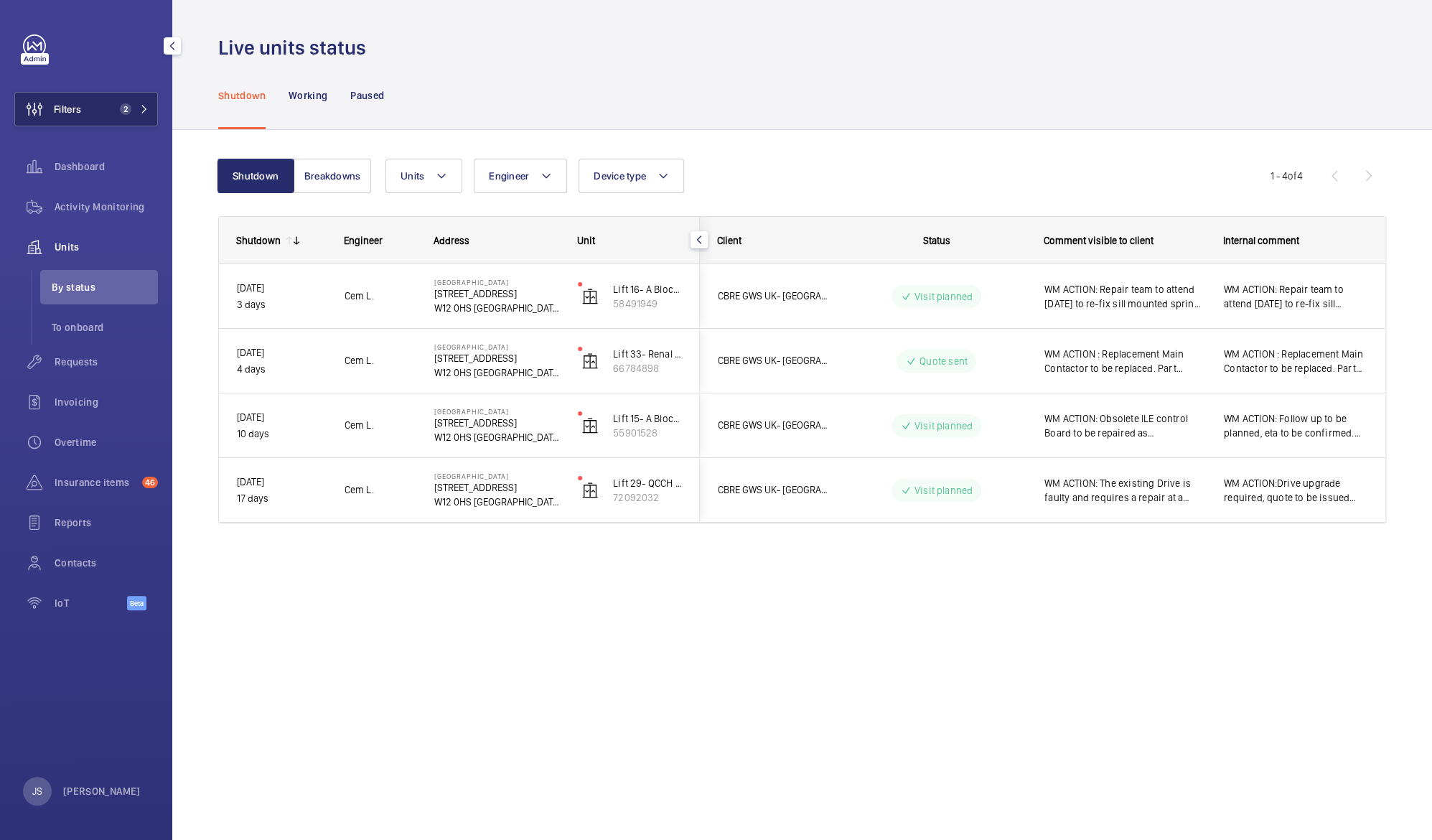
click at [63, 108] on span "Filters" at bounding box center [67, 109] width 28 height 15
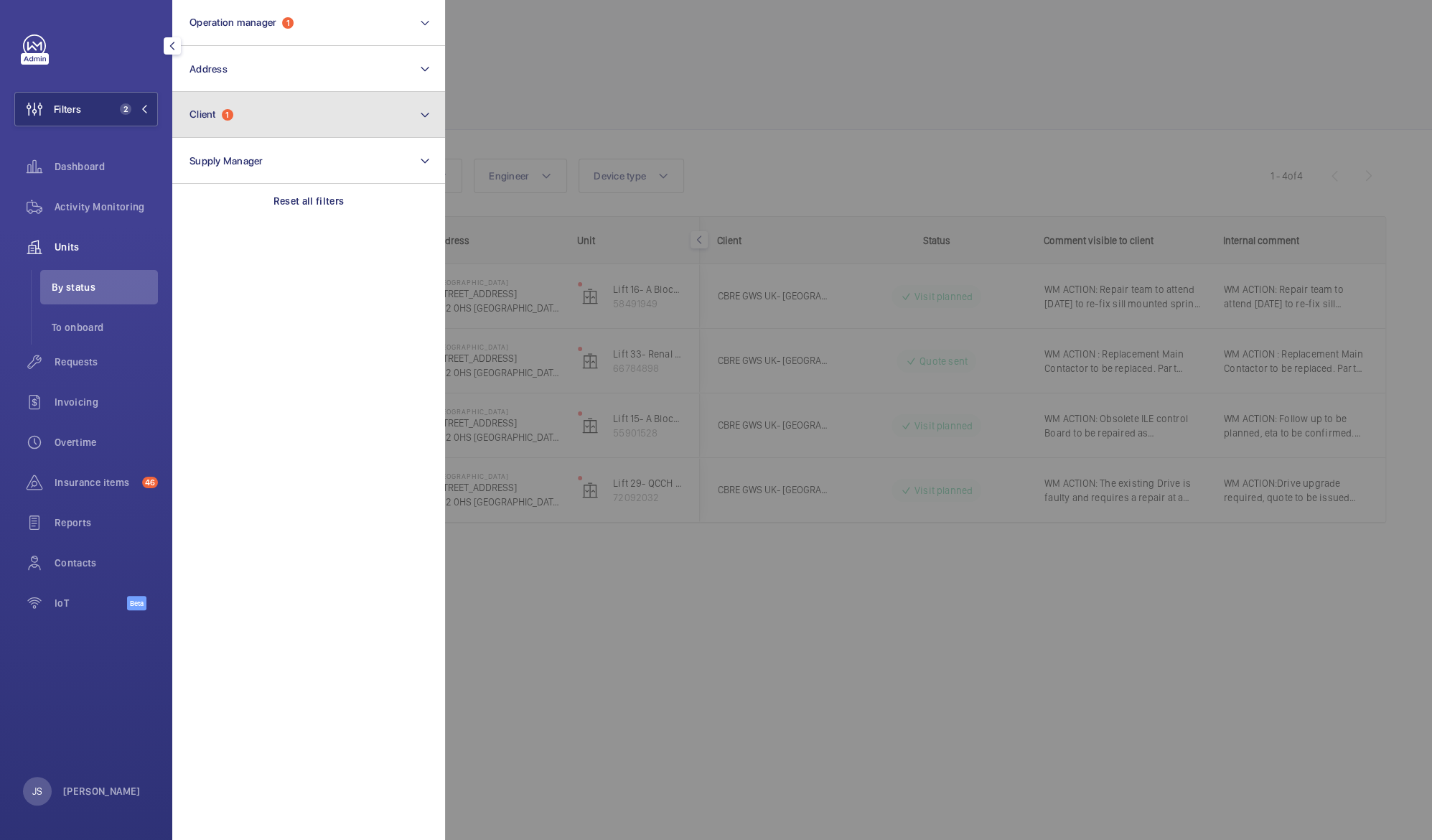
click at [190, 115] on span "Client" at bounding box center [202, 114] width 27 height 11
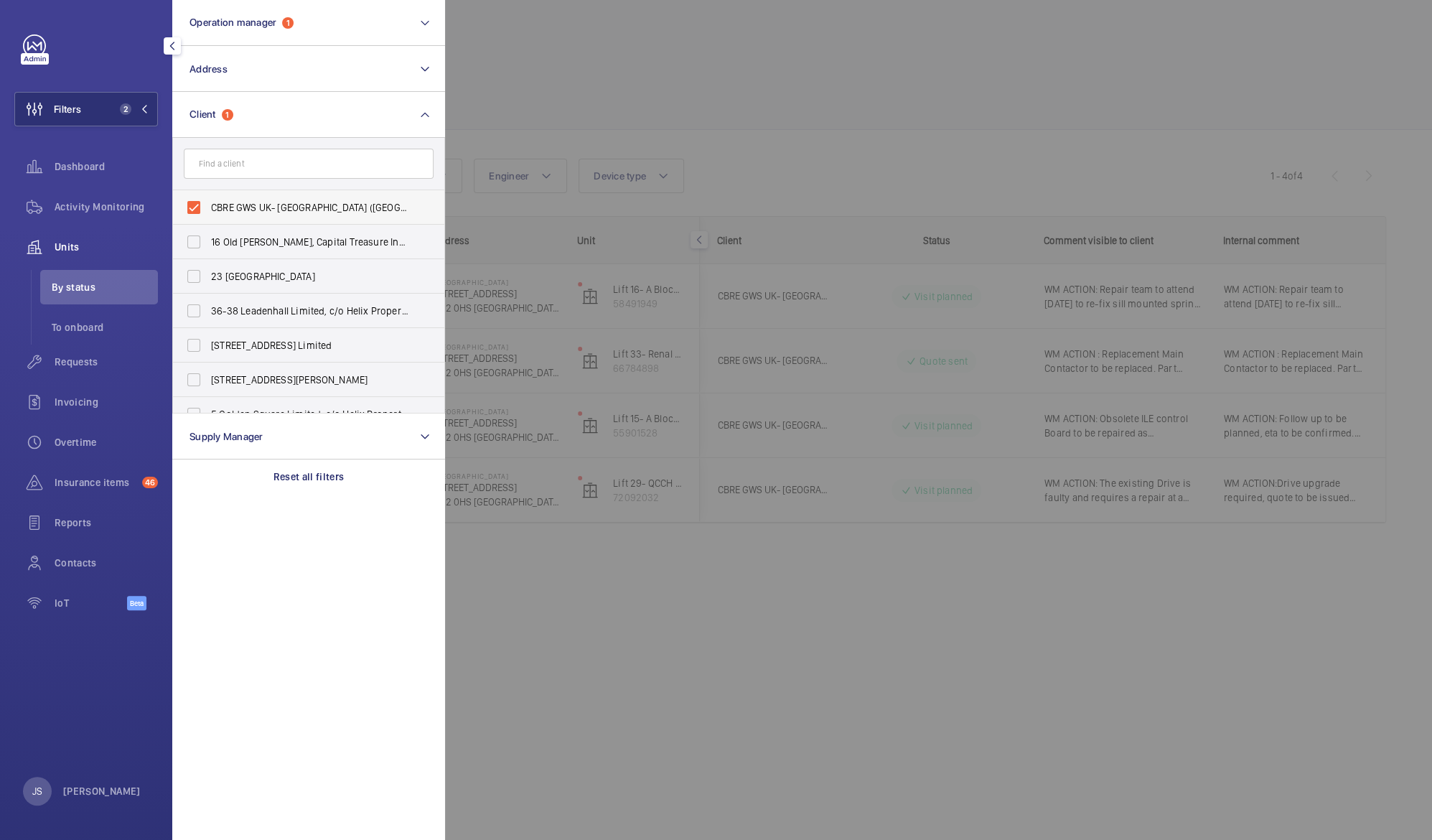
click at [222, 213] on span "CBRE GWS UK- [GEOGRAPHIC_DATA] ([GEOGRAPHIC_DATA])" at bounding box center [309, 208] width 197 height 15
click at [208, 213] on input "CBRE GWS UK- [GEOGRAPHIC_DATA] ([GEOGRAPHIC_DATA])" at bounding box center [193, 207] width 29 height 29
checkbox input "false"
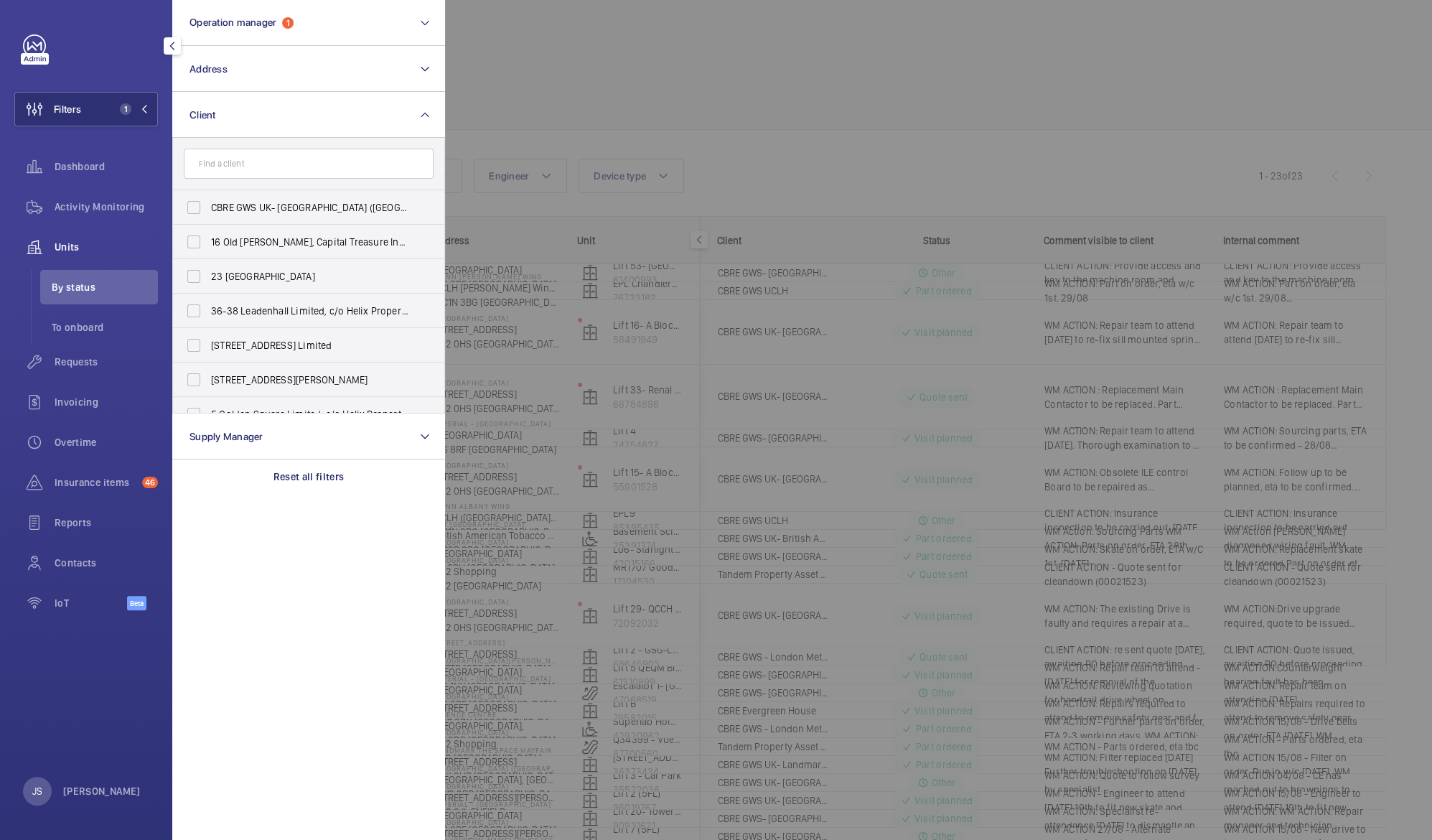
click at [618, 651] on div at bounding box center [1161, 420] width 1432 height 840
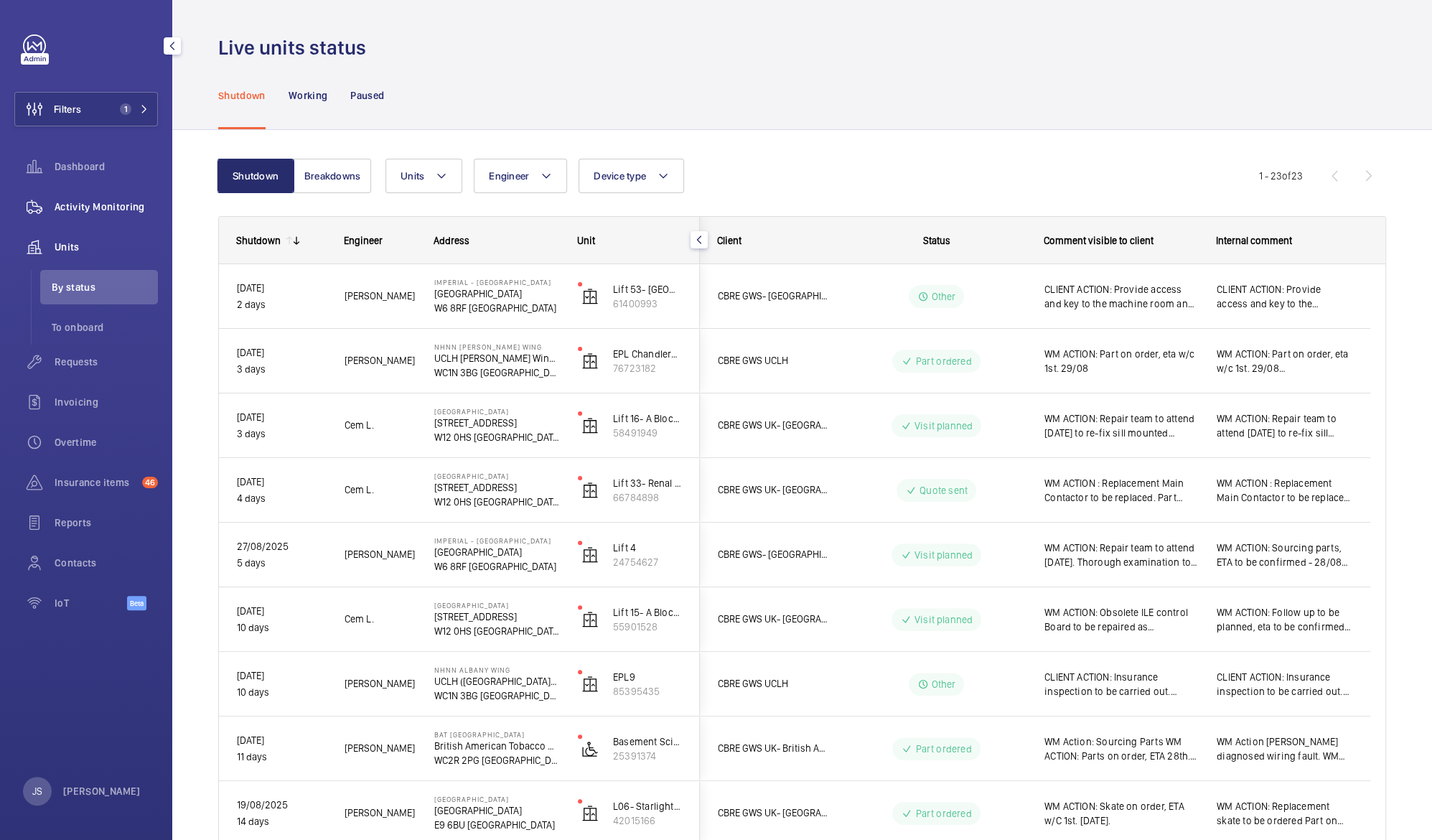
click at [112, 204] on span "Activity Monitoring" at bounding box center [106, 207] width 103 height 15
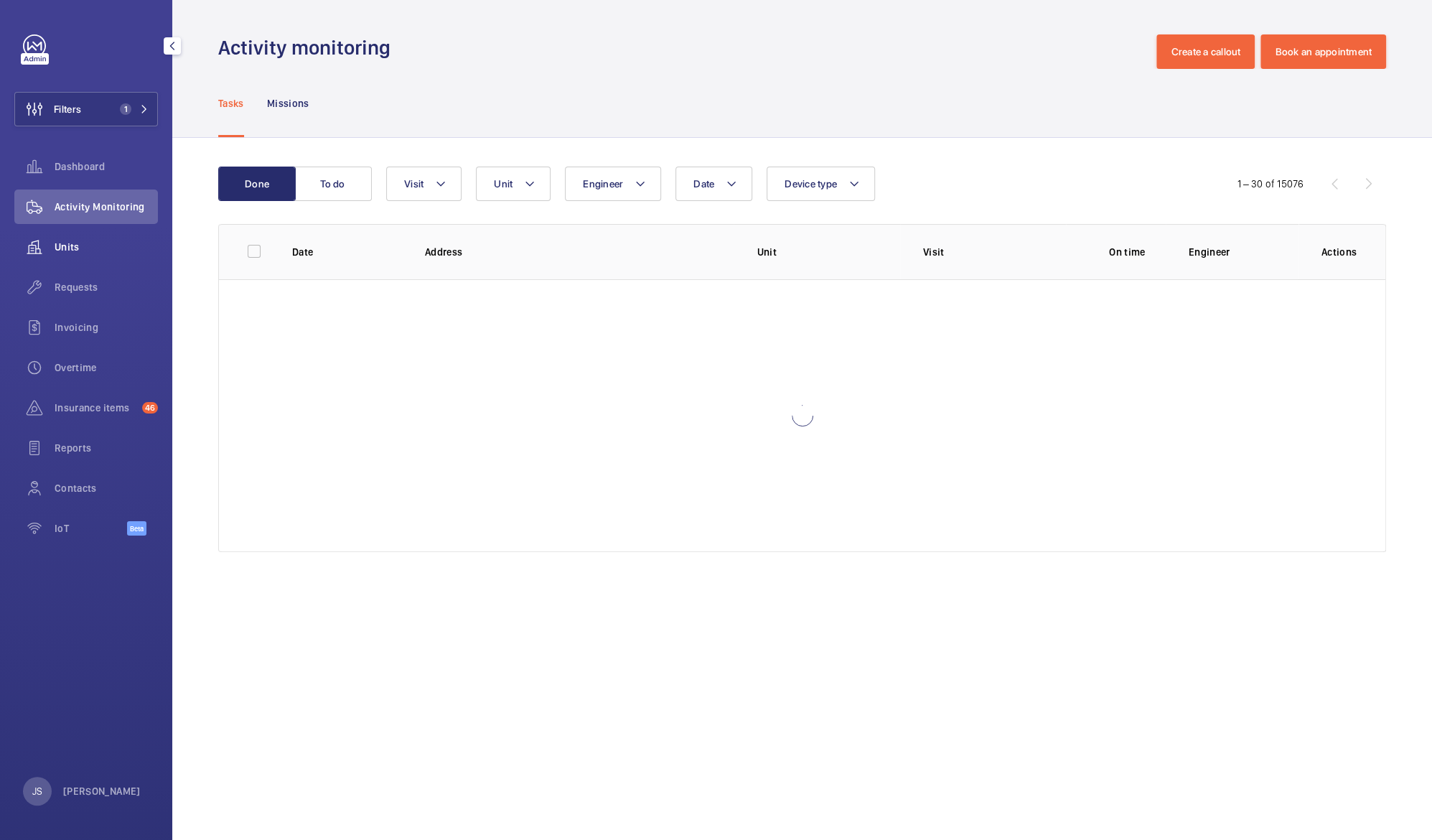
click at [106, 247] on span "Units" at bounding box center [106, 247] width 103 height 15
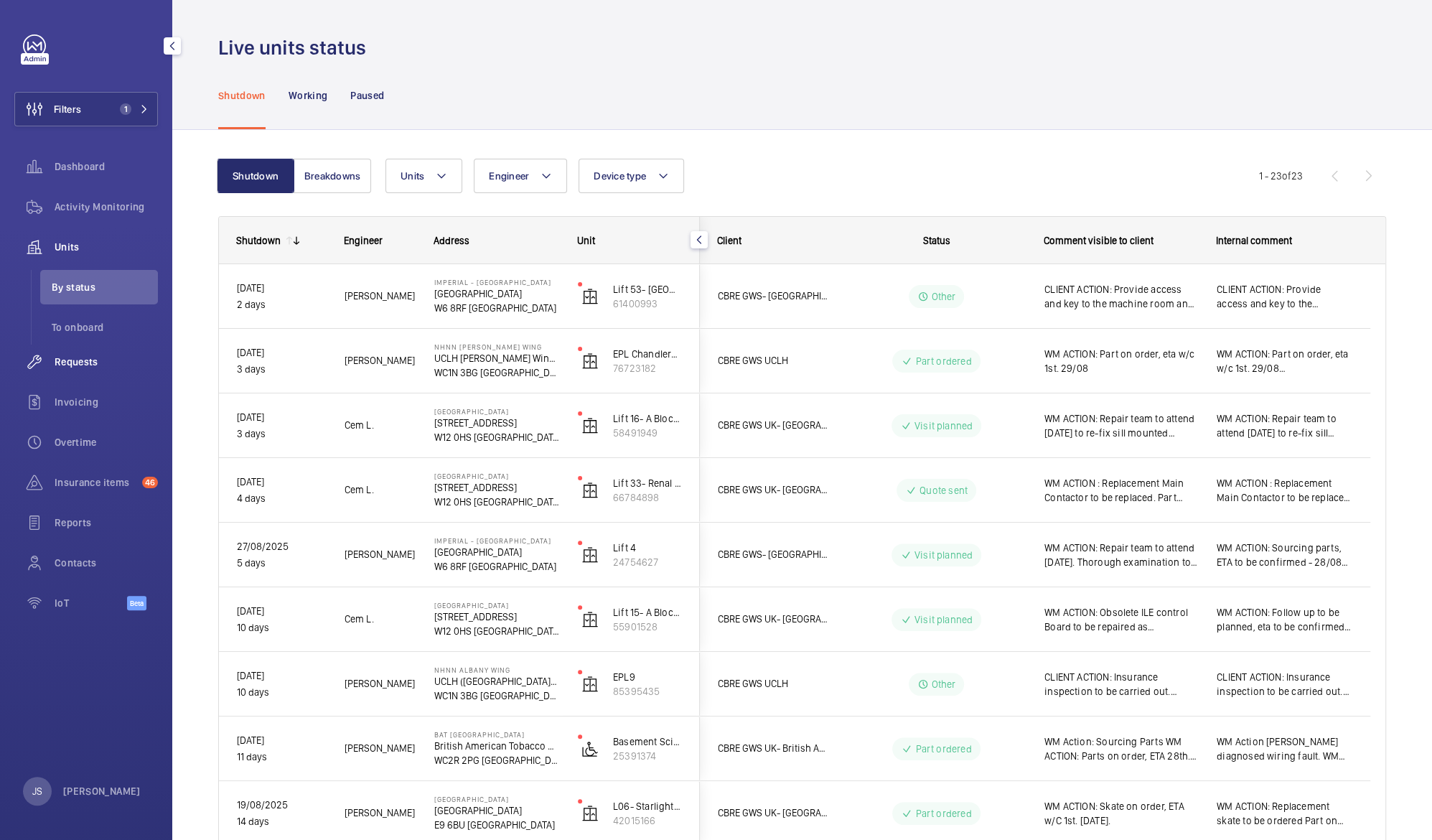
click at [87, 361] on span "Requests" at bounding box center [106, 362] width 103 height 15
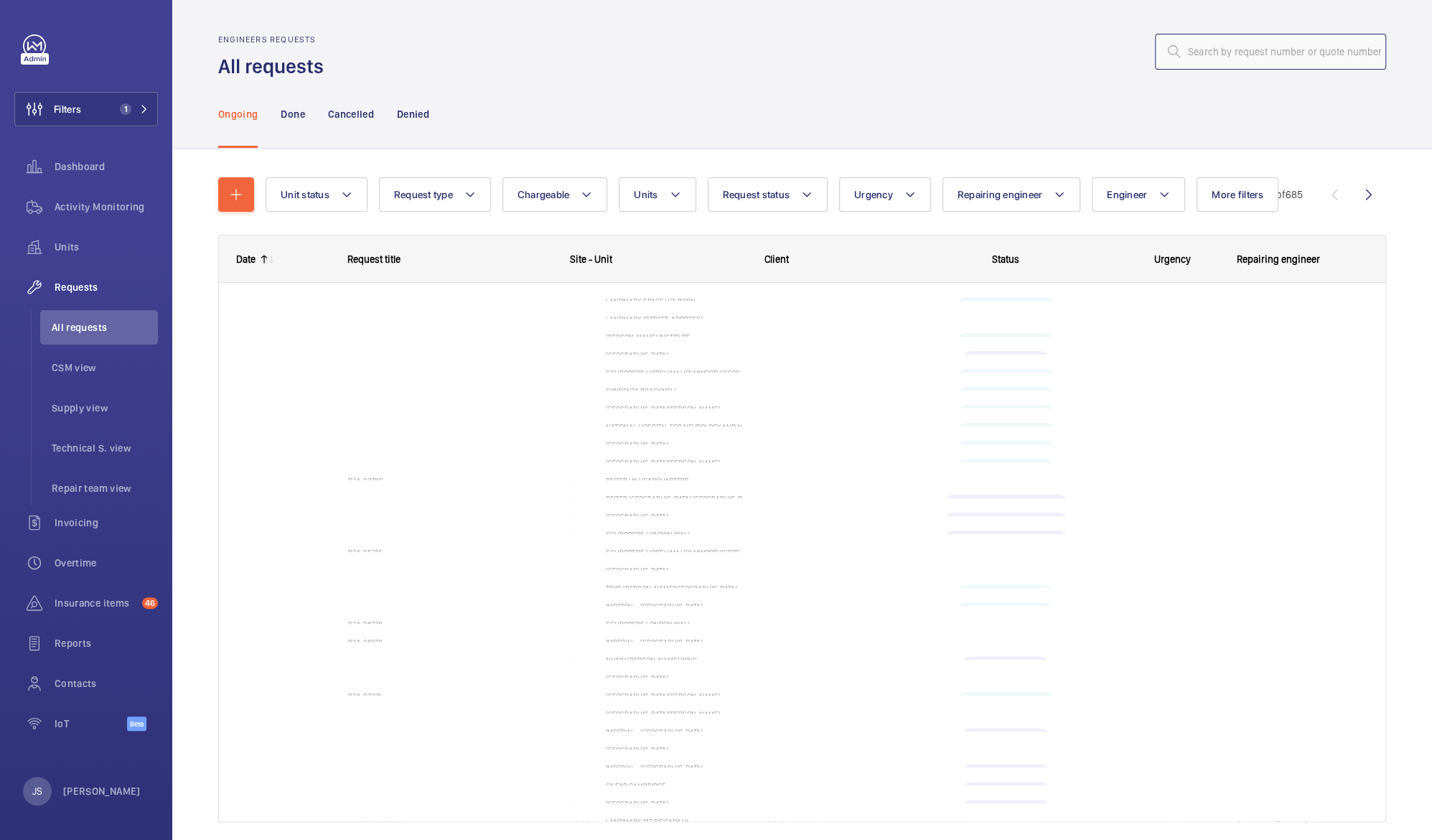
click at [1229, 57] on input "text" at bounding box center [1270, 52] width 231 height 36
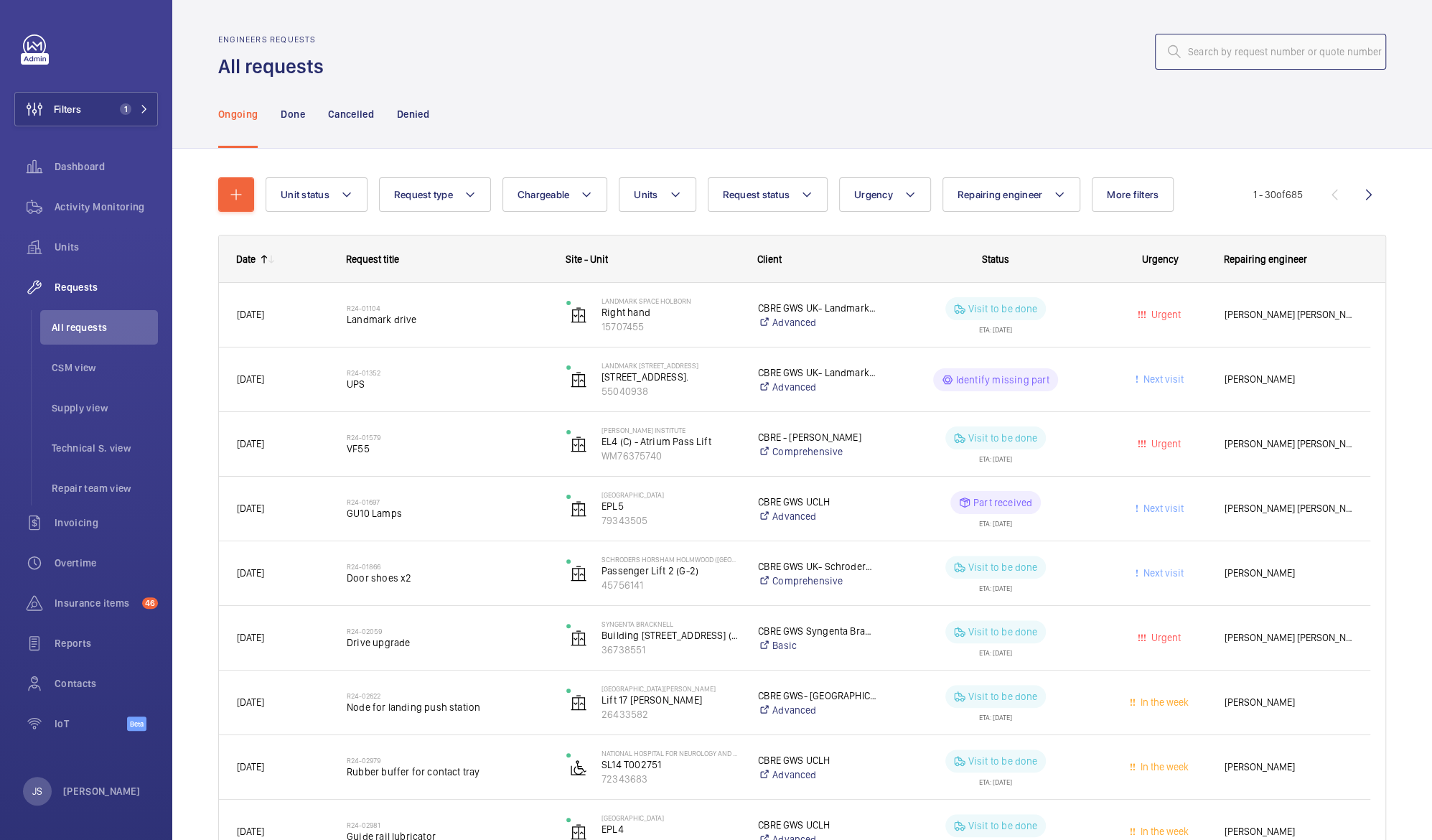
paste input "013633"
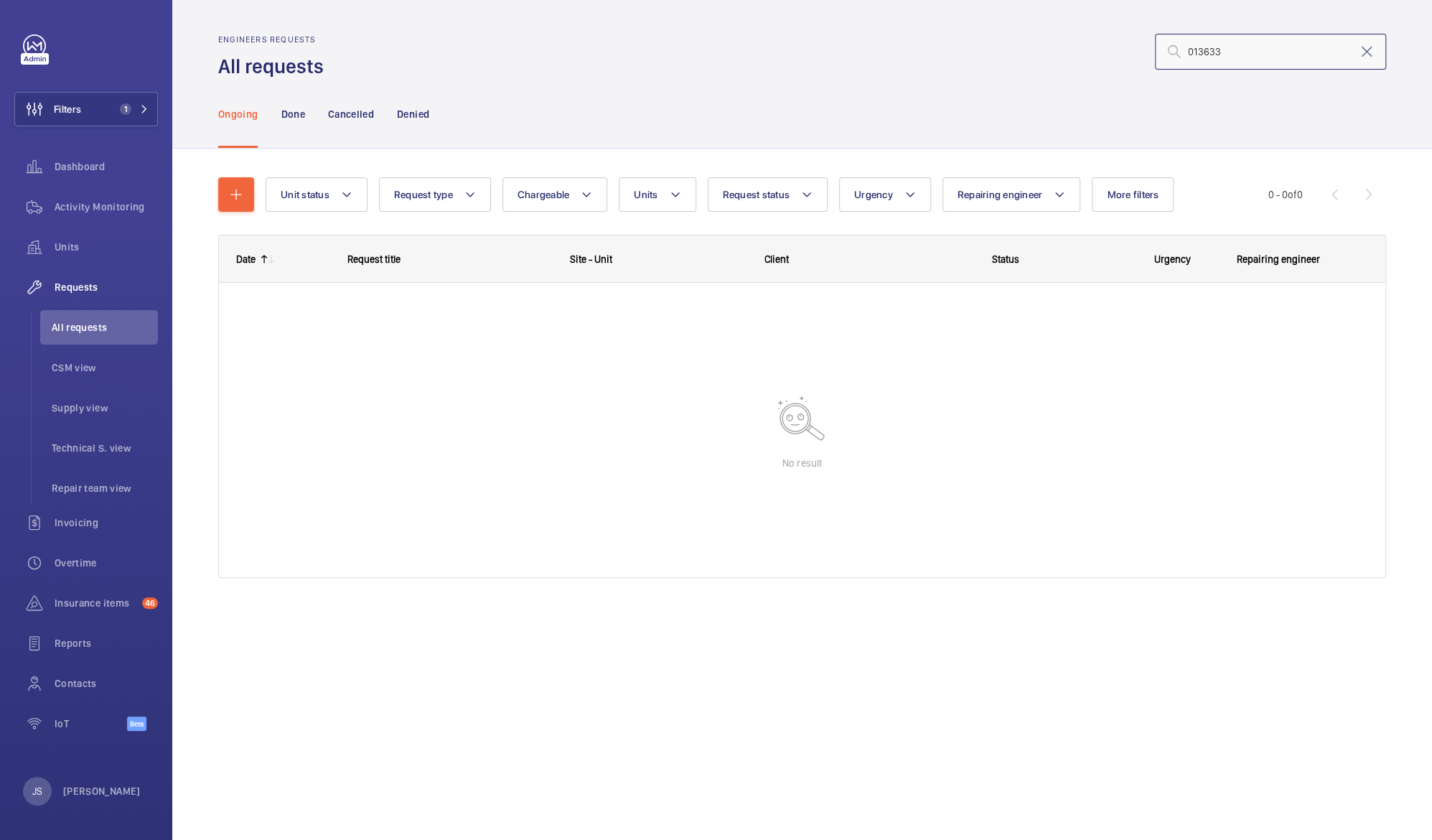
type input "013633"
click at [1362, 51] on mat-icon at bounding box center [1367, 52] width 17 height 17
click at [1290, 51] on input "text" at bounding box center [1270, 52] width 231 height 36
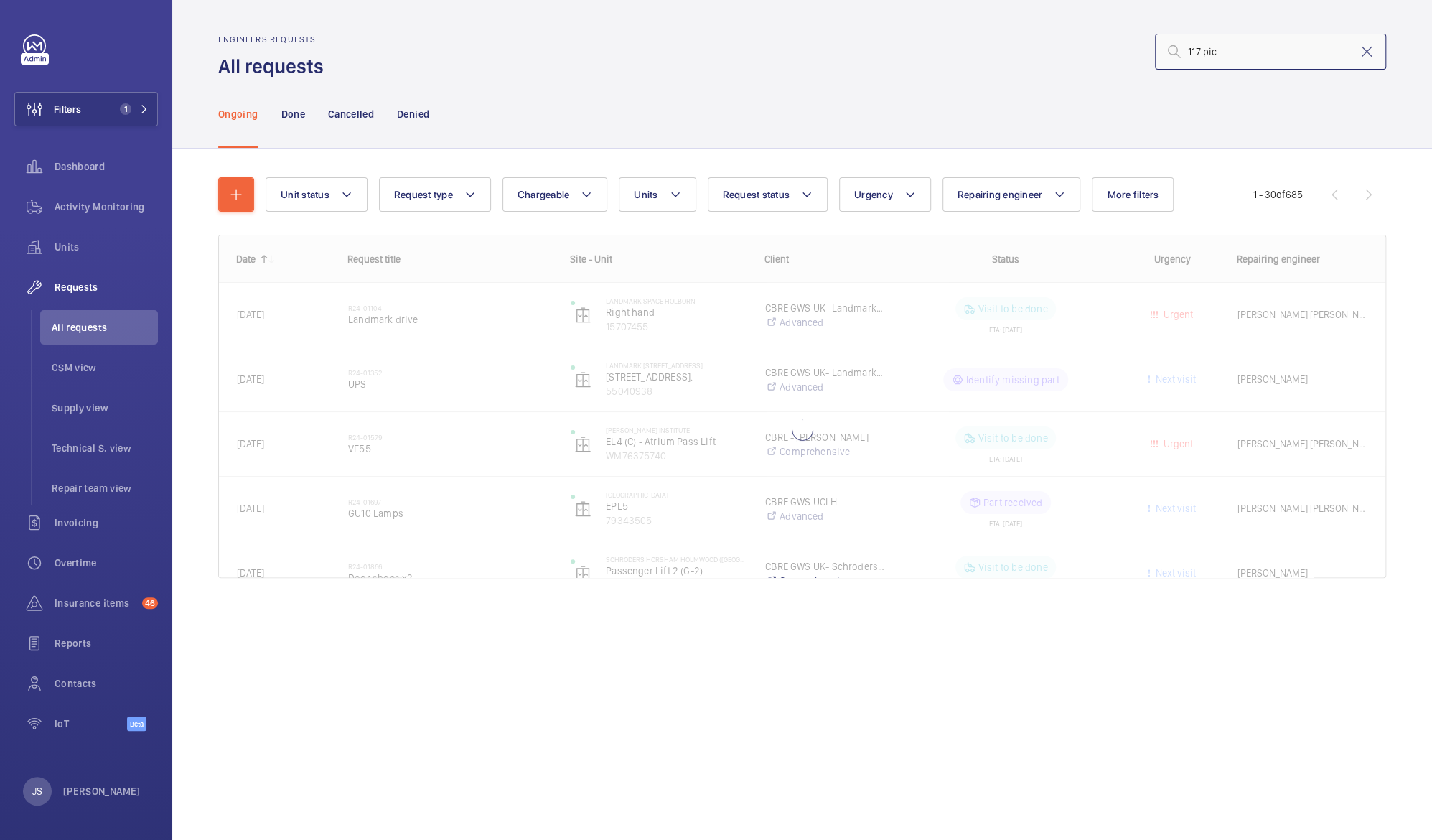
type input "117 pic"
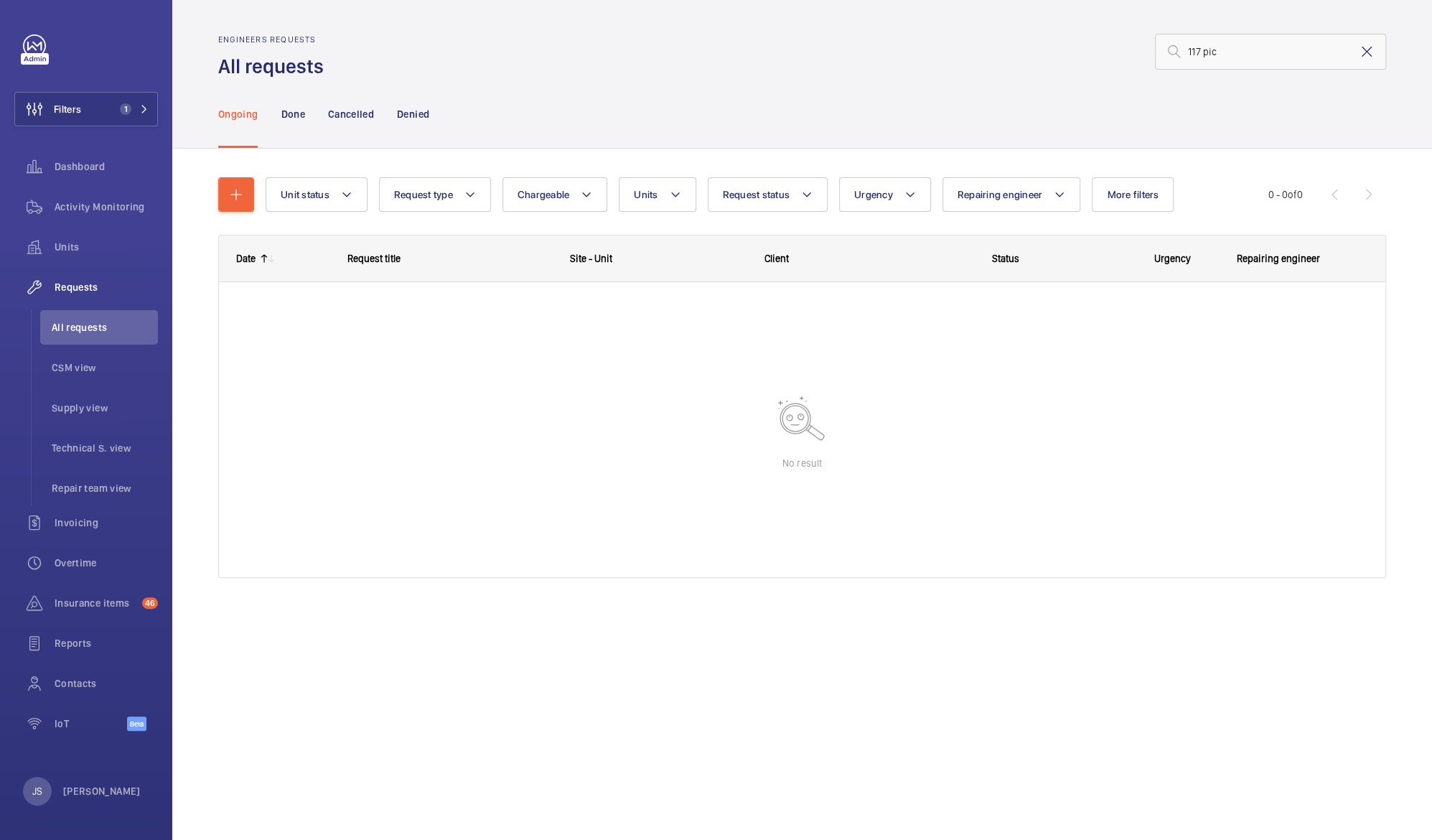
click at [1365, 50] on mat-icon at bounding box center [1367, 52] width 17 height 17
click at [674, 194] on mat-icon at bounding box center [676, 194] width 11 height 17
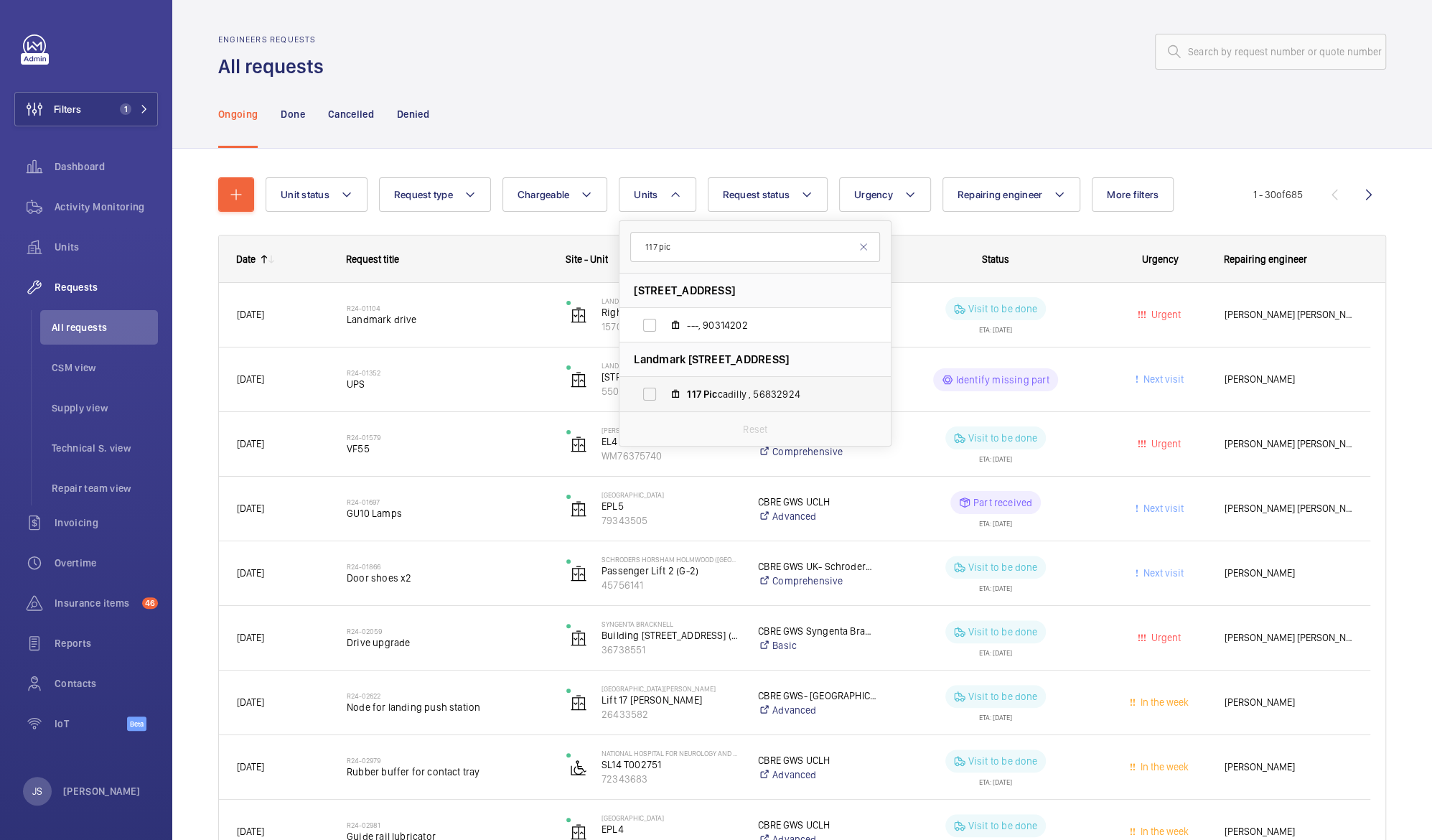
type input "117 pic"
click at [651, 386] on label "[STREET_ADDRESS]" at bounding box center [744, 393] width 248 height 34
click at [651, 386] on input "[STREET_ADDRESS]" at bounding box center [649, 394] width 29 height 29
checkbox input "true"
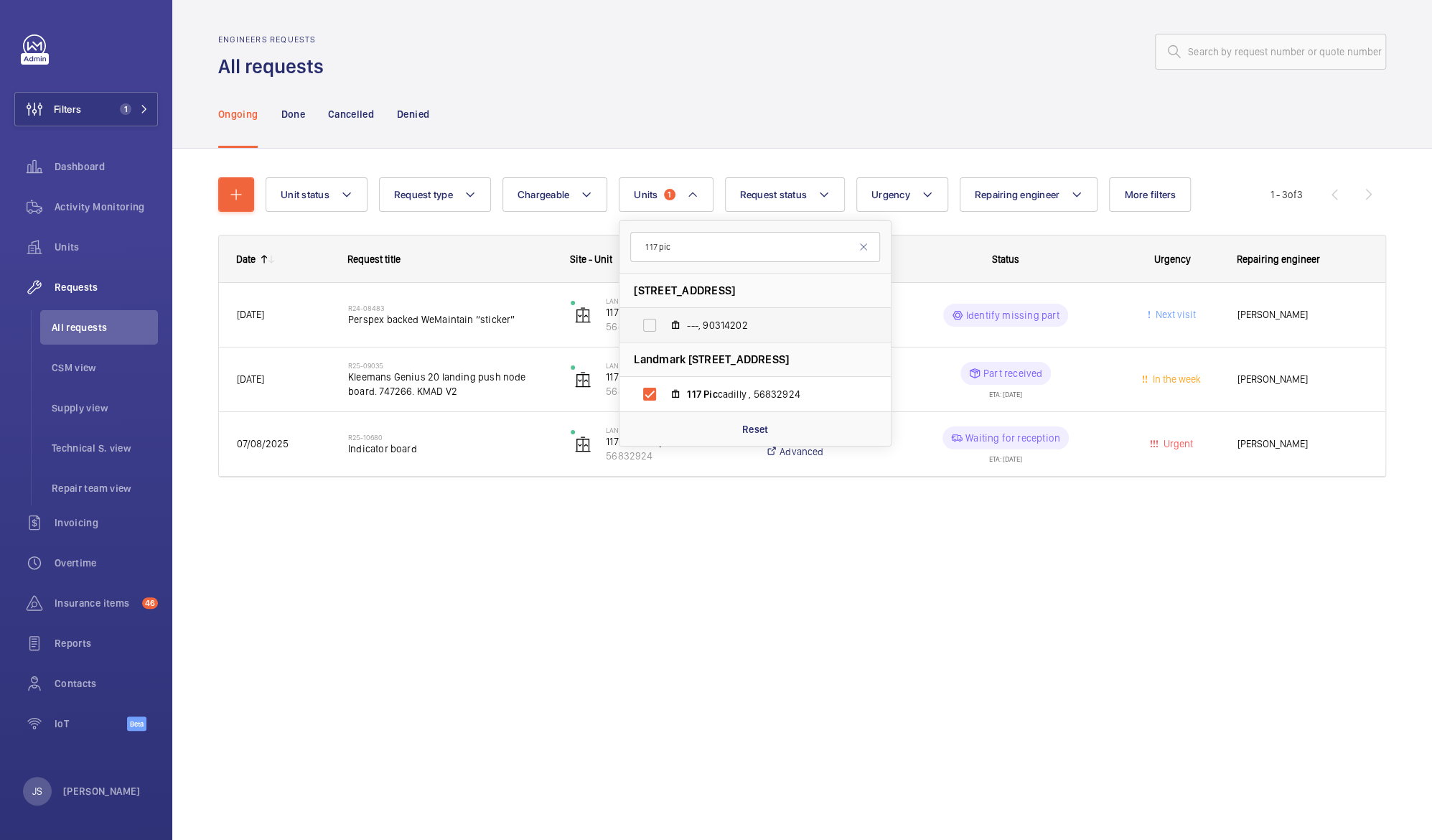
click at [652, 328] on label "---, 90314202" at bounding box center [744, 325] width 248 height 34
click at [652, 328] on input "---, 90314202" at bounding box center [649, 325] width 29 height 29
checkbox input "true"
click at [574, 535] on div "Unit status Request type Chargeable Units 2 117 pic [STREET_ADDRESS] ---, 90314…" at bounding box center [802, 347] width 1260 height 397
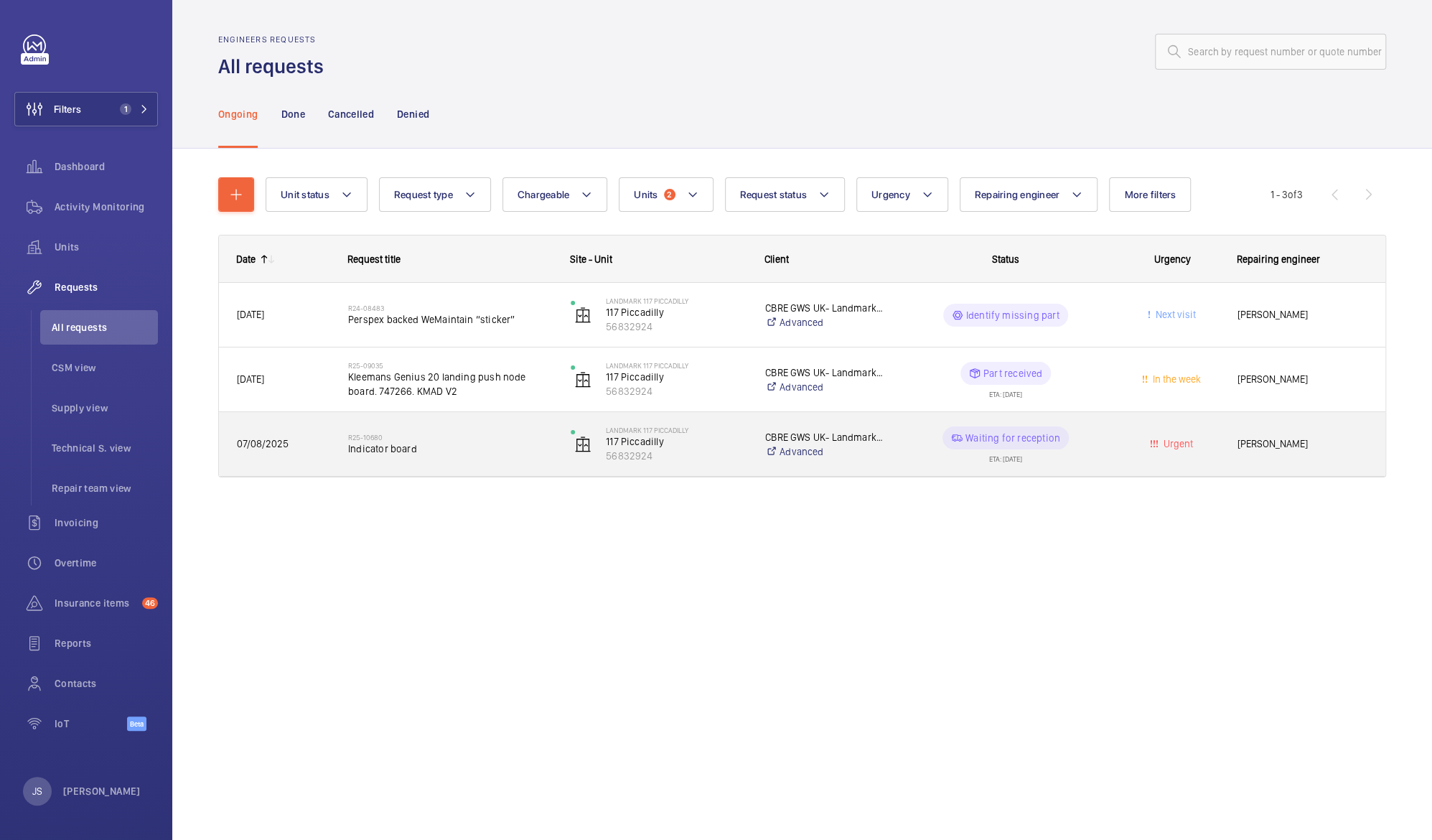
click at [410, 449] on span "Indicator board" at bounding box center [450, 449] width 204 height 15
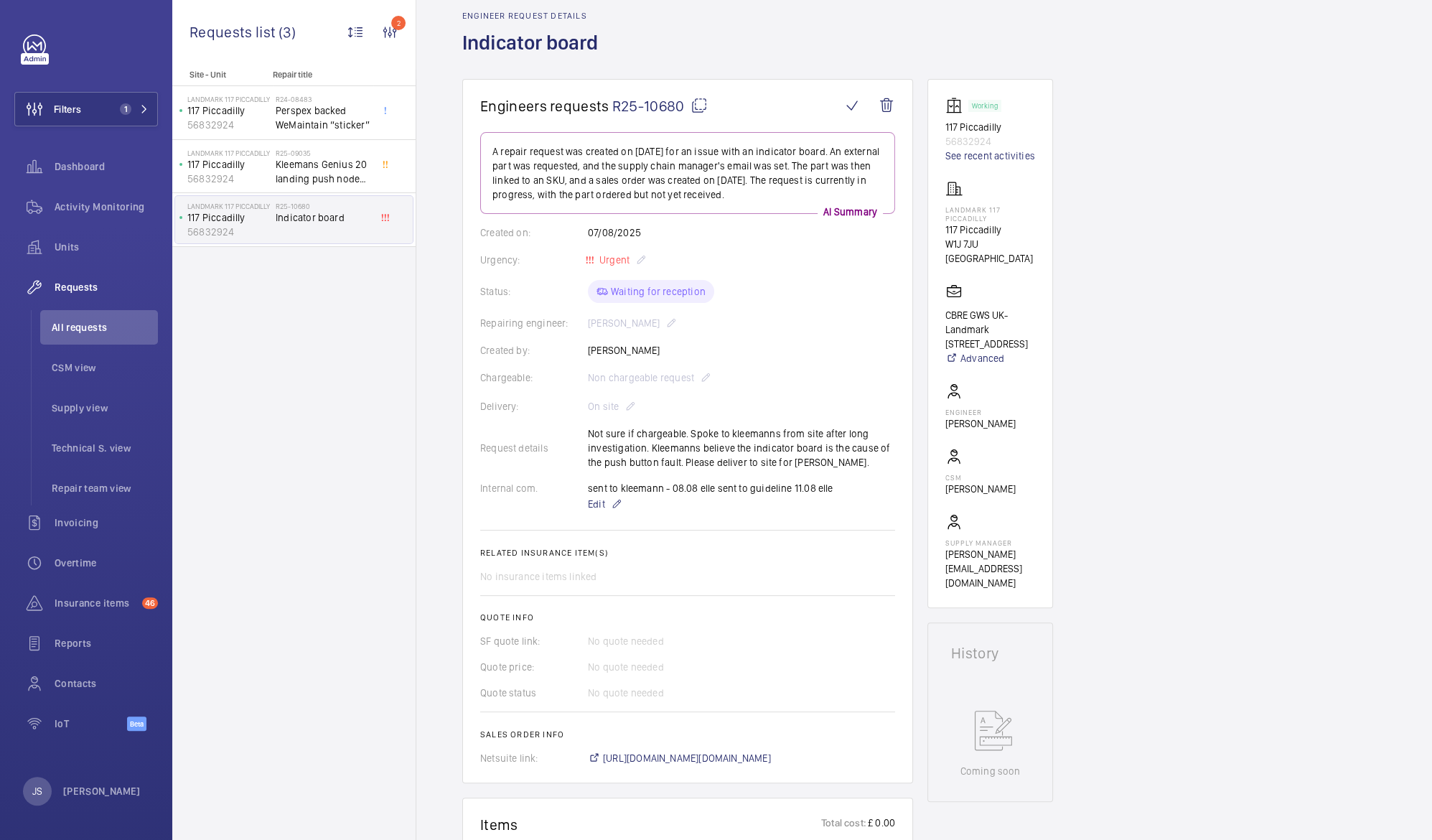
scroll to position [59, 0]
click at [665, 109] on span "R25-10680" at bounding box center [660, 108] width 96 height 17
click at [217, 219] on p "117 Piccadilly" at bounding box center [229, 218] width 83 height 15
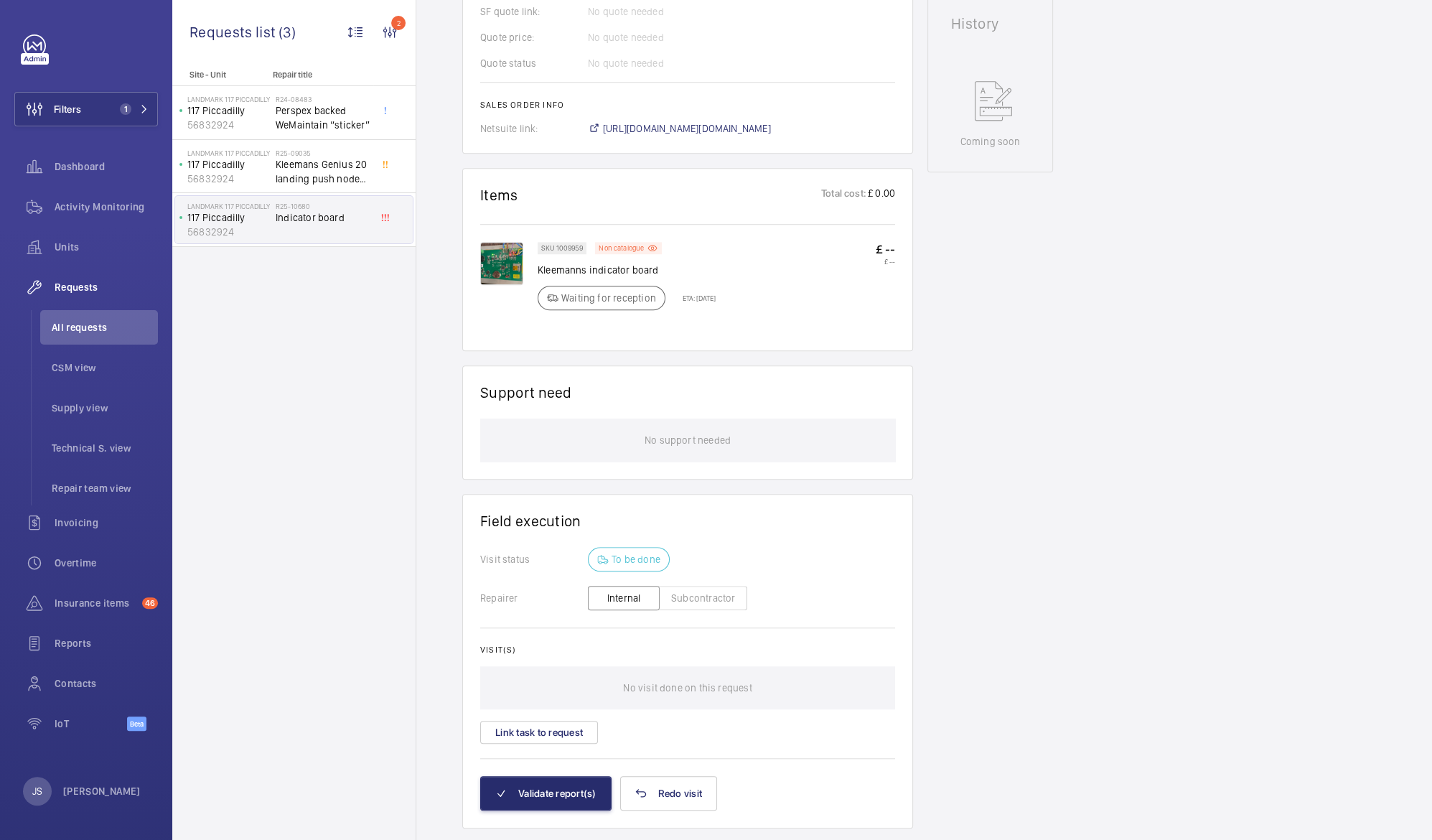
scroll to position [724, 0]
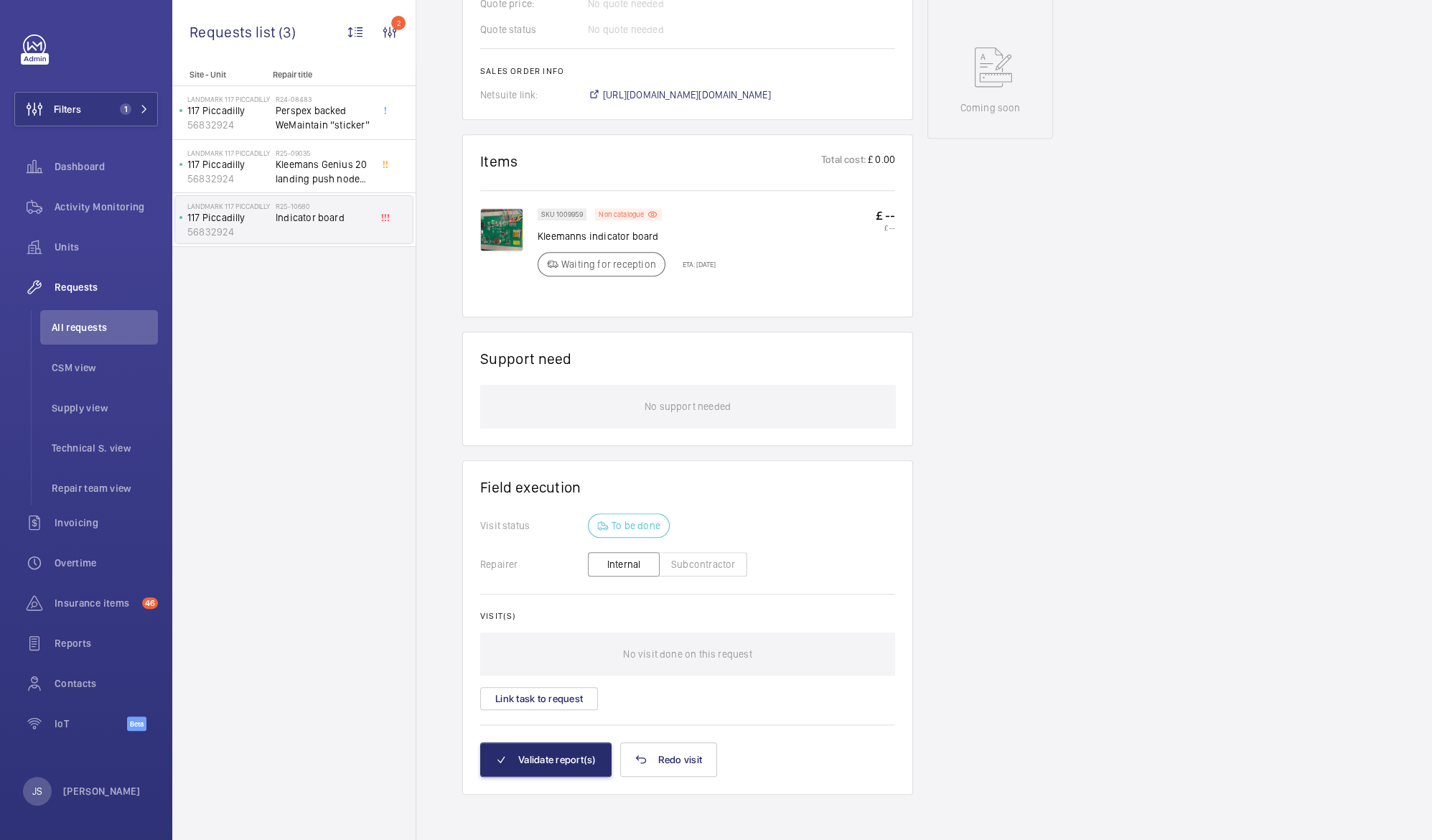
click at [511, 233] on img at bounding box center [502, 229] width 43 height 43
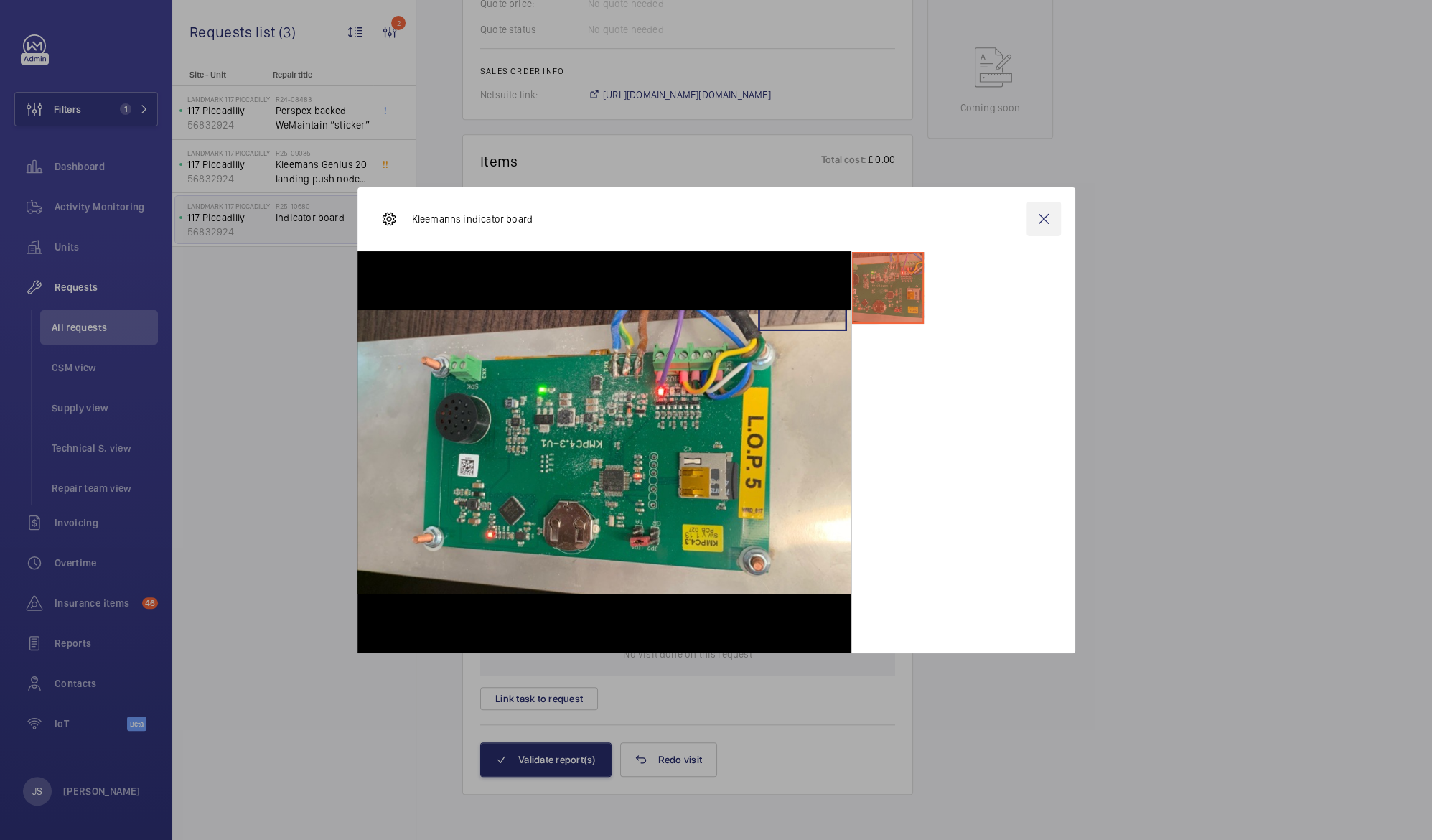
click at [1048, 217] on wm-front-icon-button at bounding box center [1043, 218] width 34 height 34
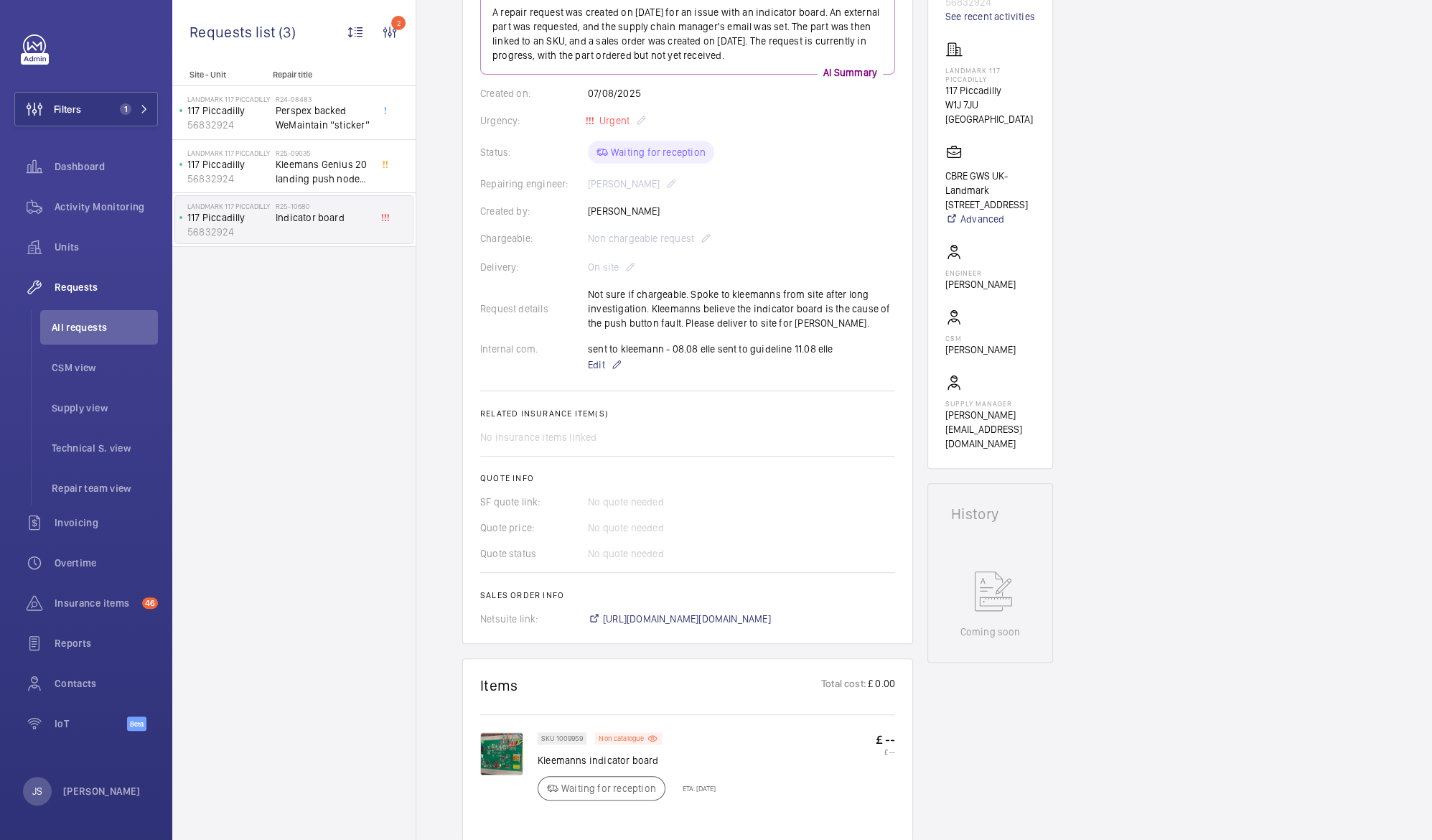
scroll to position [0, 0]
